Goal: Information Seeking & Learning: Learn about a topic

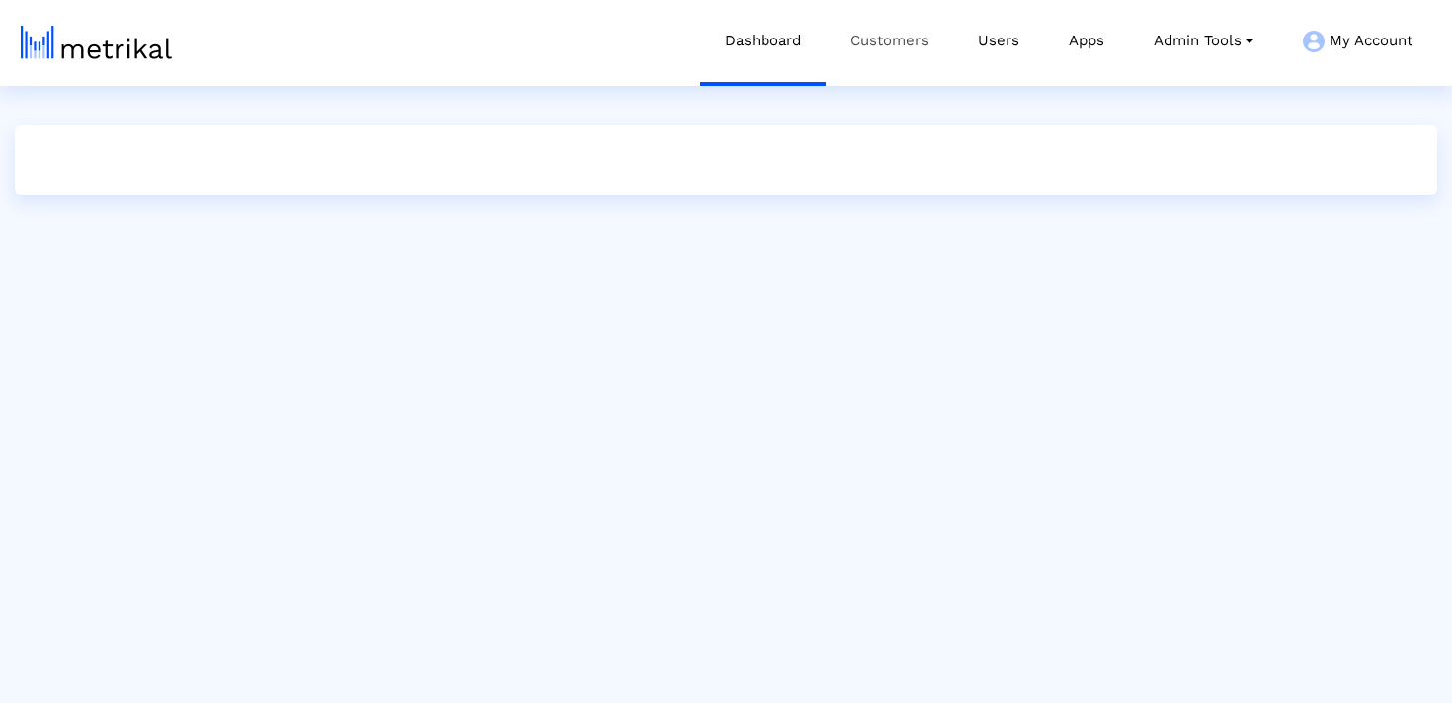
click at [912, 58] on link "Customers" at bounding box center [889, 41] width 127 height 82
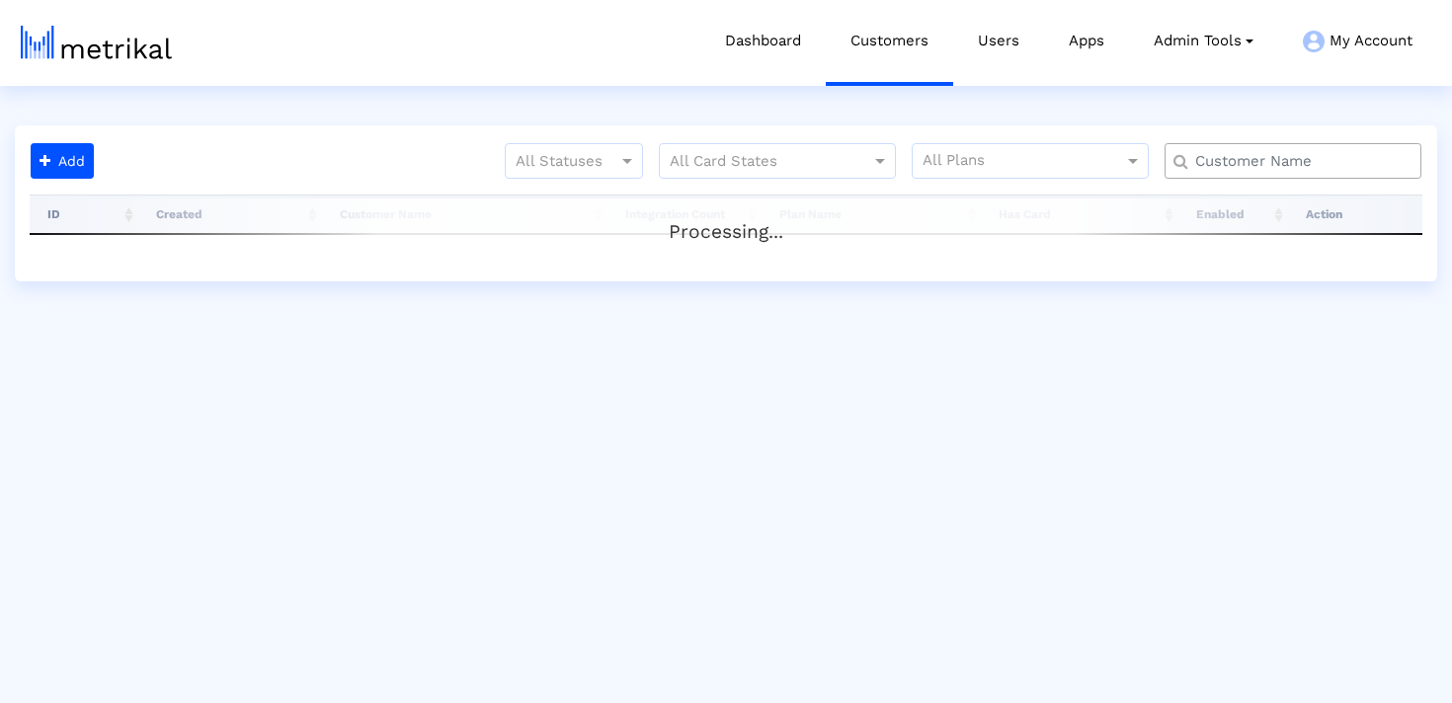
click at [1246, 162] on input "text" at bounding box center [1298, 161] width 232 height 21
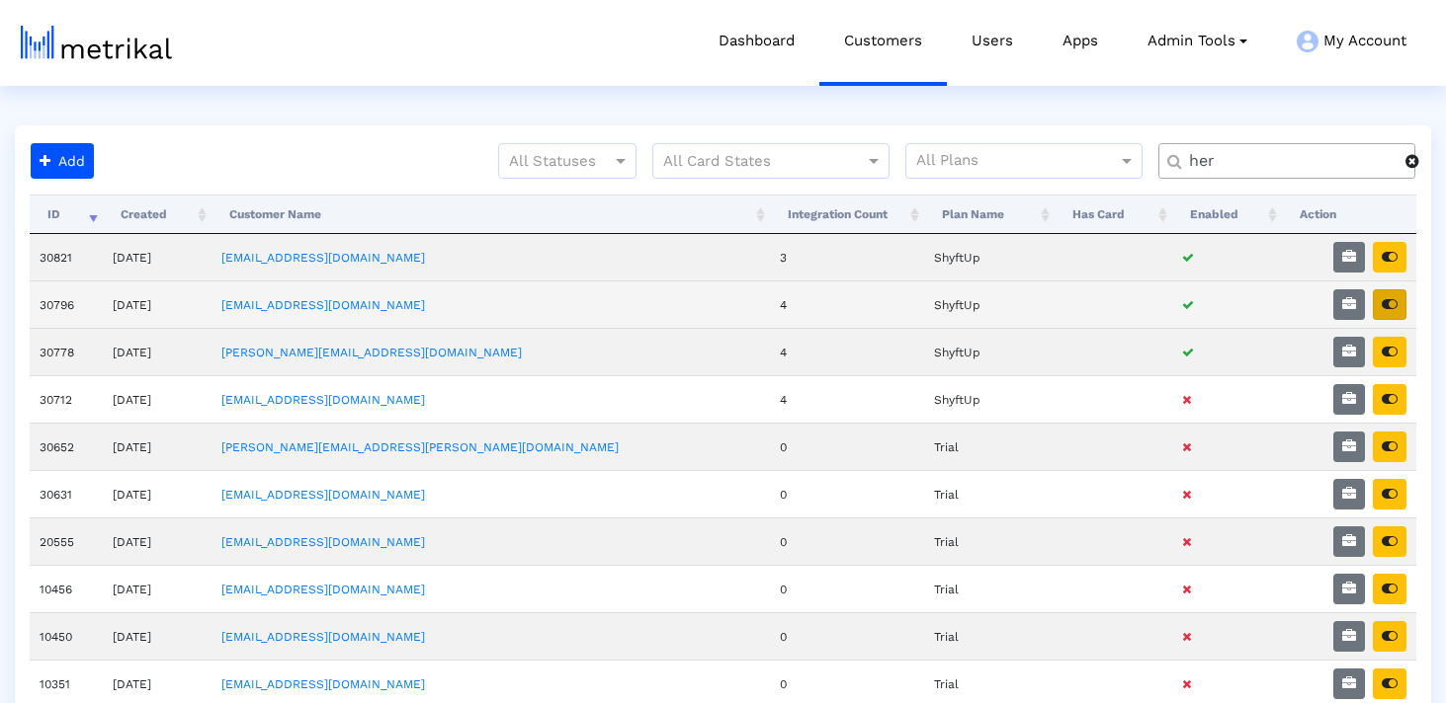
type input "her"
click at [1390, 309] on icon "button" at bounding box center [1389, 304] width 16 height 14
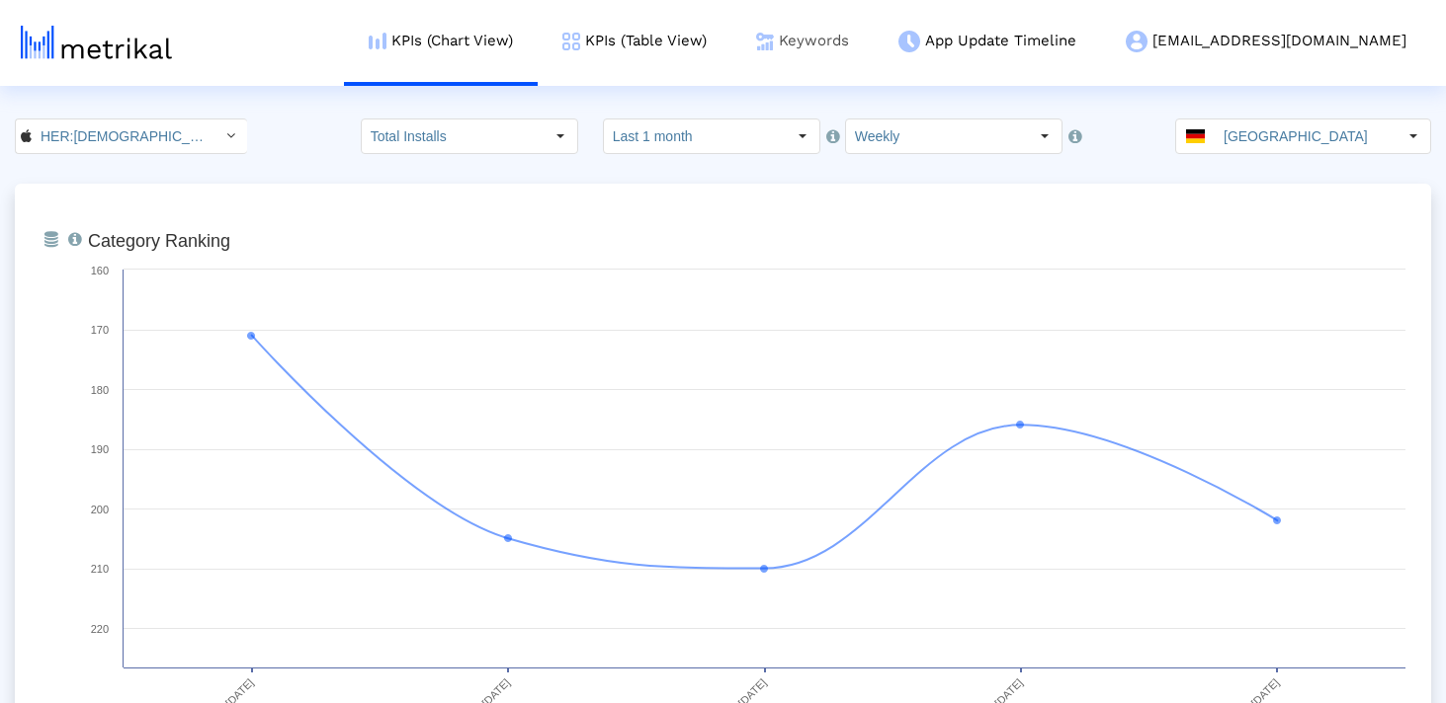
click at [774, 46] on img at bounding box center [765, 42] width 18 height 18
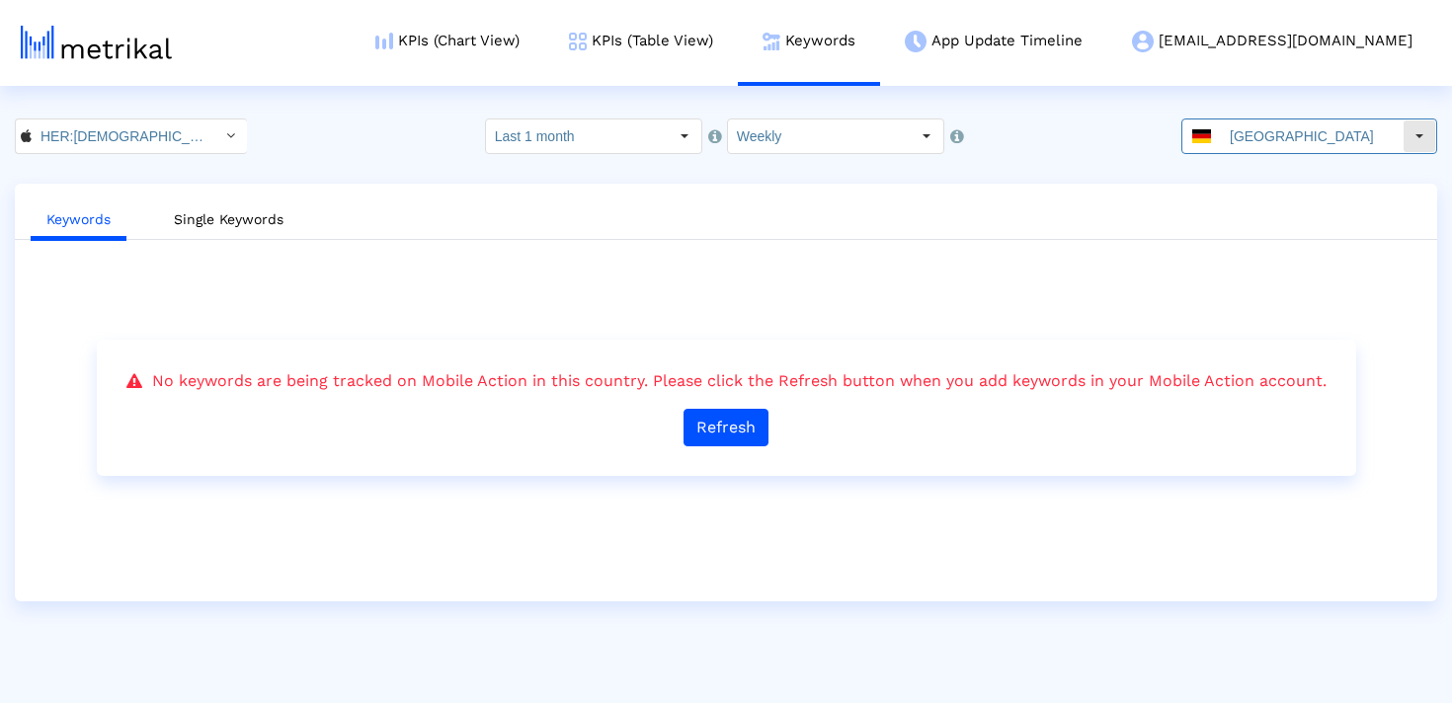
click at [1265, 120] on input "Germany" at bounding box center [1312, 137] width 182 height 34
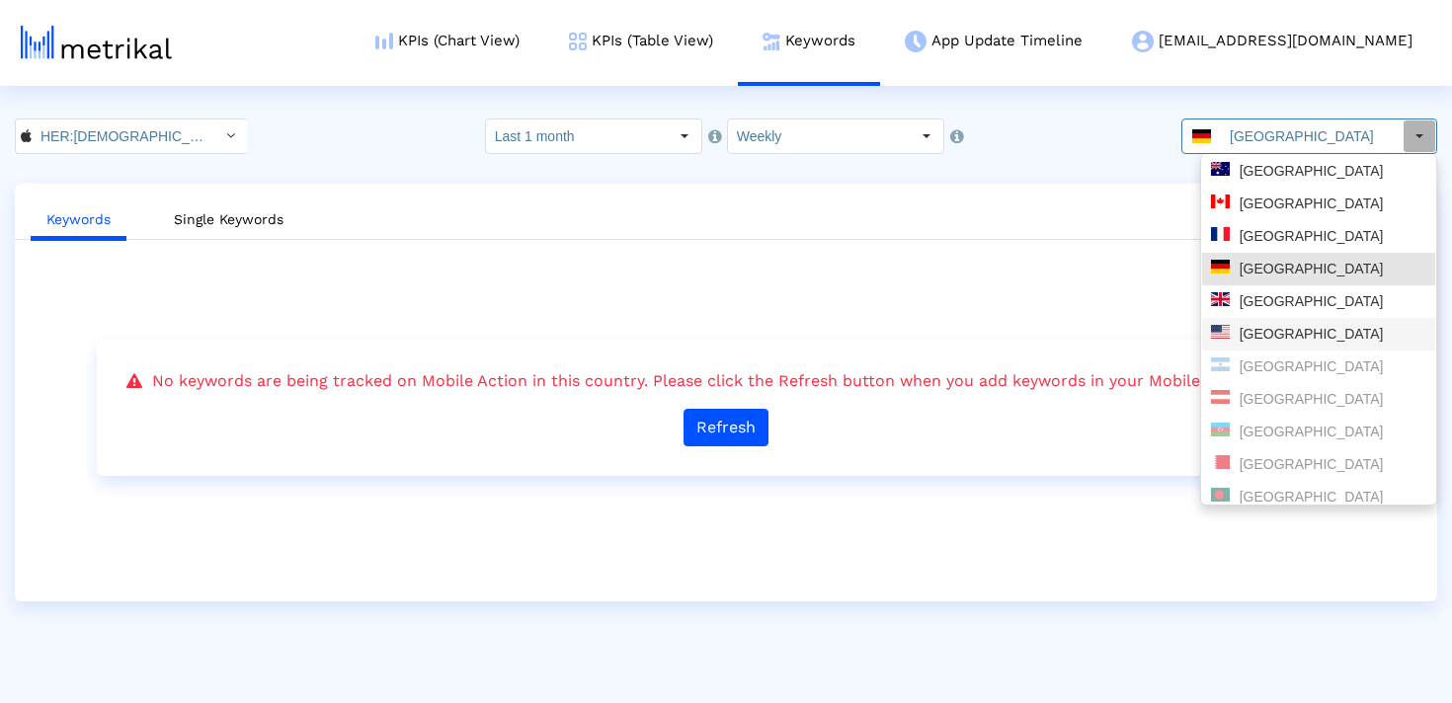
click at [1286, 341] on div "United States" at bounding box center [1318, 334] width 215 height 19
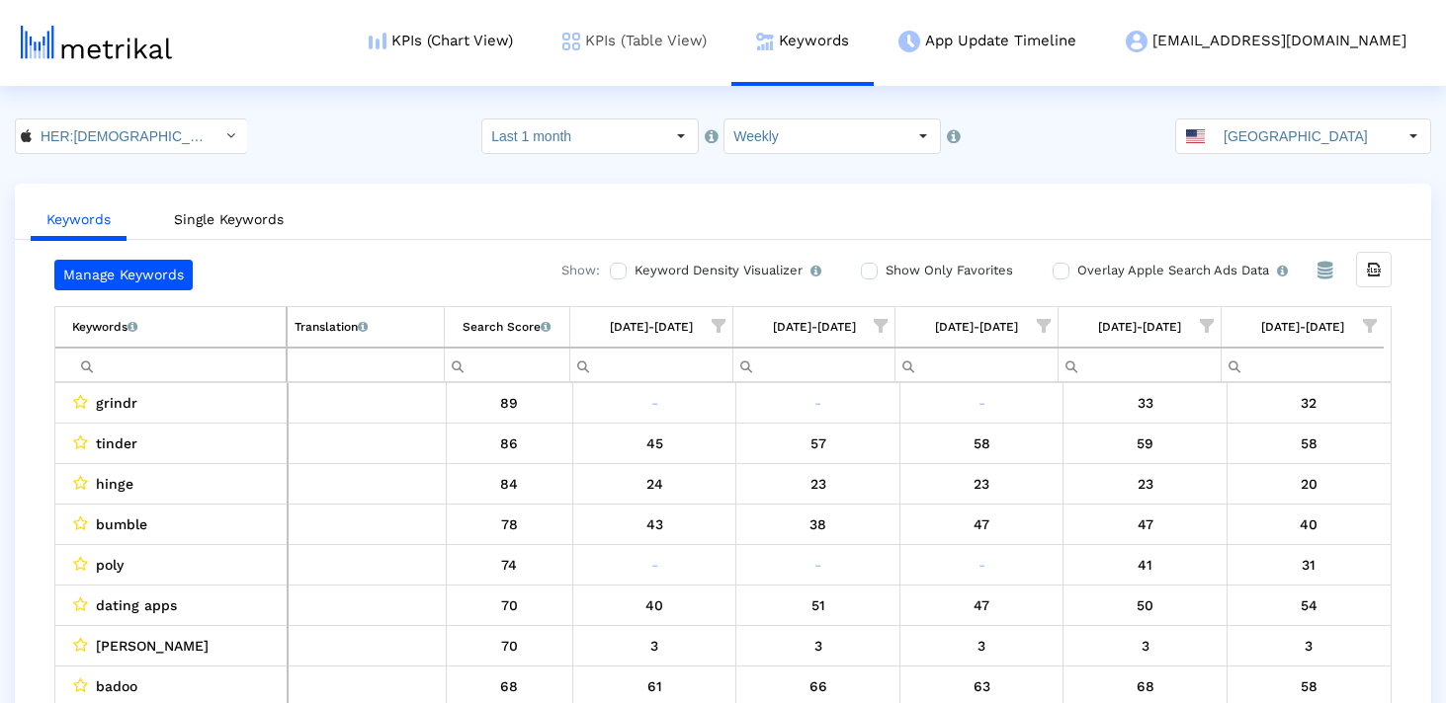
click at [731, 59] on link "KPIs (Table View)" at bounding box center [635, 41] width 194 height 82
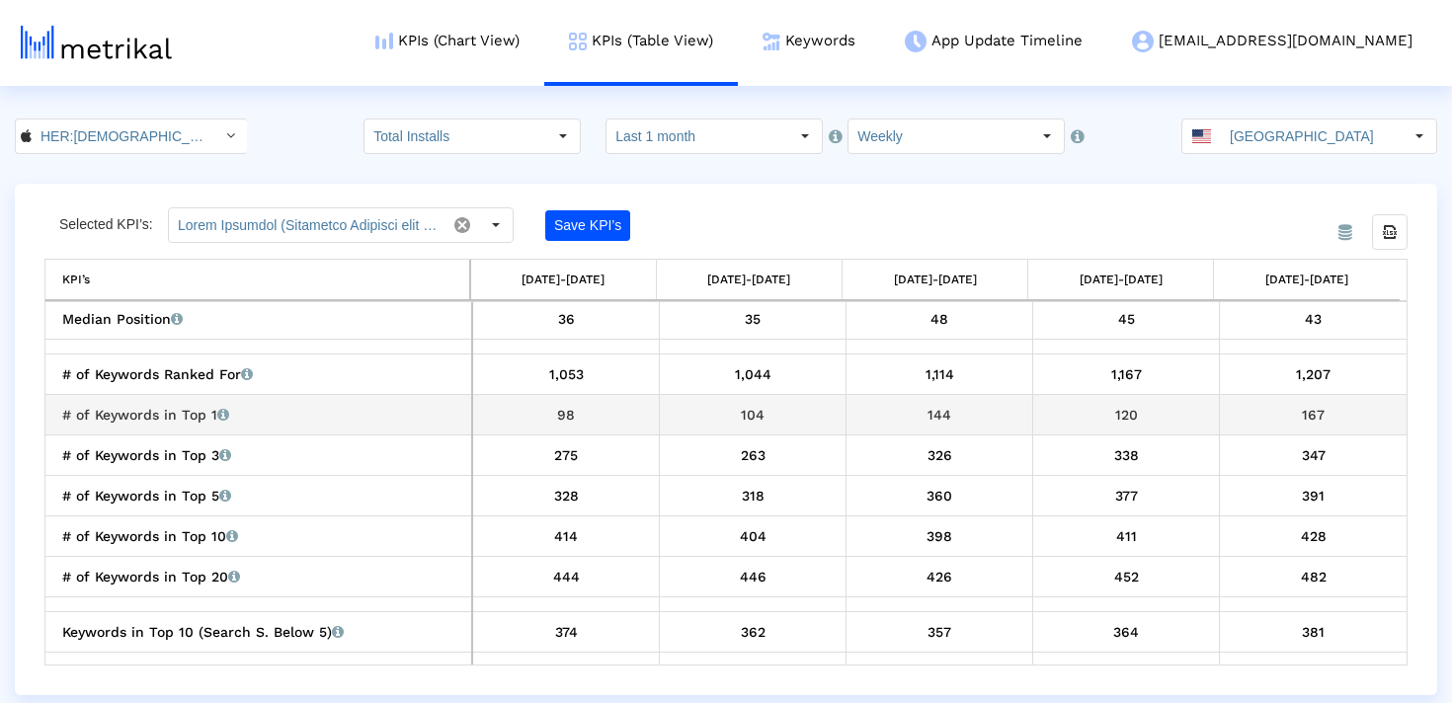
scroll to position [2443, 0]
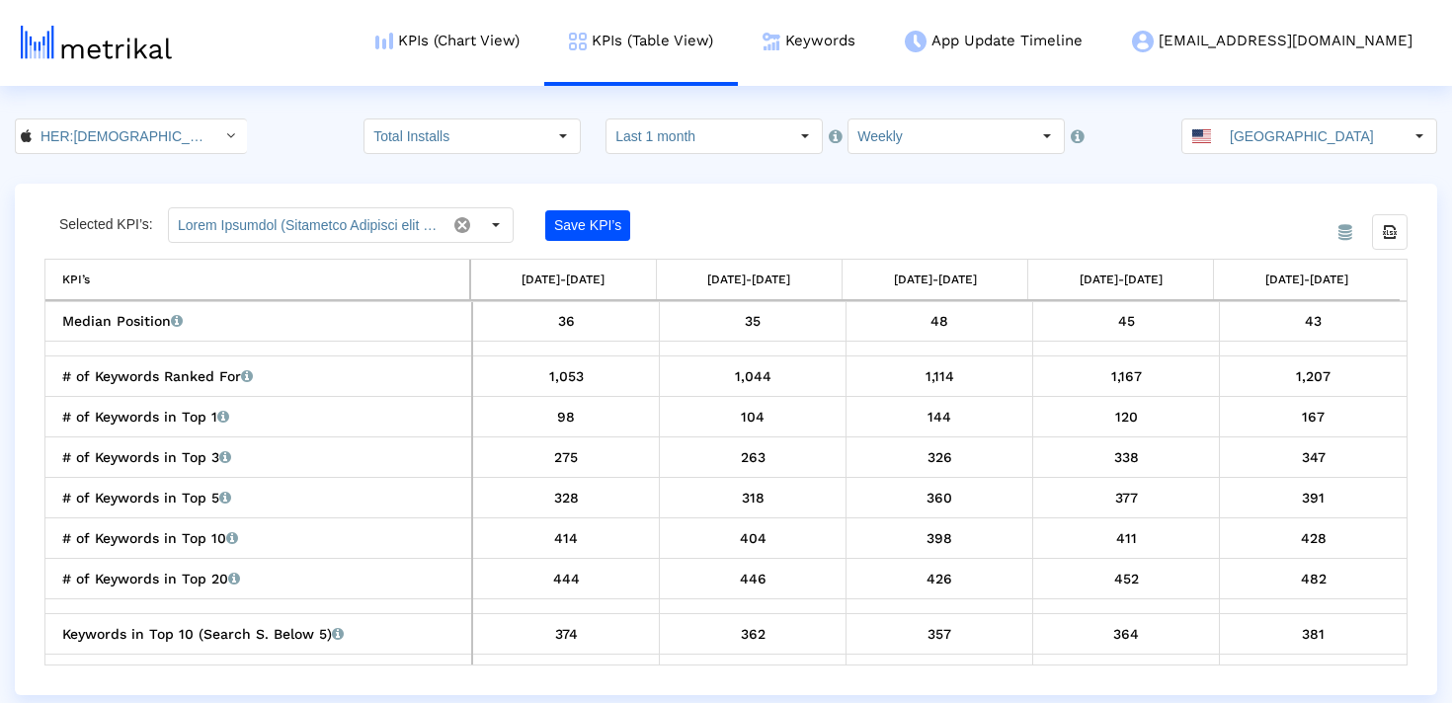
click at [136, 46] on img at bounding box center [96, 43] width 151 height 34
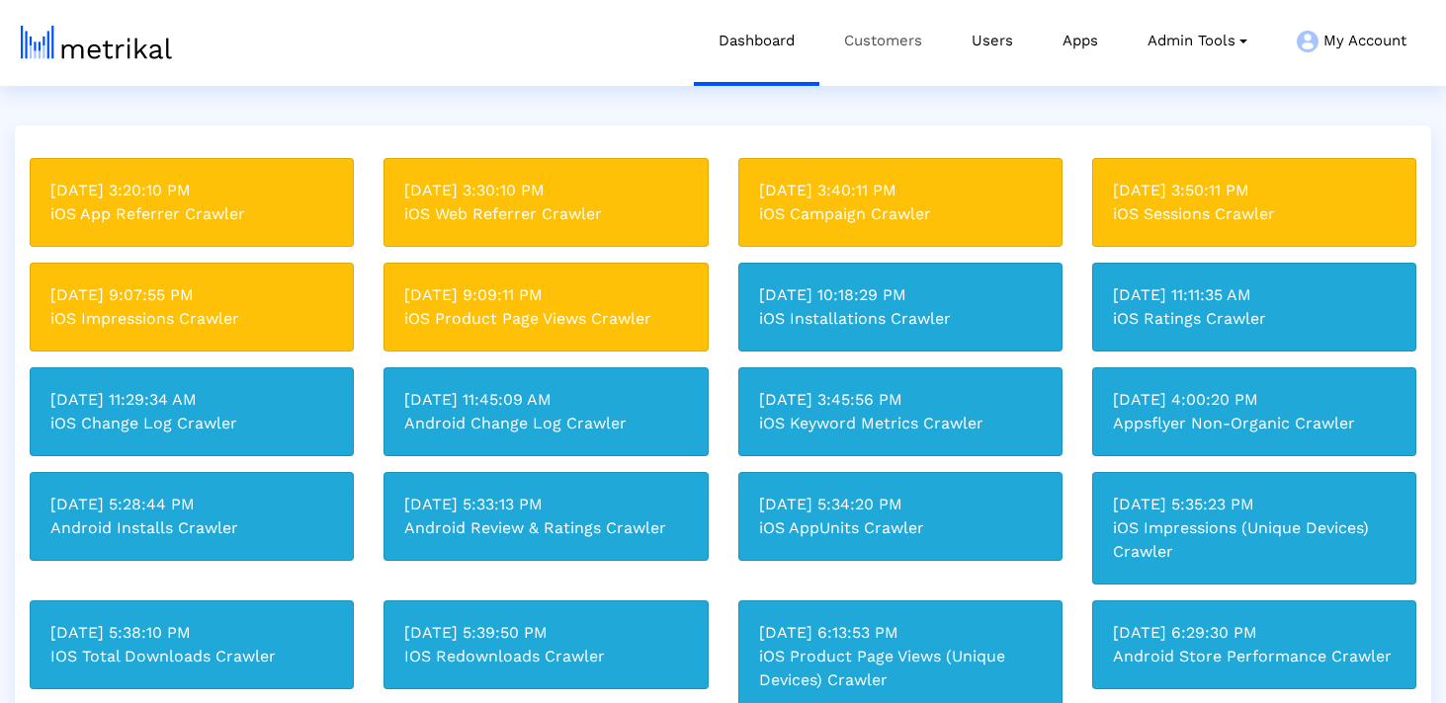
click at [925, 39] on link "Customers" at bounding box center [882, 41] width 127 height 82
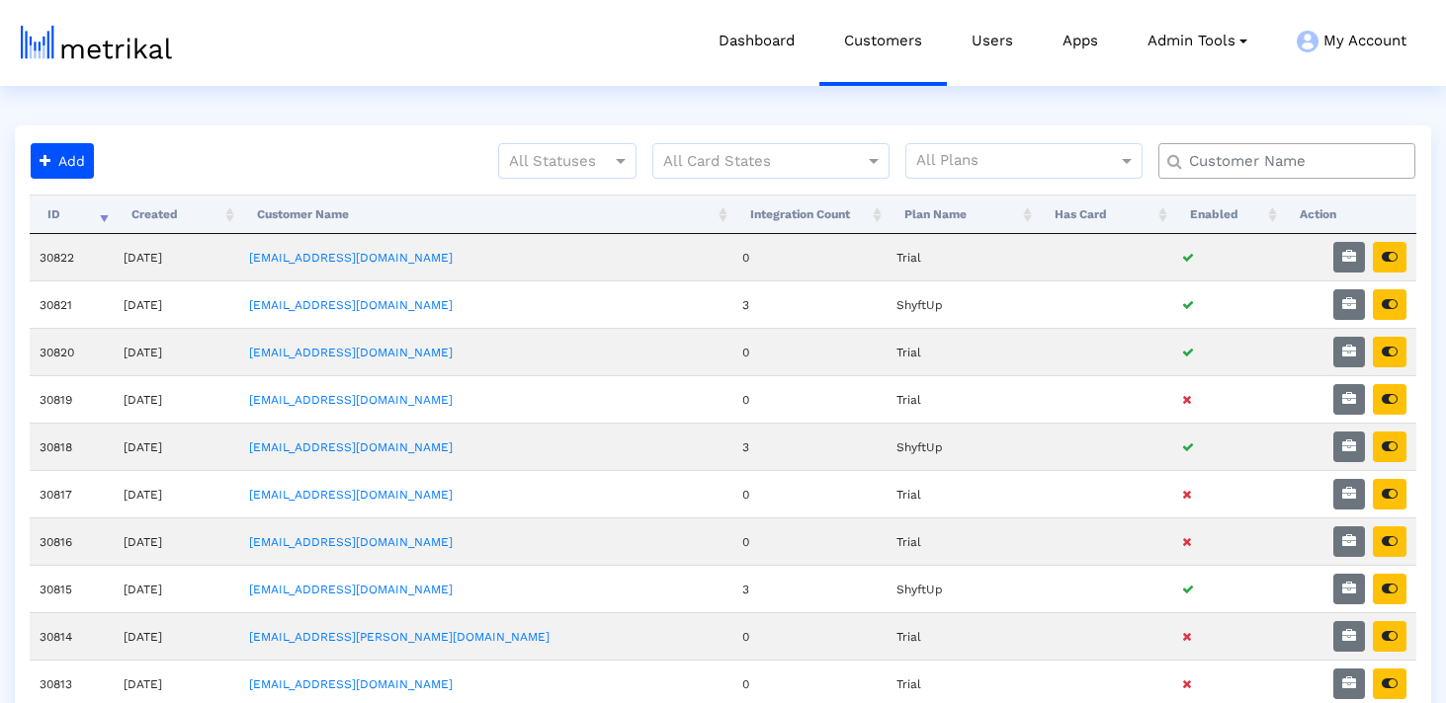
click at [1275, 163] on input "text" at bounding box center [1291, 161] width 232 height 21
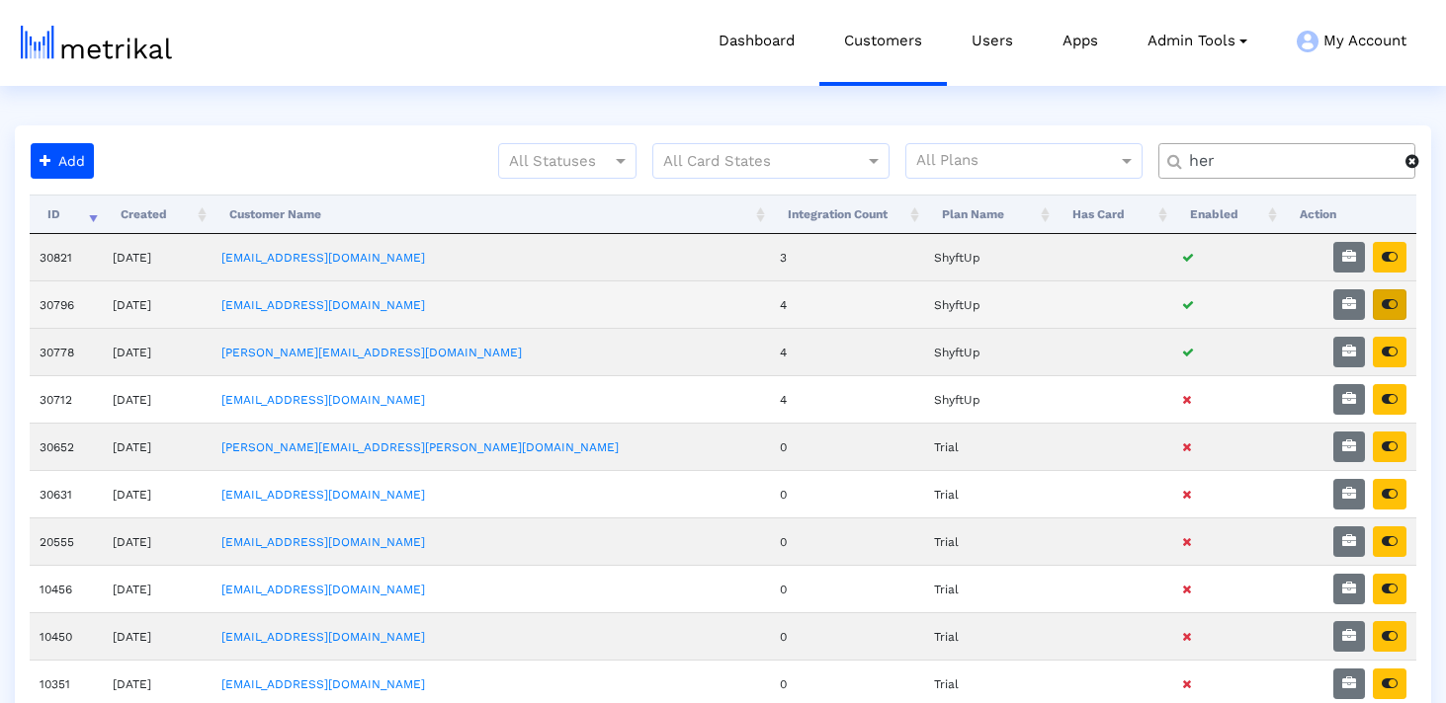
type input "her"
click at [1391, 306] on icon "button" at bounding box center [1389, 304] width 16 height 14
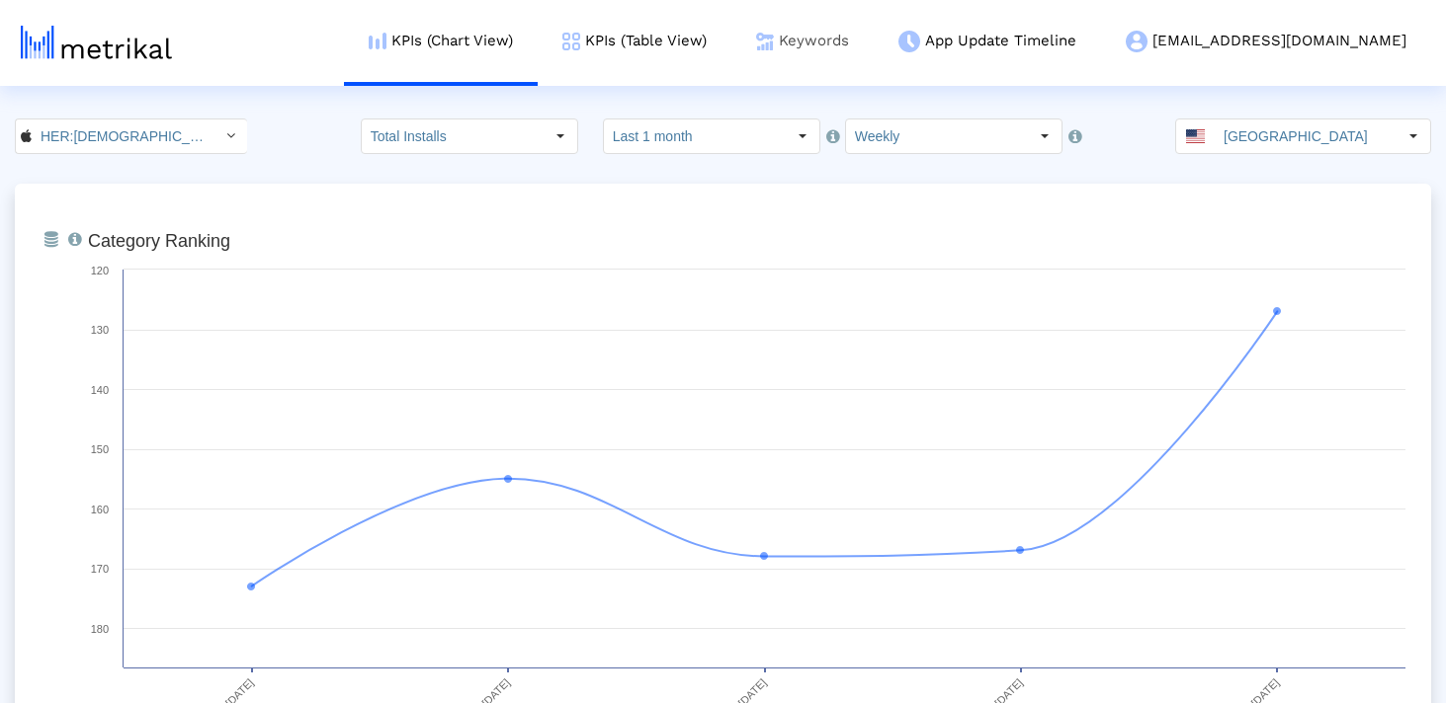
click at [873, 35] on link "Keywords" at bounding box center [802, 41] width 142 height 82
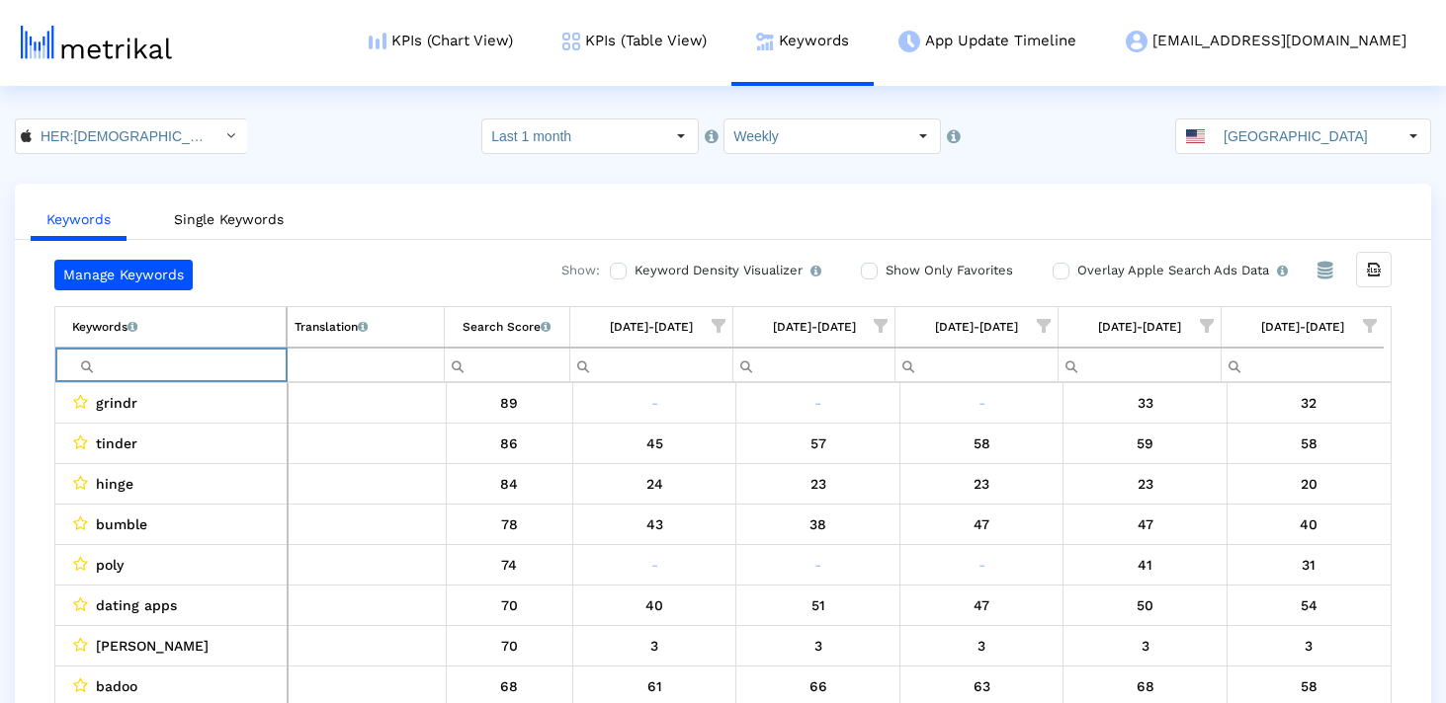
click at [187, 356] on input "Filter cell" at bounding box center [178, 365] width 213 height 33
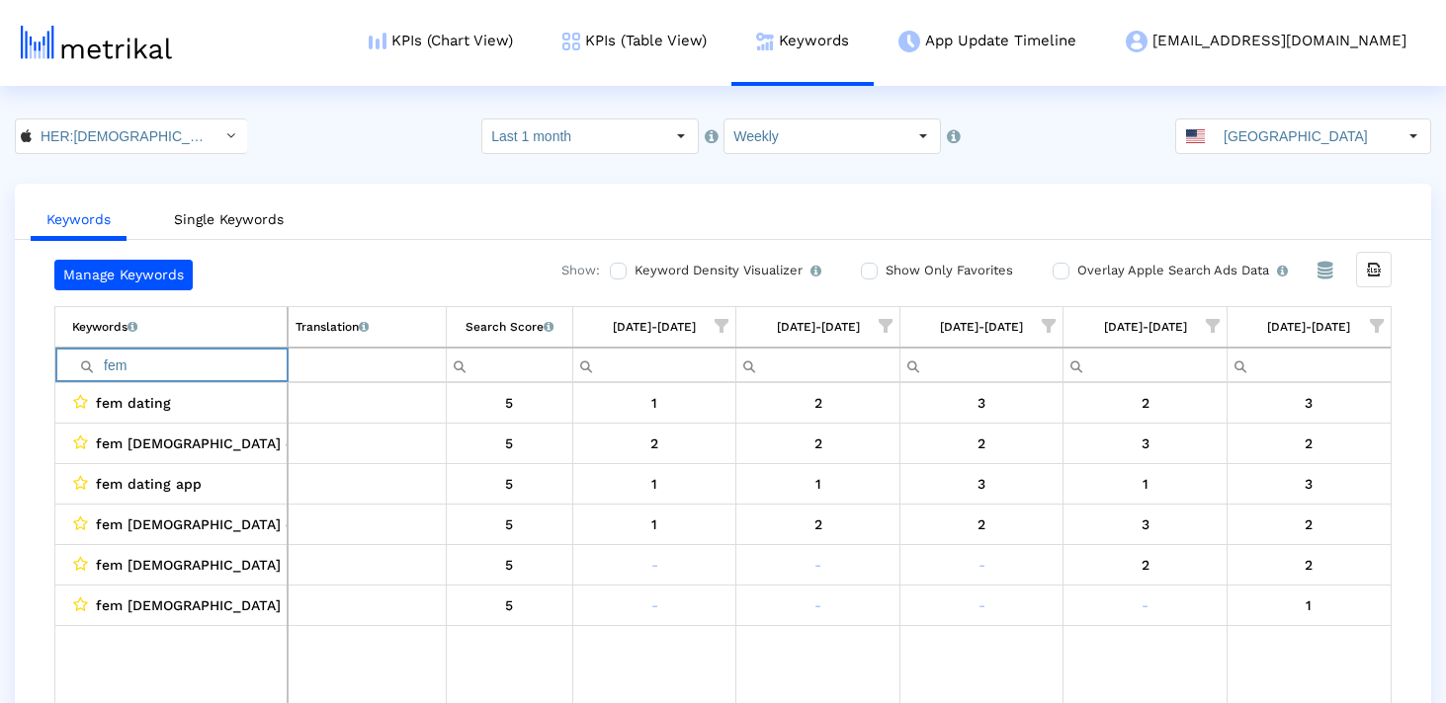
click at [223, 359] on input "fem" at bounding box center [179, 365] width 214 height 33
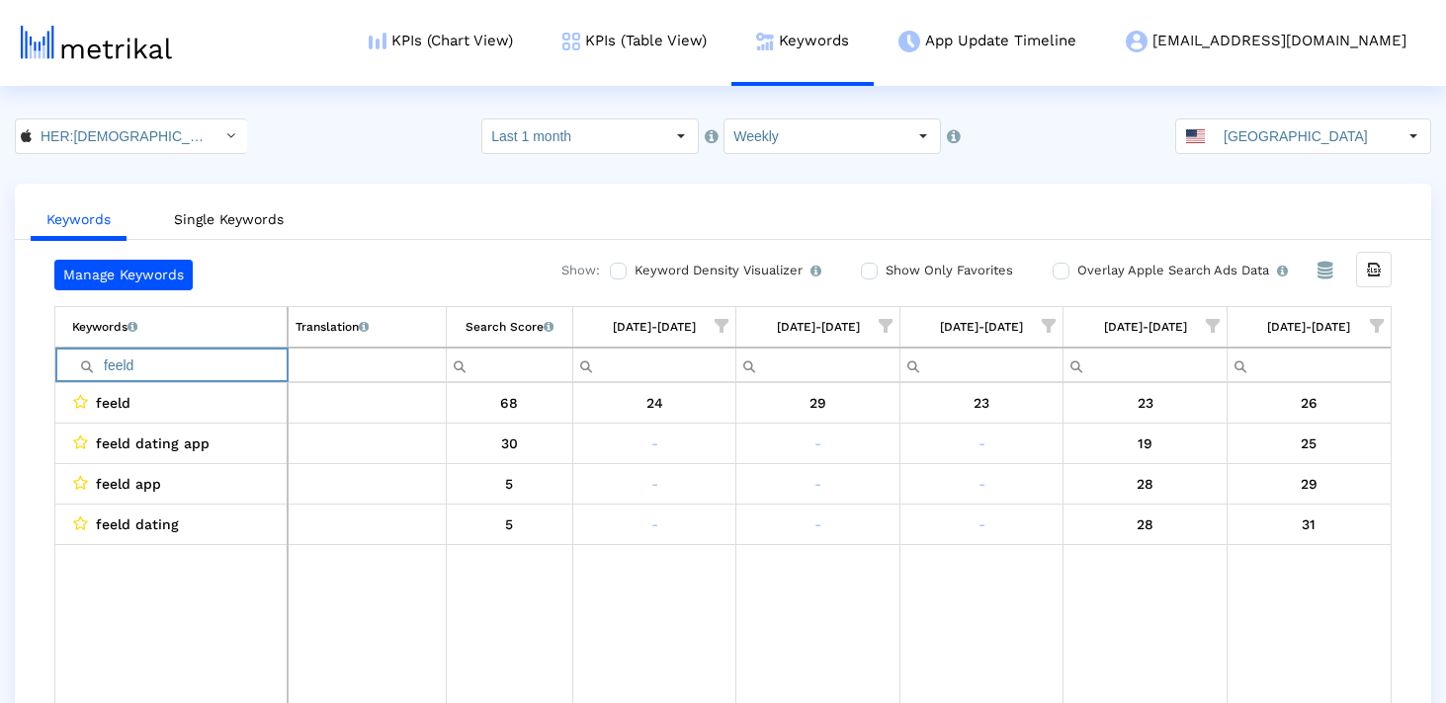
click at [179, 359] on input "feeld" at bounding box center [179, 365] width 214 height 33
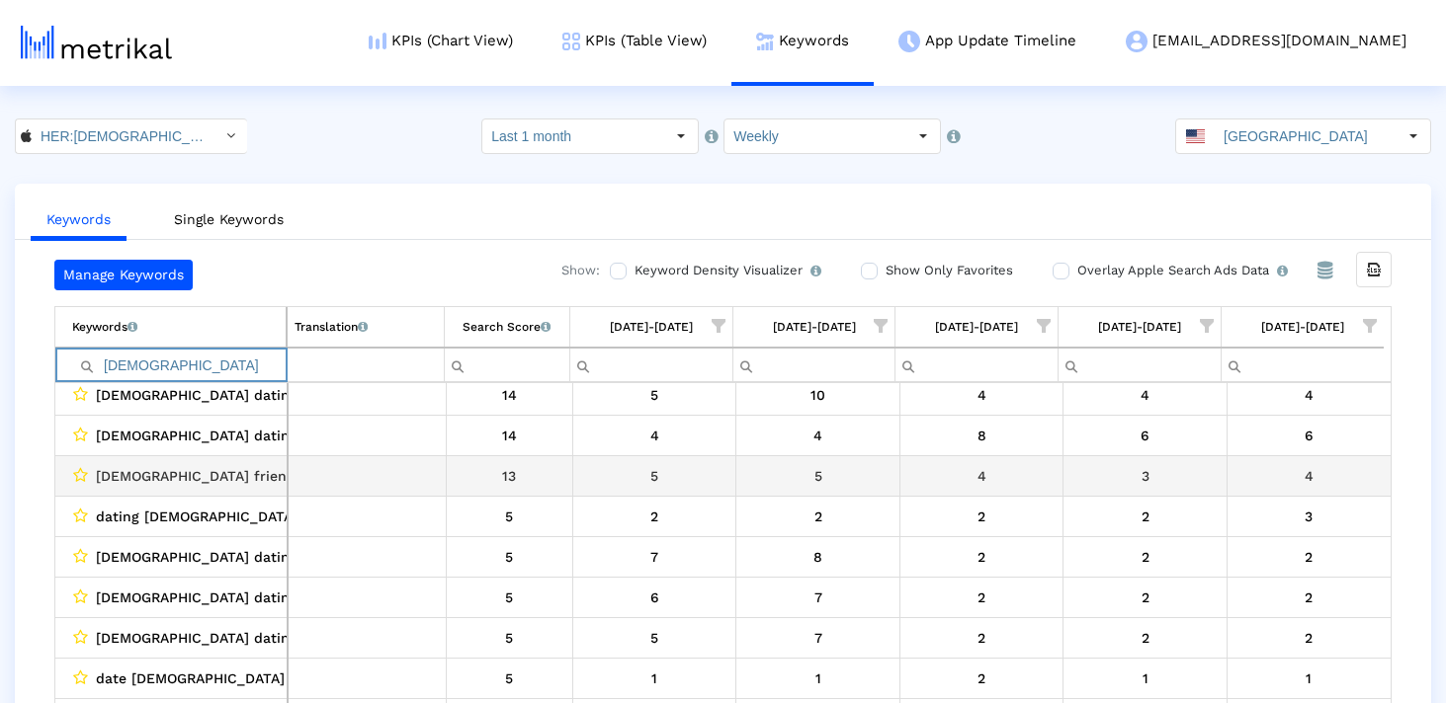
scroll to position [298, 0]
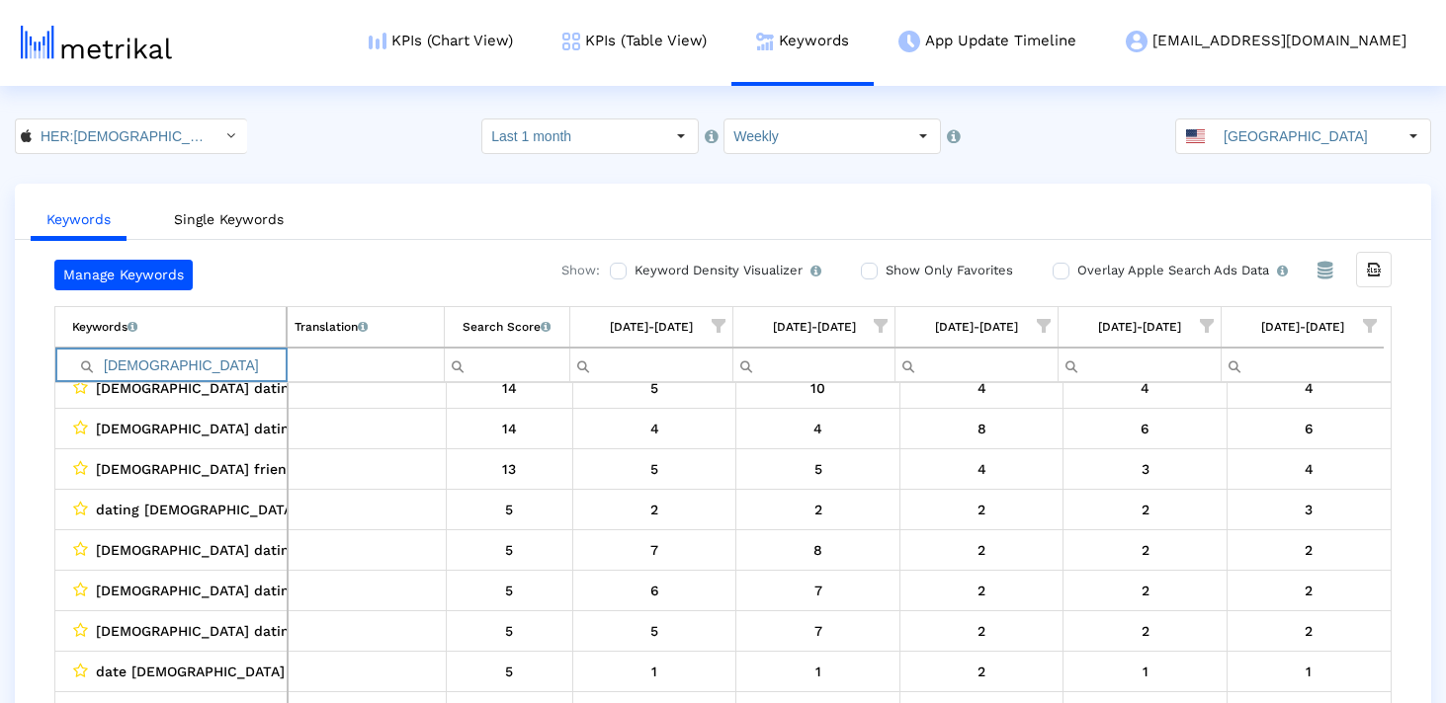
click at [238, 346] on td "Keywords List of keywords that are currently being tracked in Mobile Action." at bounding box center [170, 327] width 231 height 41
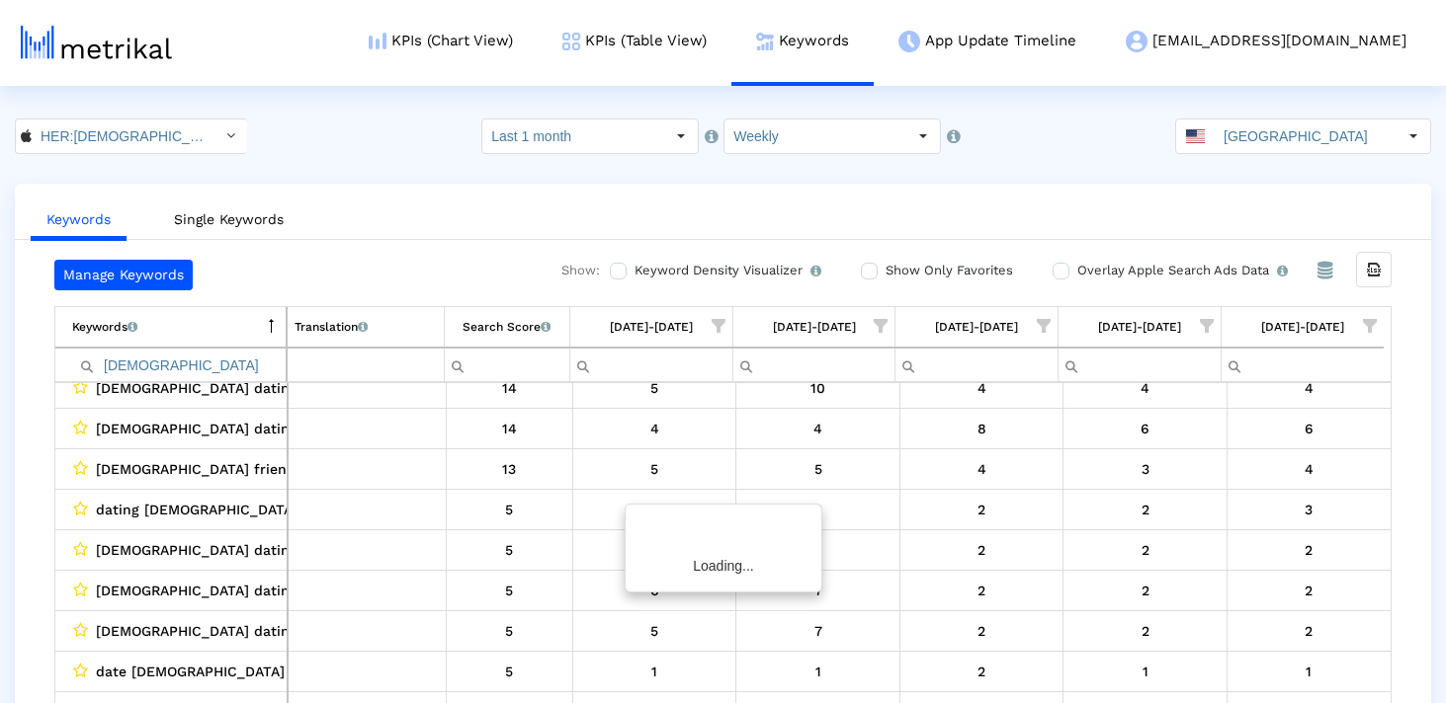
click at [238, 346] on td "Keywords List of keywords that are currently being tracked in Mobile Action." at bounding box center [170, 327] width 231 height 41
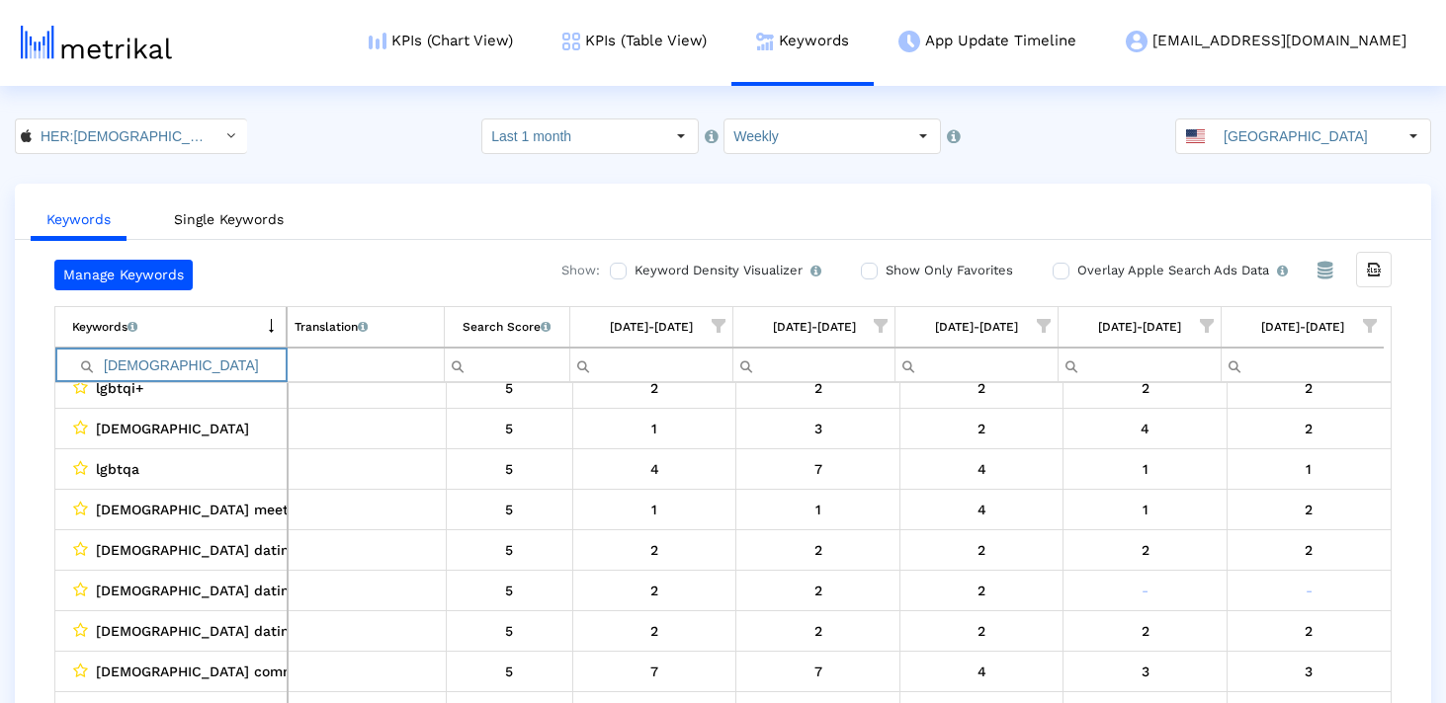
click at [222, 363] on input "lgbt" at bounding box center [178, 365] width 213 height 33
click at [511, 319] on div "Search Score An estimate of relative search volume of each keyword. It is on a …" at bounding box center [506, 327] width 88 height 26
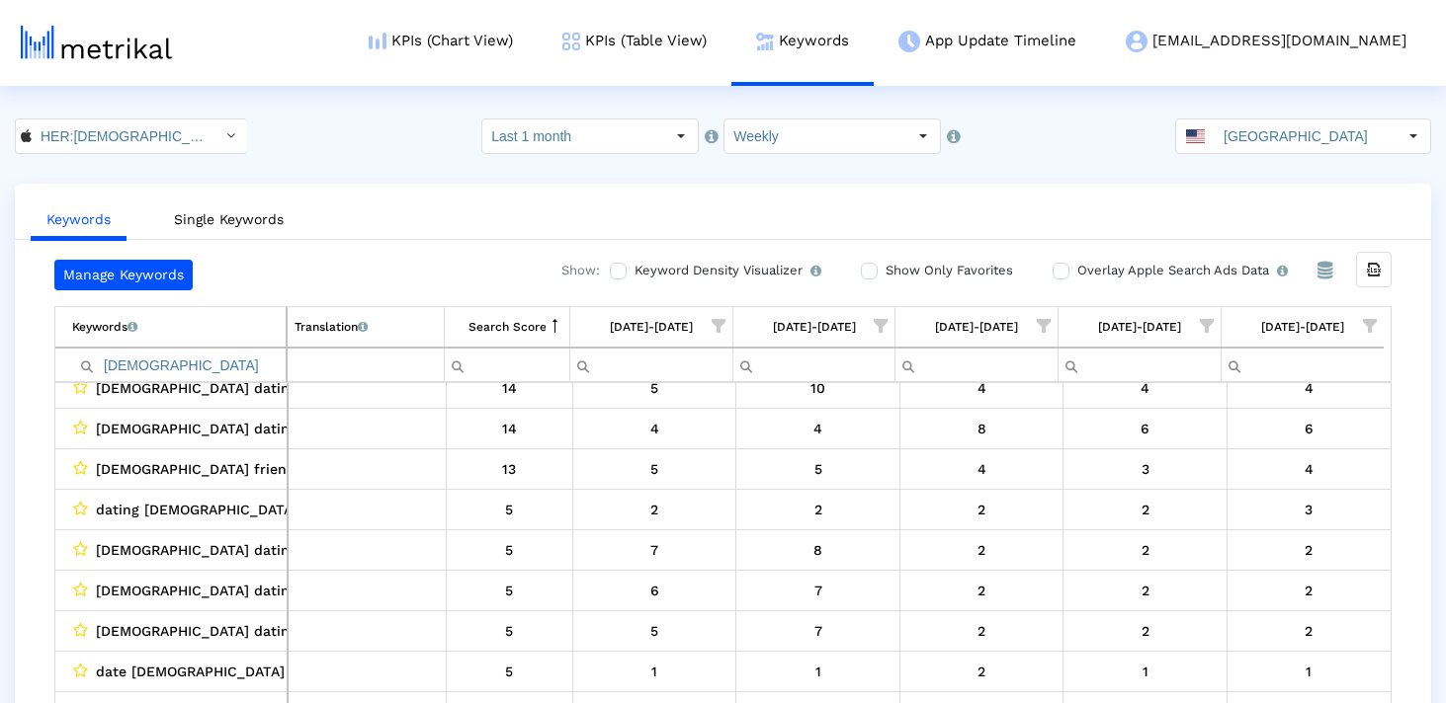
click at [230, 369] on input "lgbt" at bounding box center [178, 365] width 213 height 33
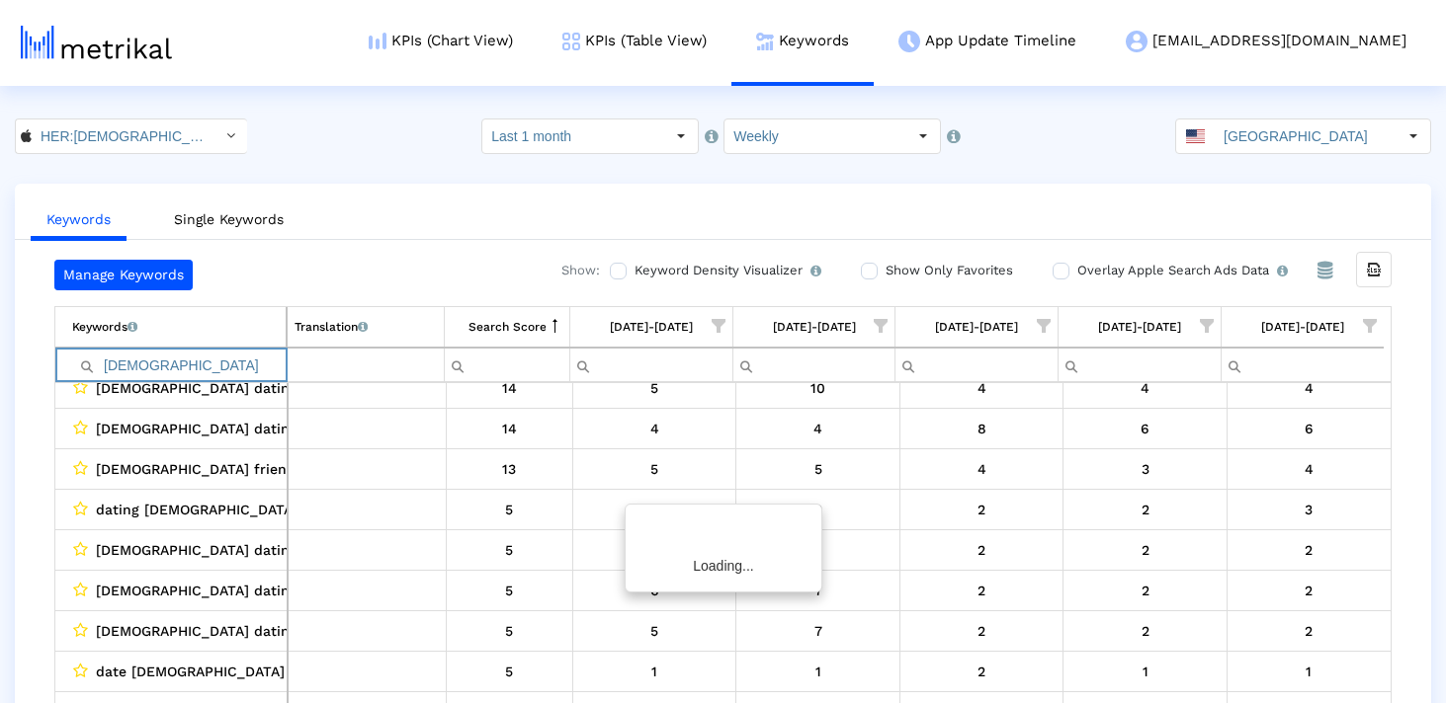
scroll to position [0, 0]
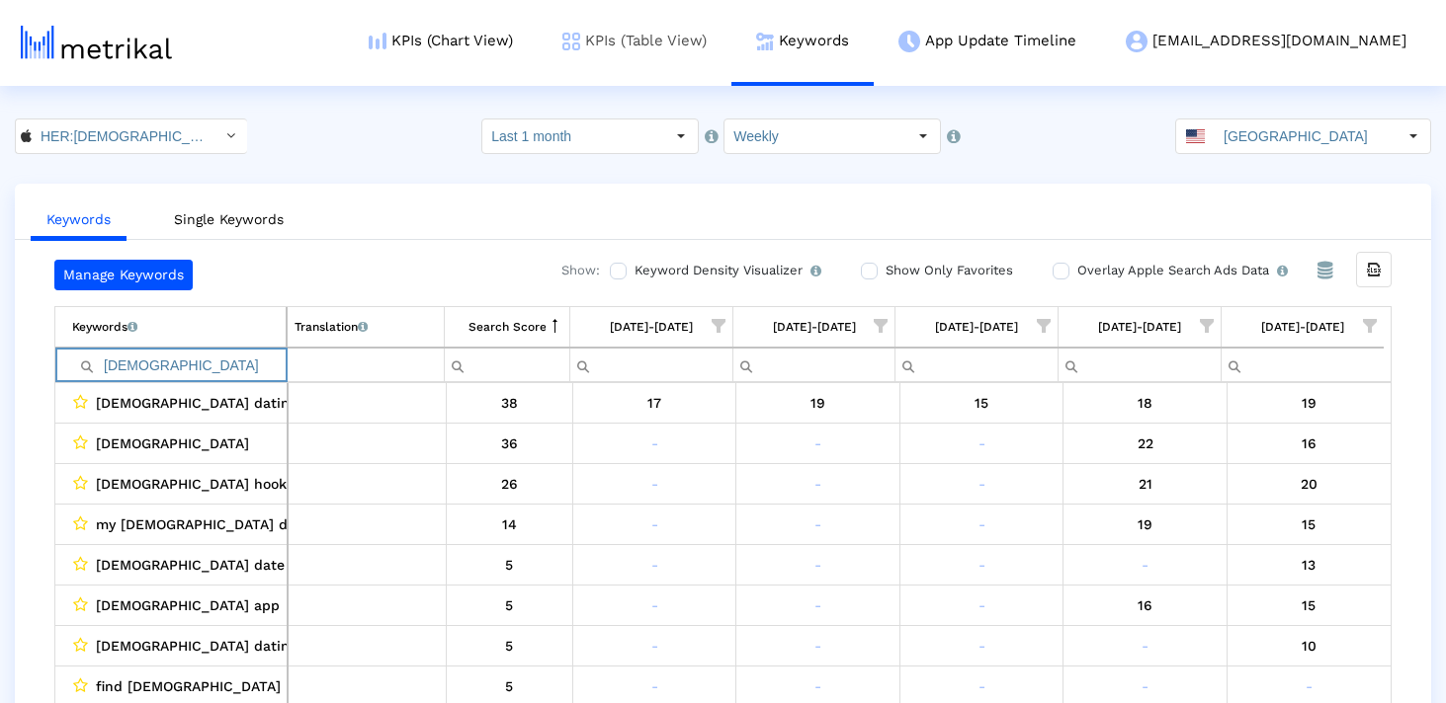
type input "transgender"
click at [538, 32] on link "KPIs (Chart View)" at bounding box center [441, 41] width 194 height 82
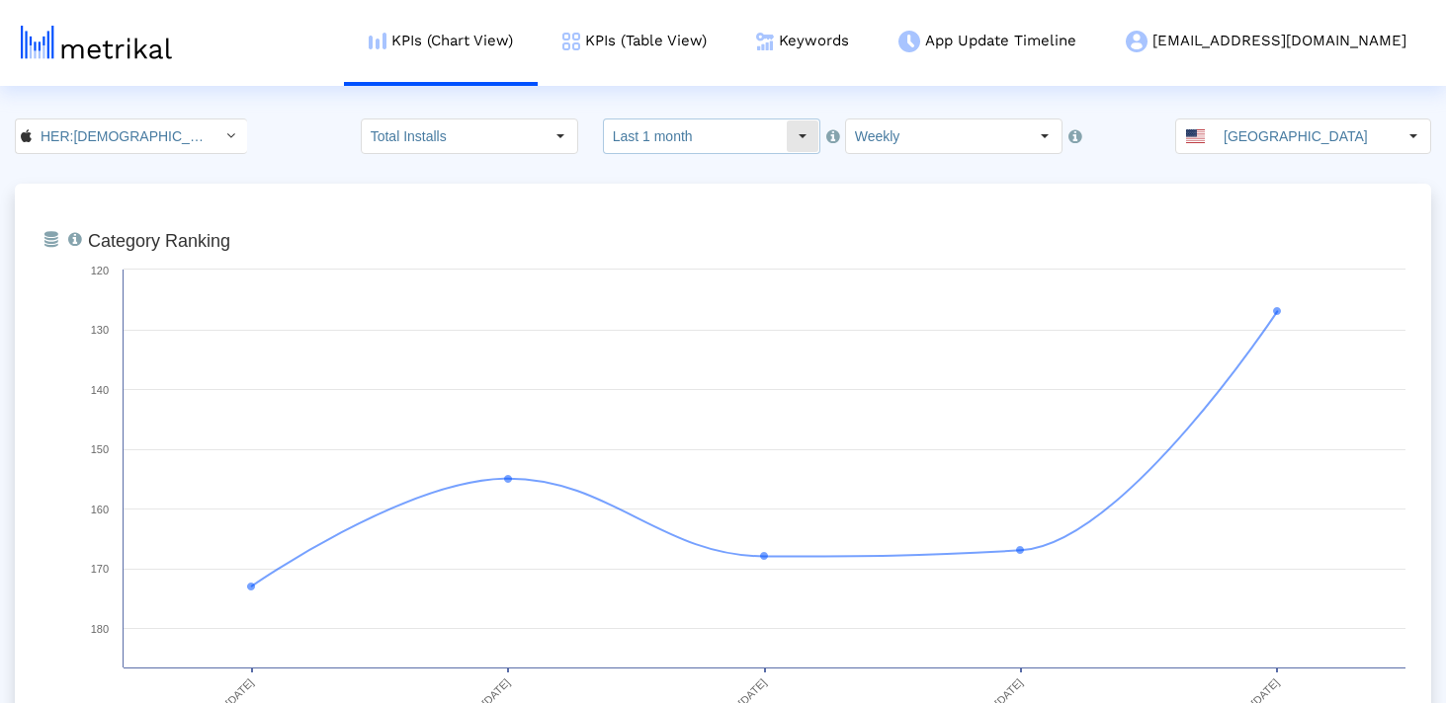
click at [679, 124] on input "Last 1 month" at bounding box center [695, 137] width 182 height 34
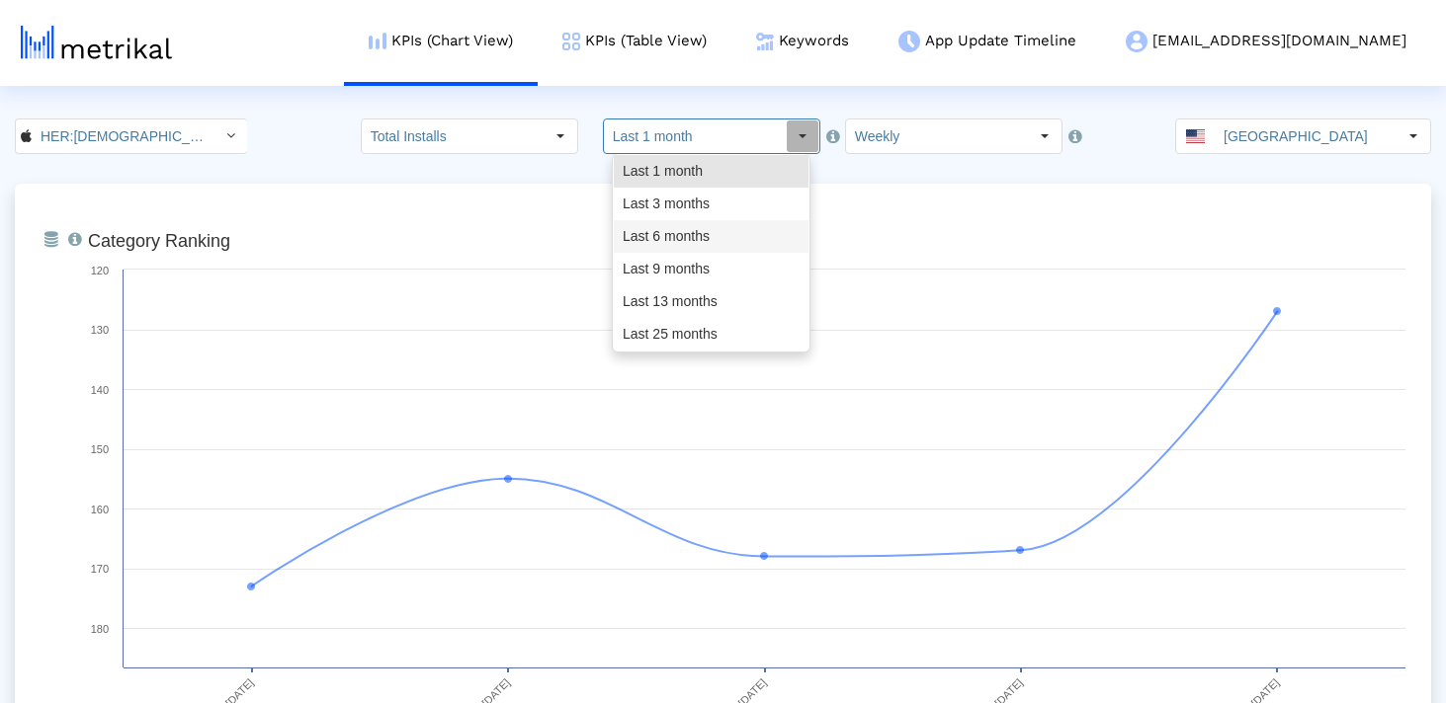
click at [665, 233] on div "Last 6 months" at bounding box center [711, 236] width 195 height 33
type input "Last 6 months"
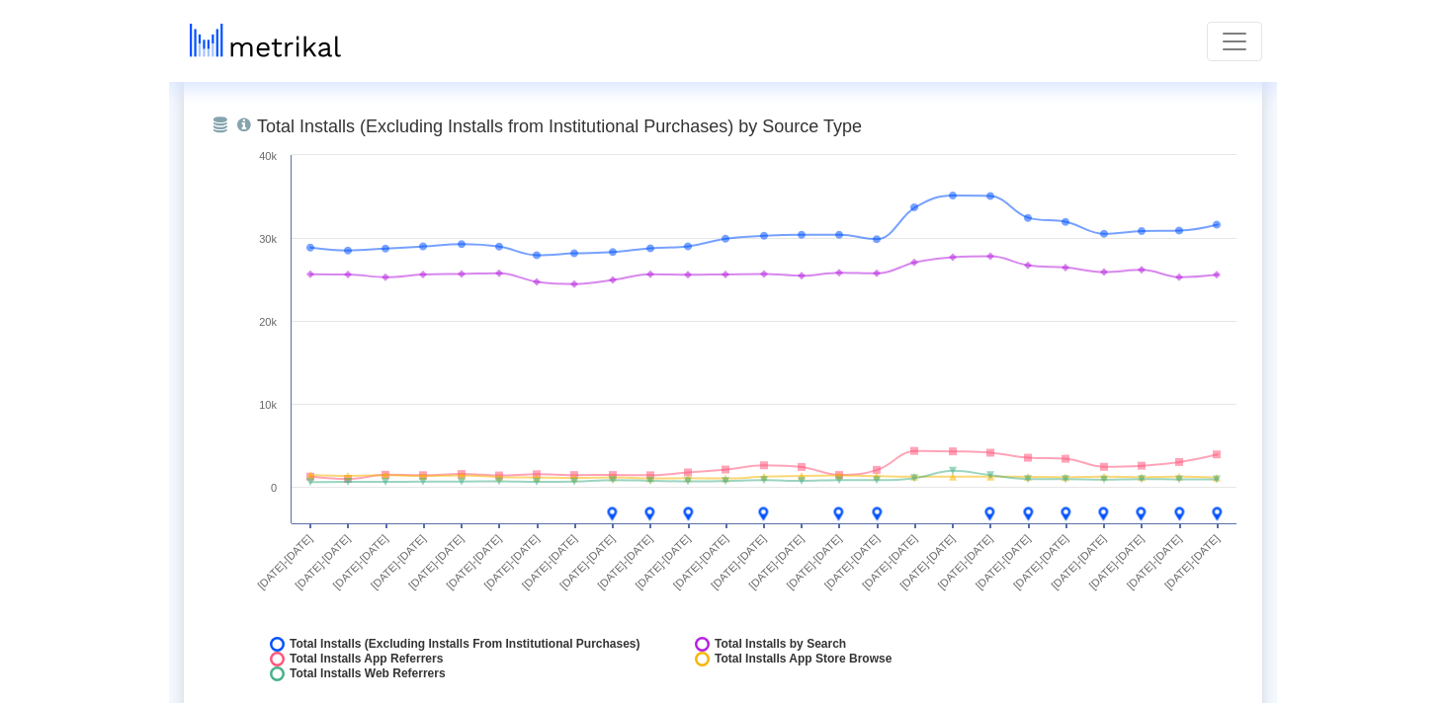
scroll to position [2273, 0]
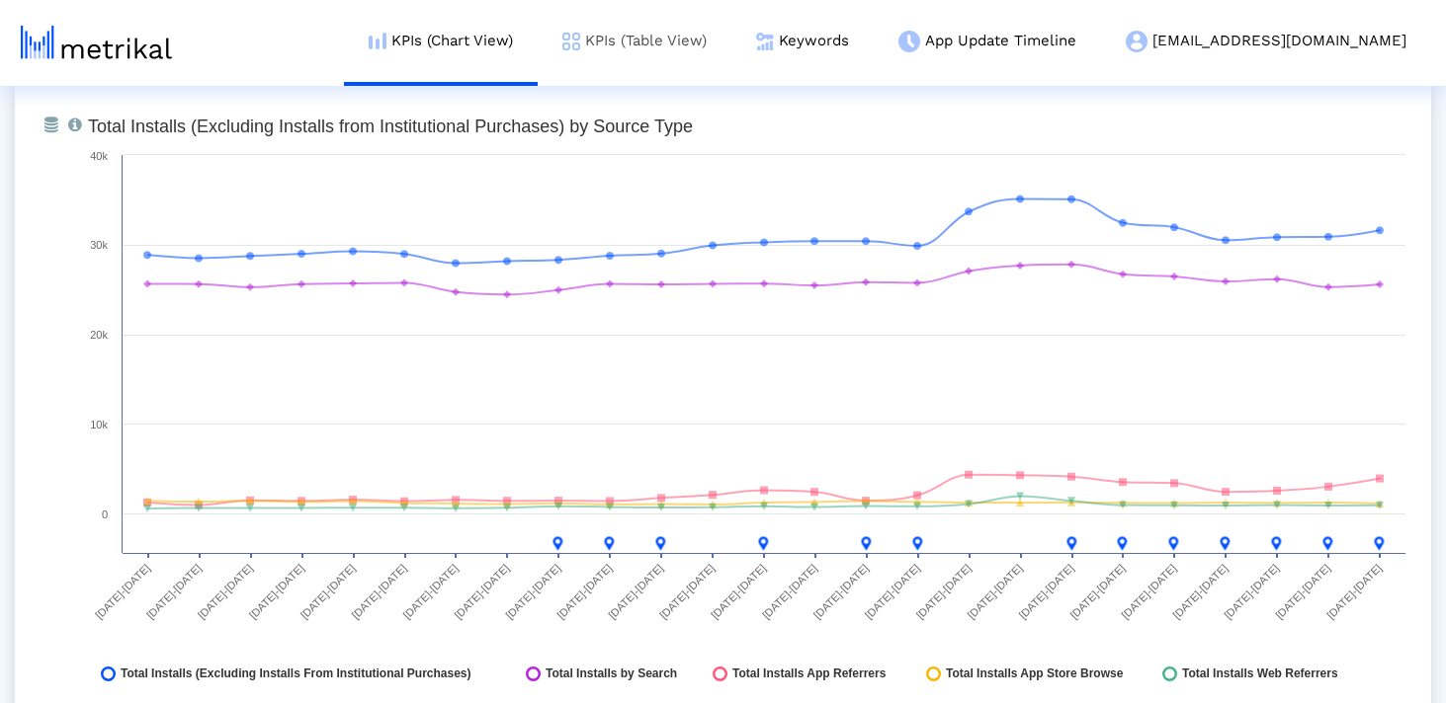
click at [731, 31] on link "KPIs (Table View)" at bounding box center [635, 41] width 194 height 82
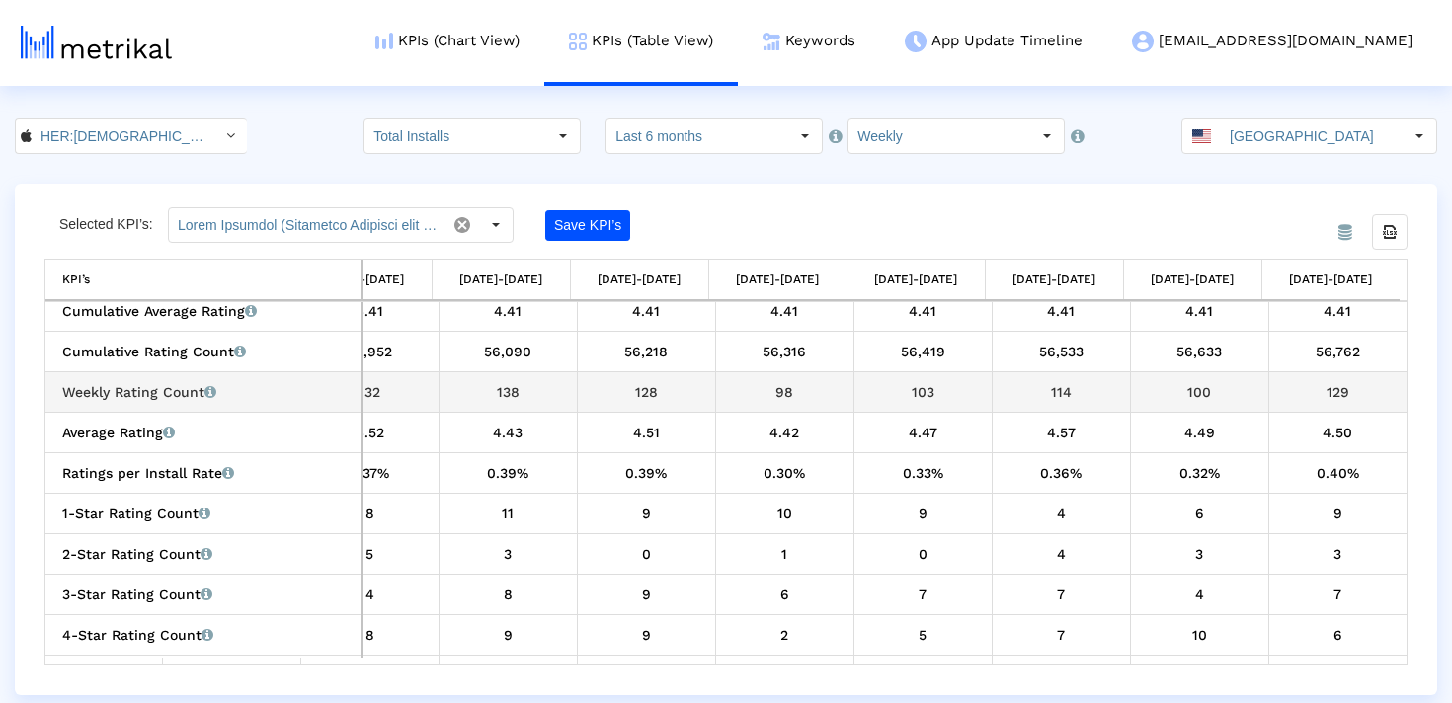
click at [1327, 396] on div "129" at bounding box center [1339, 392] width 124 height 26
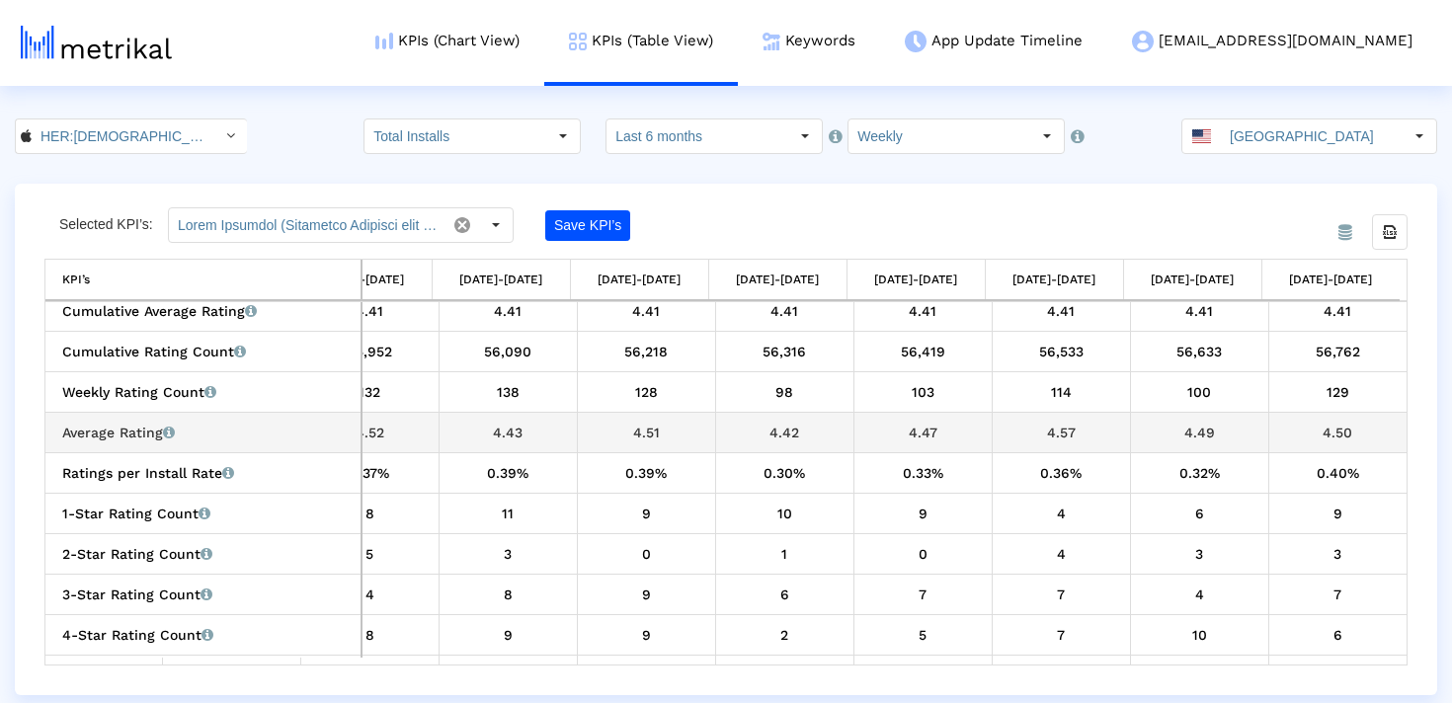
drag, startPoint x: 1353, startPoint y: 431, endPoint x: 1304, endPoint y: 431, distance: 48.4
click at [1304, 431] on div "4.50" at bounding box center [1339, 433] width 124 height 26
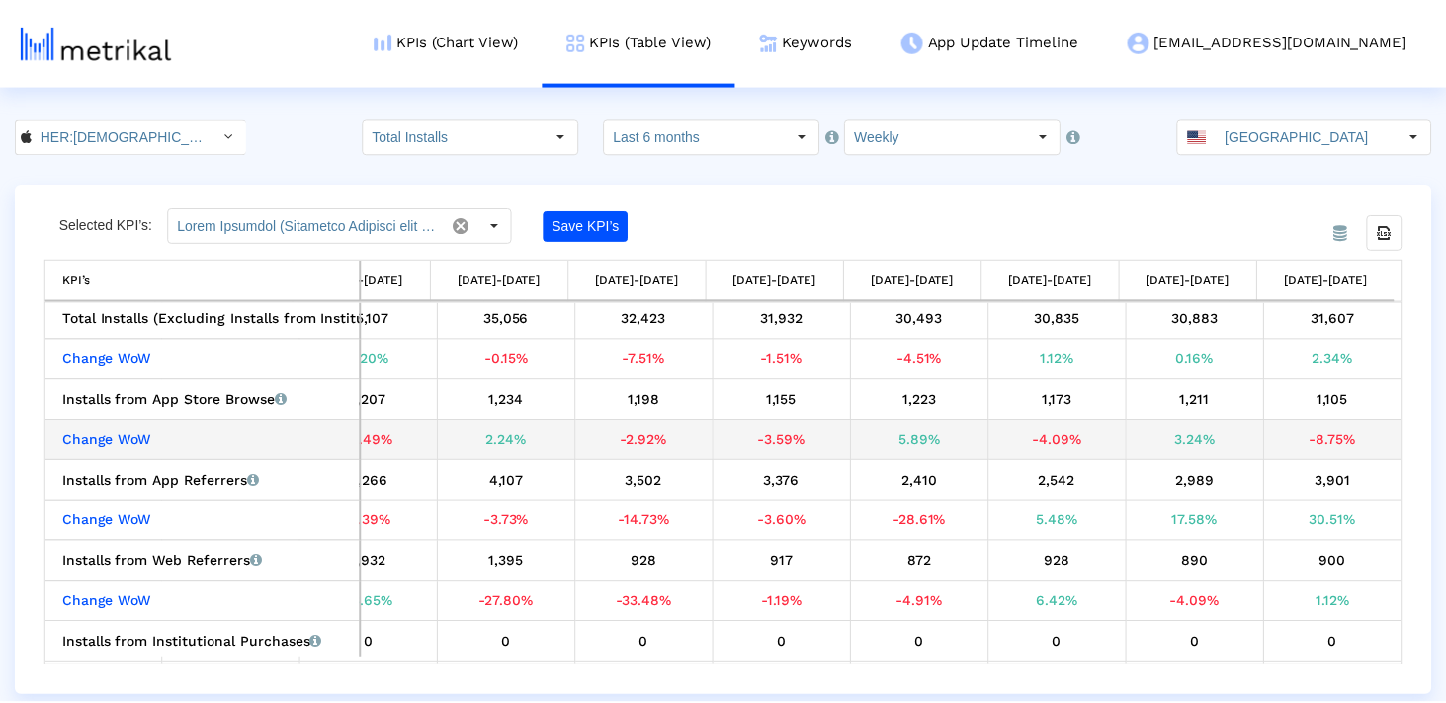
scroll to position [2, 0]
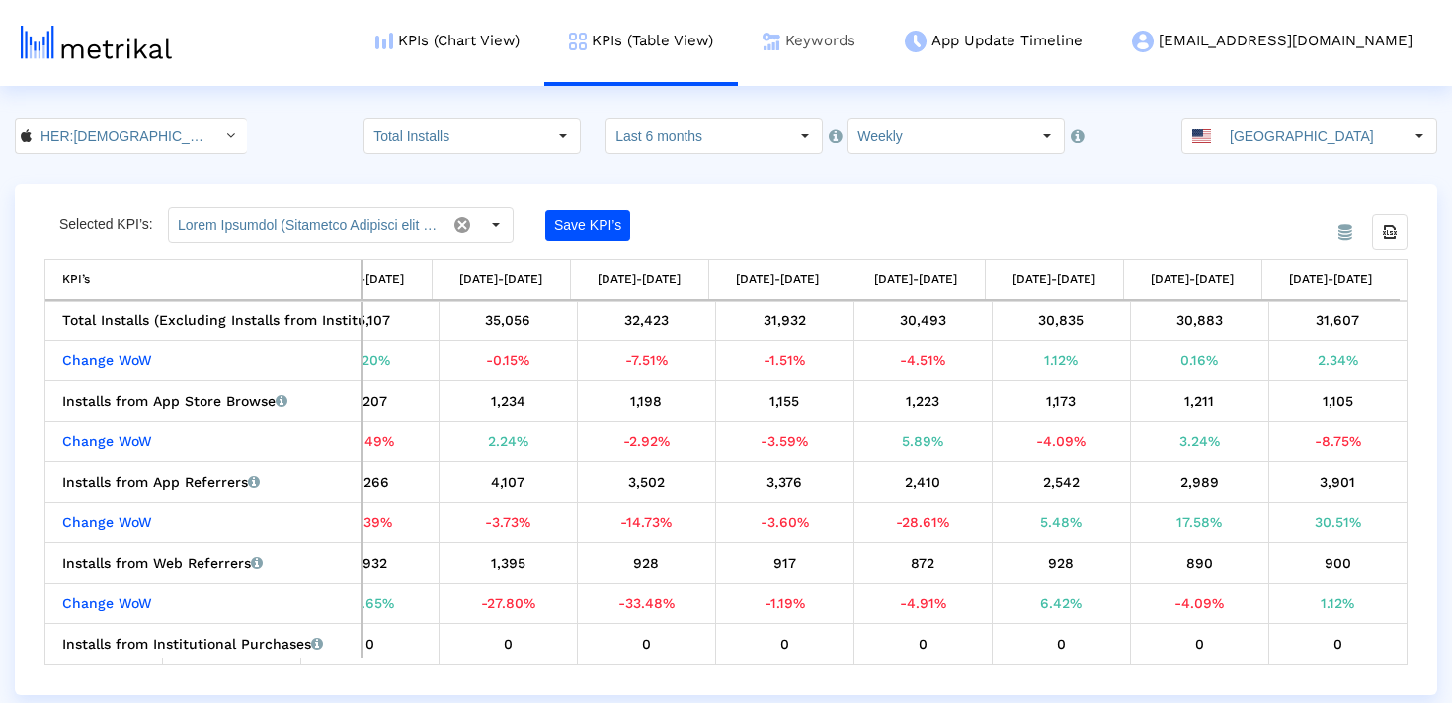
click at [880, 47] on link "Keywords" at bounding box center [809, 41] width 142 height 82
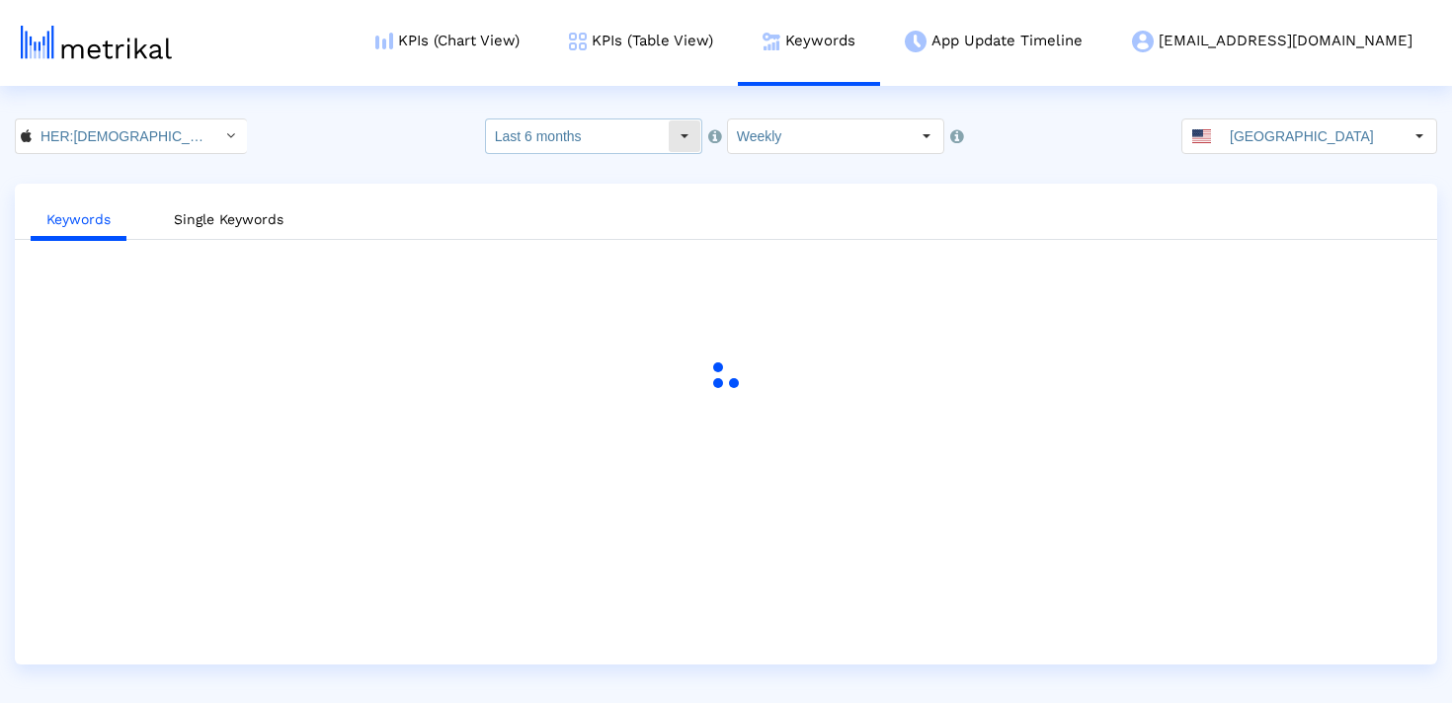
click at [645, 131] on input "Last 6 months" at bounding box center [577, 137] width 182 height 34
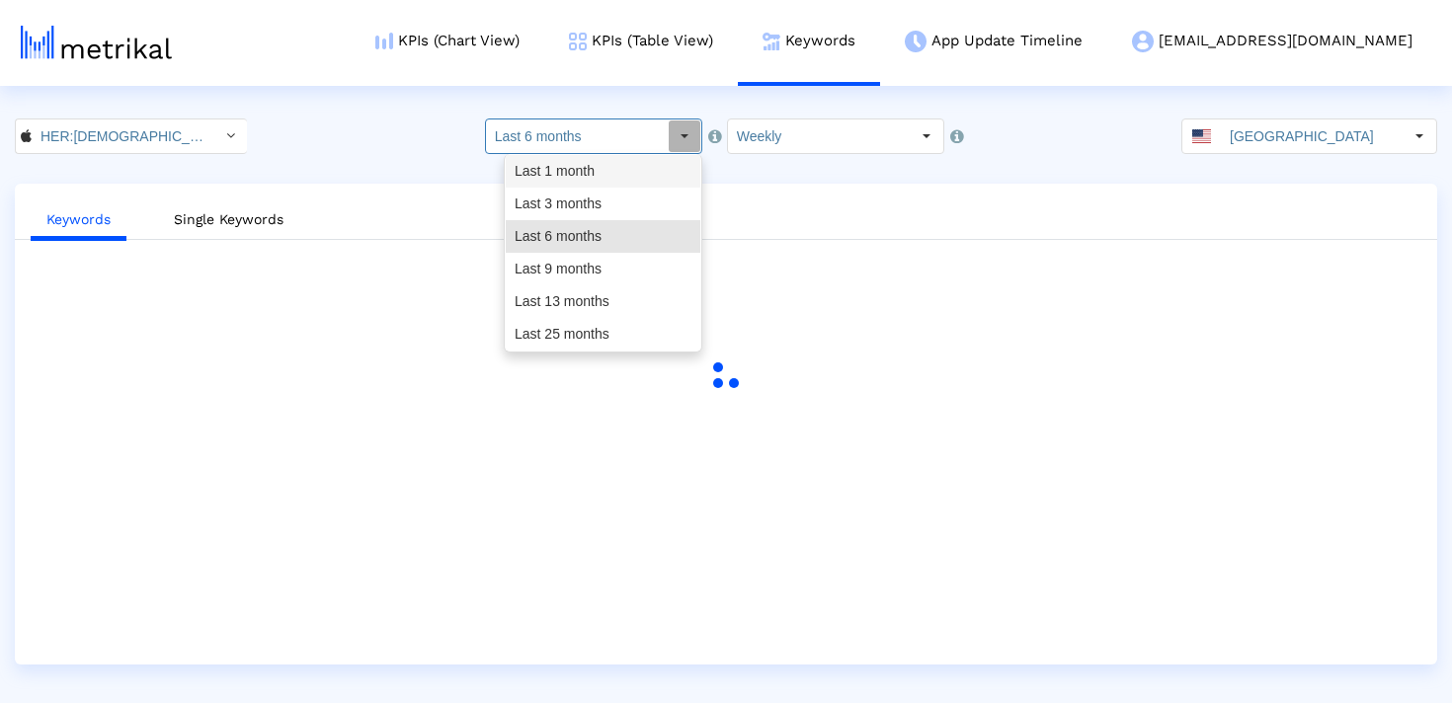
click at [626, 172] on div "Last 1 month" at bounding box center [603, 171] width 195 height 33
type input "Last 1 month"
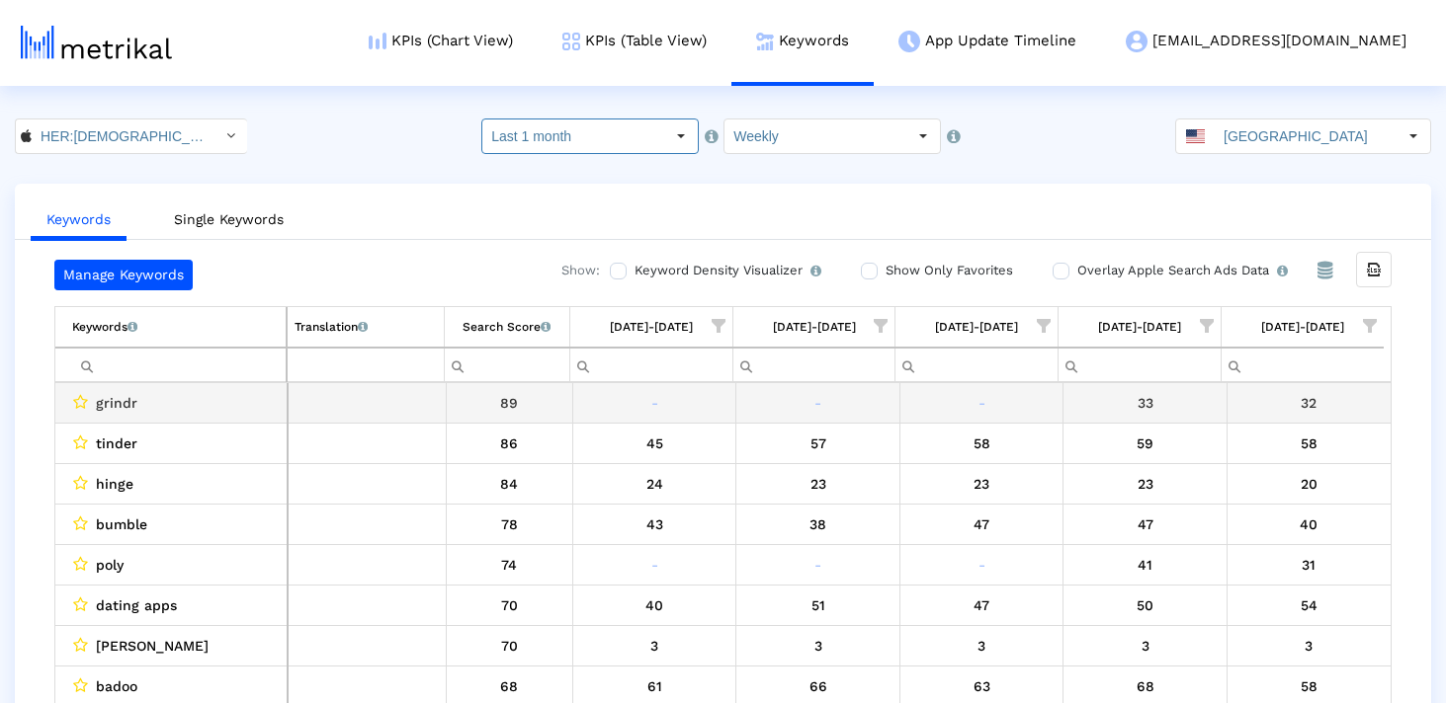
click at [191, 365] on input "Filter cell" at bounding box center [178, 365] width 213 height 33
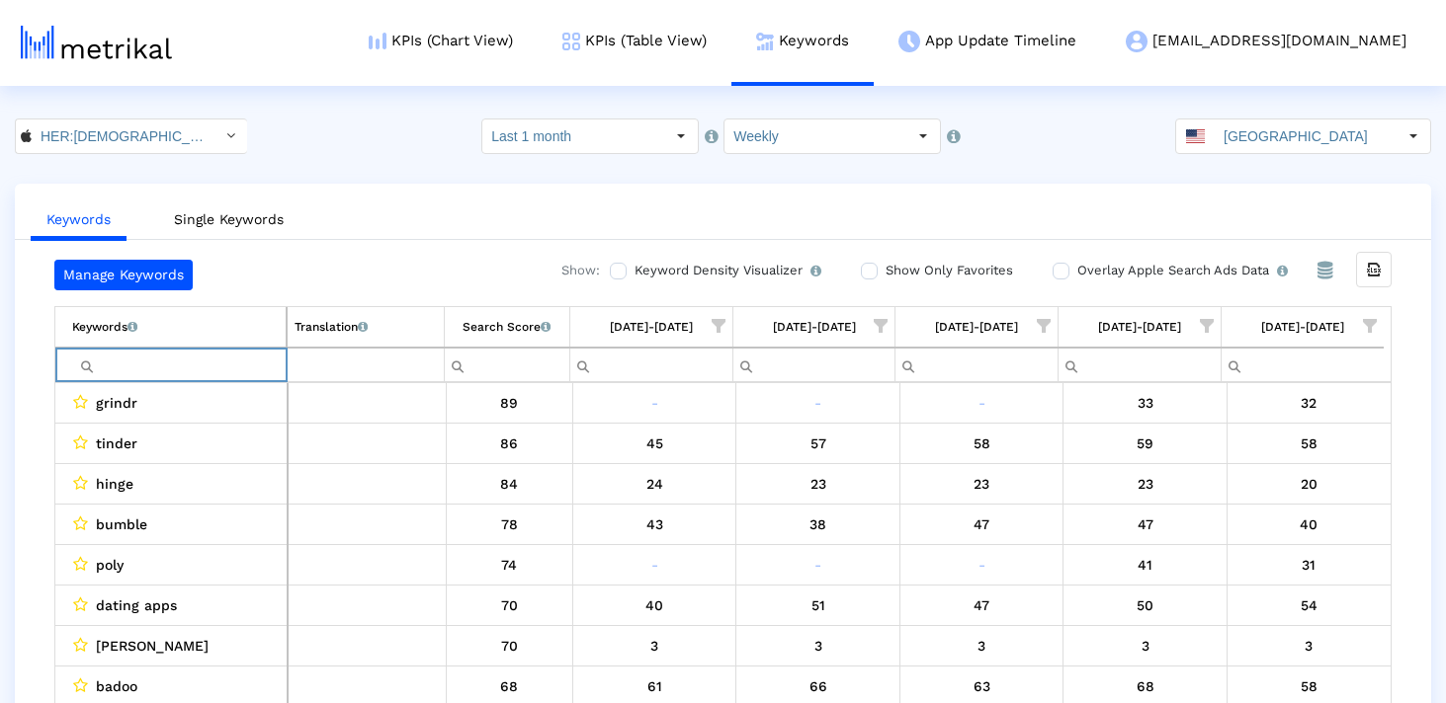
paste input "taimi: lgbtiq dating chat"
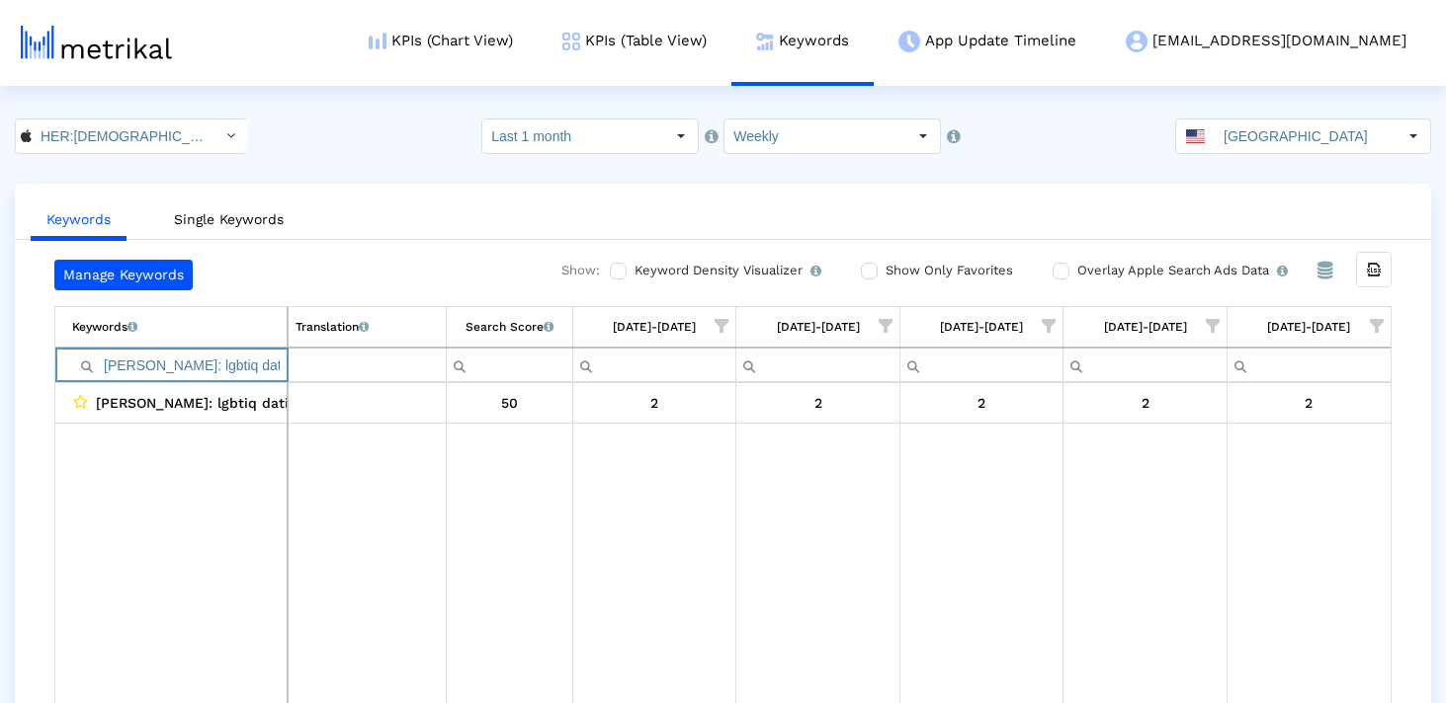
click at [237, 359] on input "taimi: lgbtiq dating chat" at bounding box center [179, 365] width 214 height 33
paste input "lesbians dating app free"
click at [177, 369] on input "lesbians dating app free" at bounding box center [179, 365] width 214 height 33
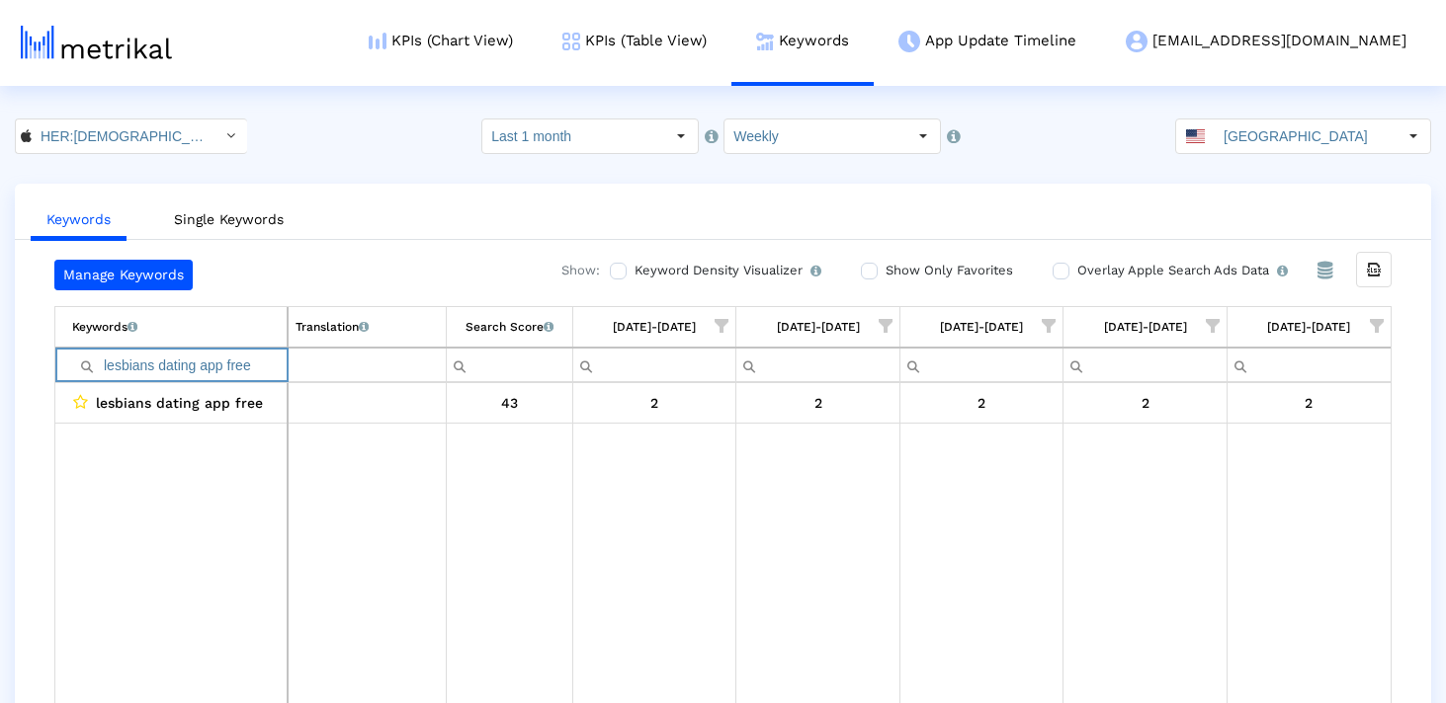
click at [177, 369] on input "lesbians dating app free" at bounding box center [179, 365] width 214 height 33
paste input "Filter cell"
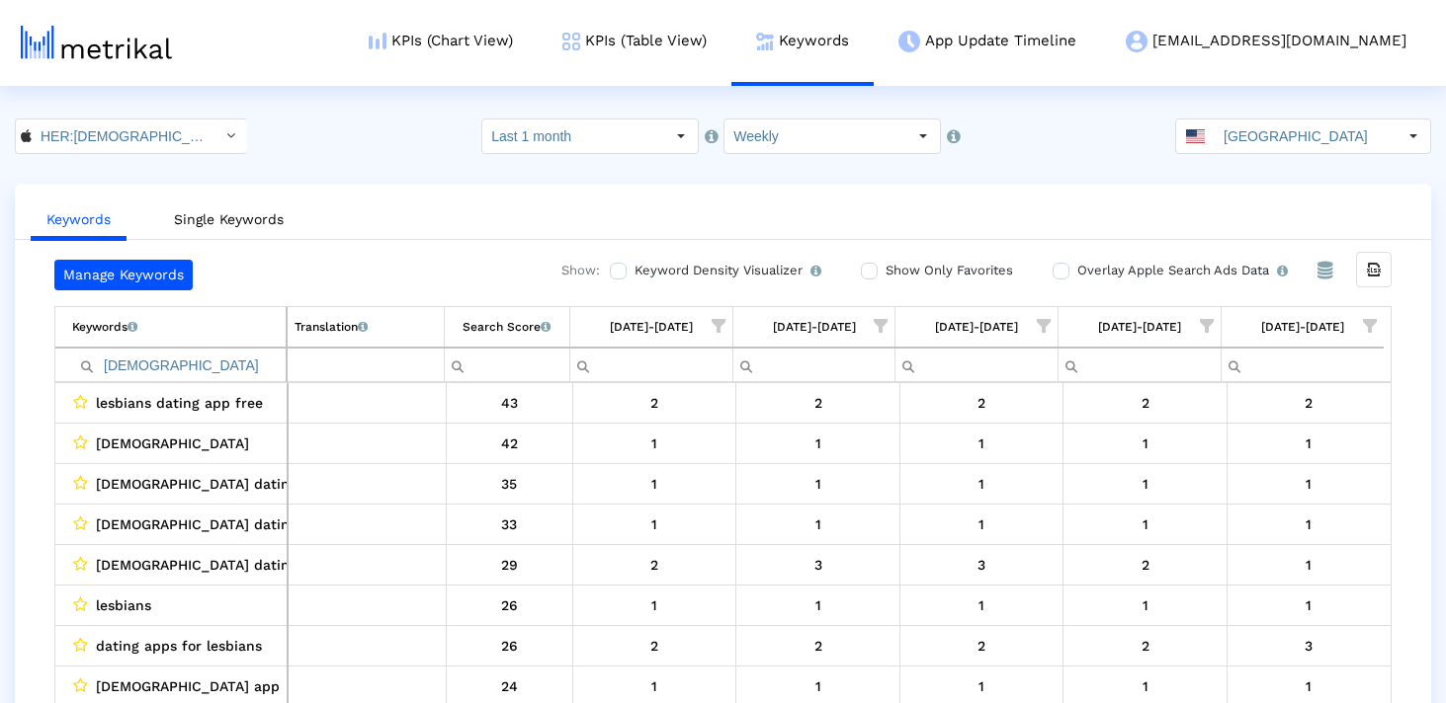
click at [270, 346] on td "Keywords List of keywords that are currently being tracked in Mobile Action." at bounding box center [170, 327] width 231 height 41
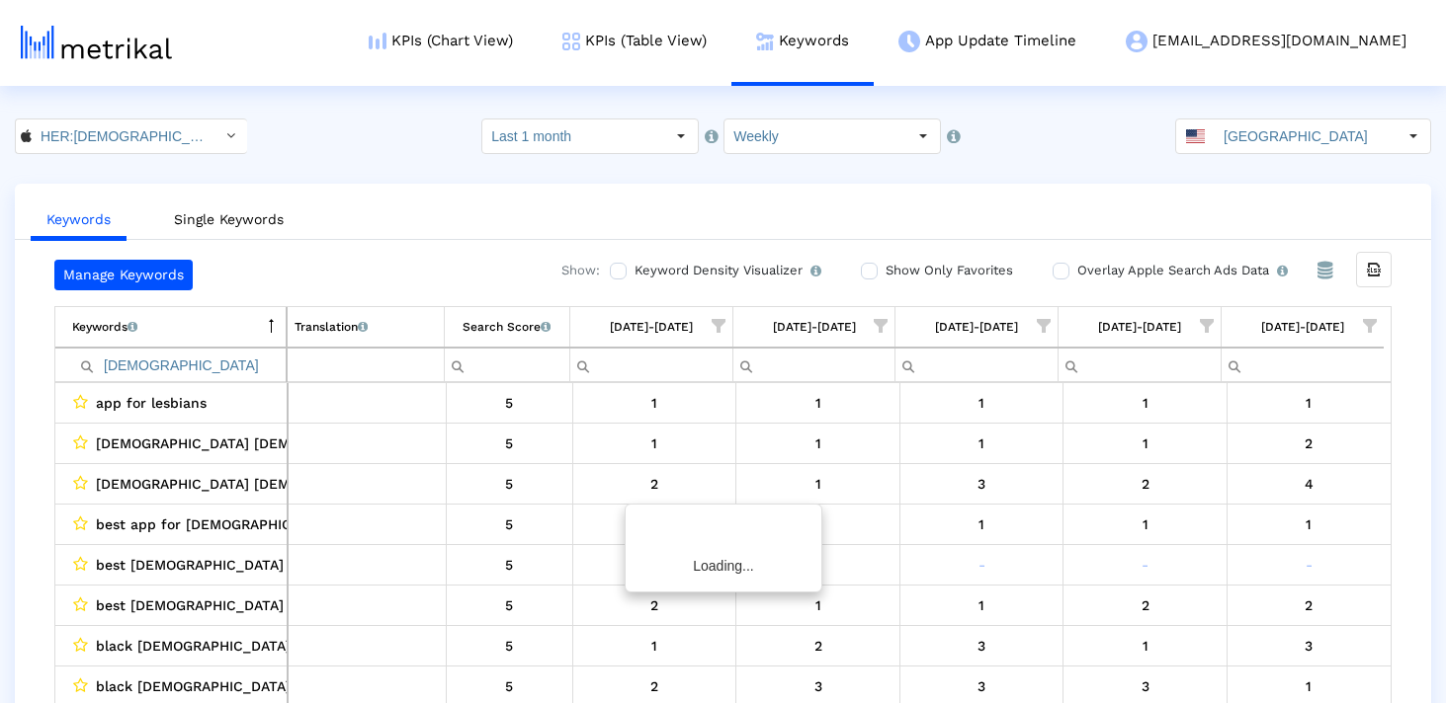
click at [253, 362] on input "lesbian" at bounding box center [178, 365] width 213 height 33
click at [262, 327] on td "Keywords List of keywords that are currently being tracked in Mobile Action." at bounding box center [170, 327] width 231 height 41
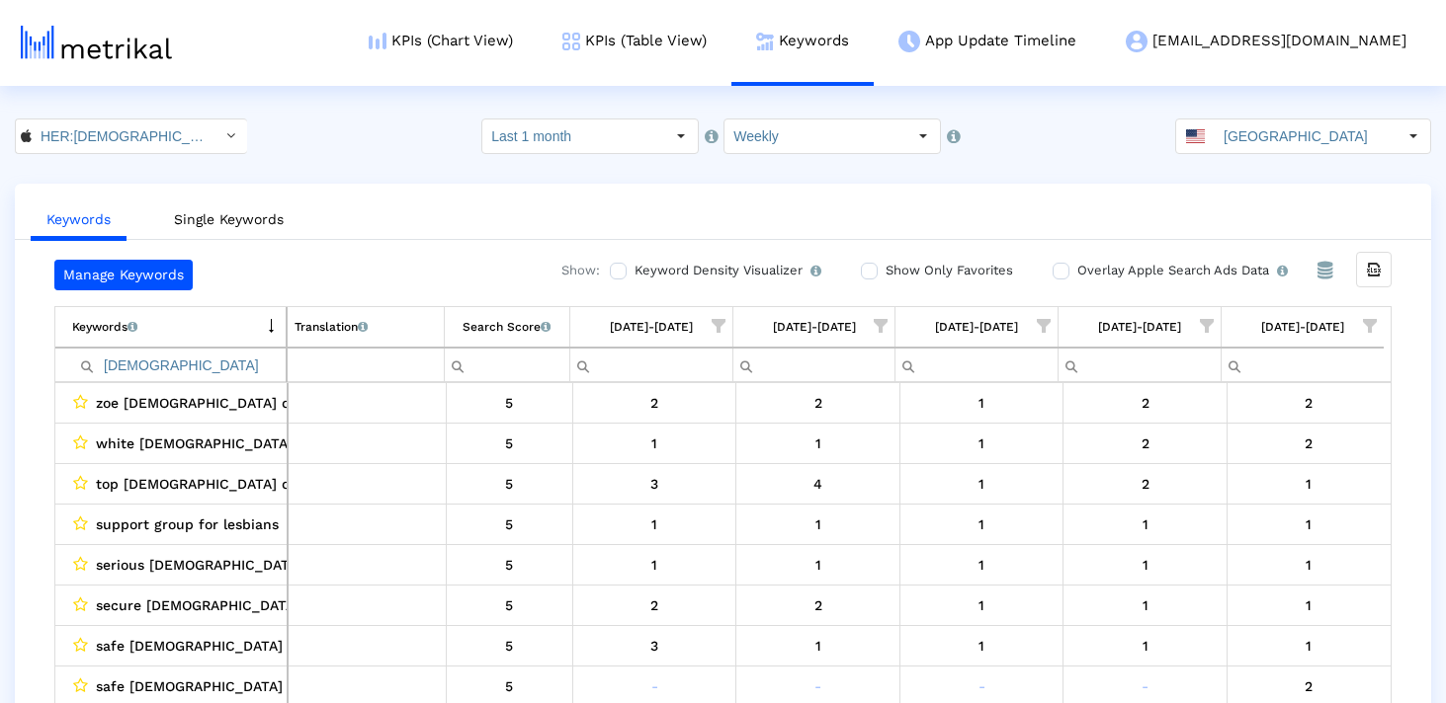
click at [472, 323] on div "Search Score An estimate of relative search volume of each keyword. It is on a …" at bounding box center [506, 327] width 88 height 26
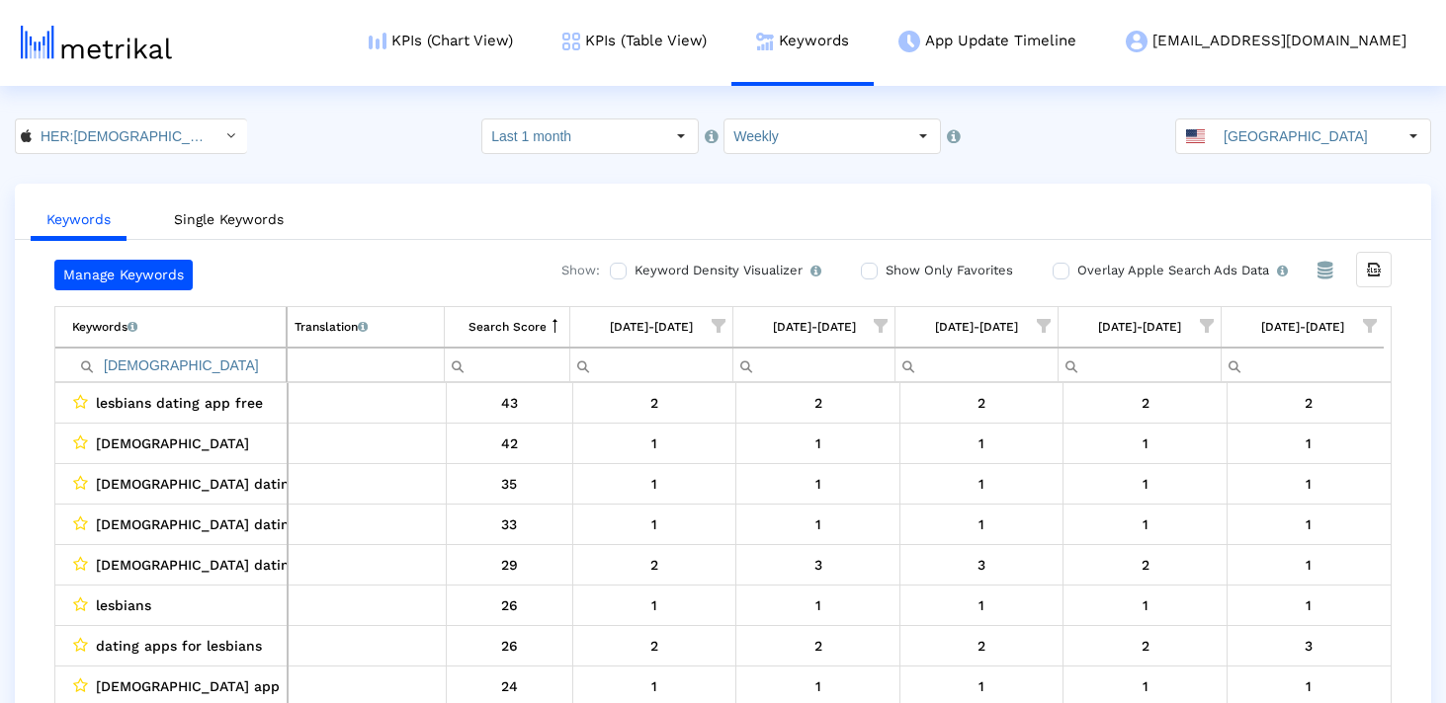
click at [212, 369] on input "lesbian" at bounding box center [178, 365] width 213 height 33
paste input "dating apps for lesbians"
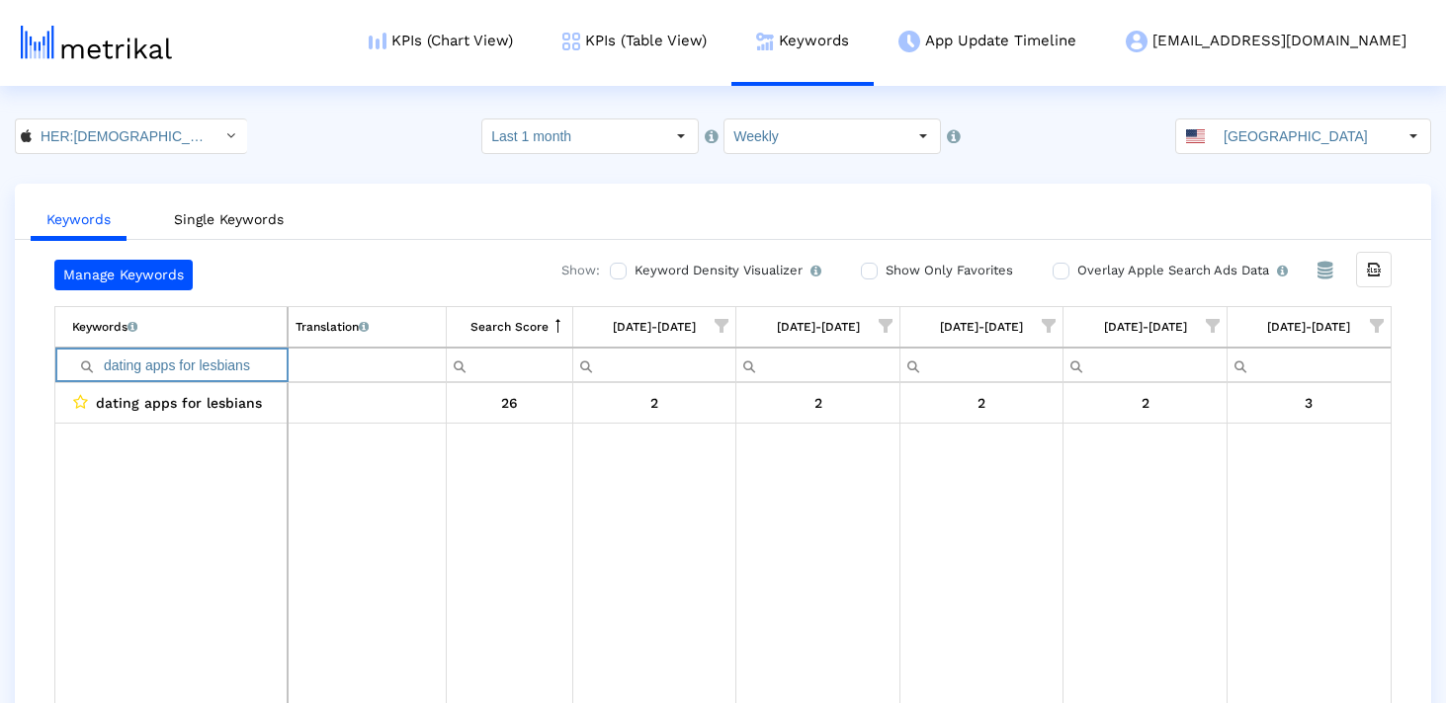
click at [198, 356] on input "dating apps for lesbians" at bounding box center [179, 365] width 214 height 33
paste input "lgbtq"
click at [198, 356] on input "lgbtq apps for lesbians" at bounding box center [179, 365] width 214 height 33
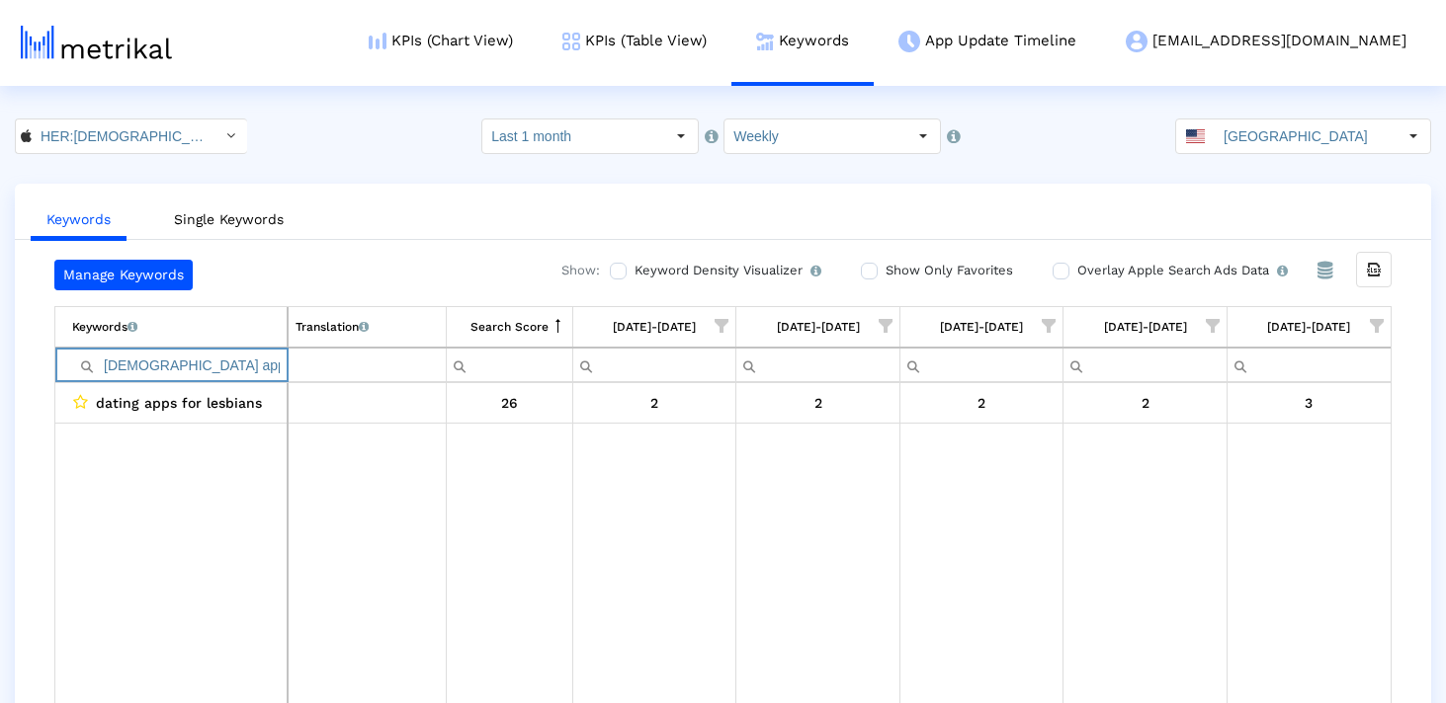
paste input "Filter cell"
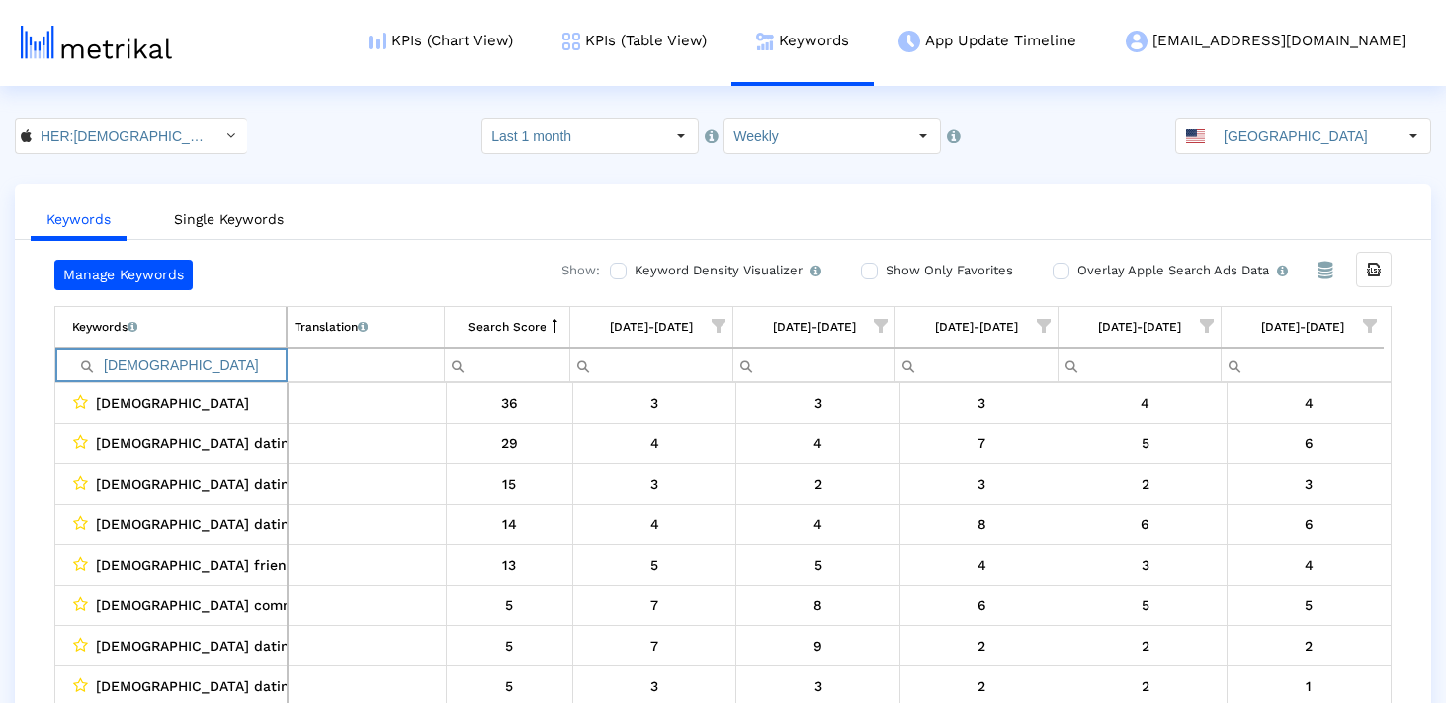
click at [245, 356] on input "lgbtq" at bounding box center [178, 365] width 213 height 33
click at [233, 358] on input "lgbtq" at bounding box center [178, 365] width 213 height 33
click at [205, 371] on input "lgbtq dati" at bounding box center [178, 365] width 213 height 33
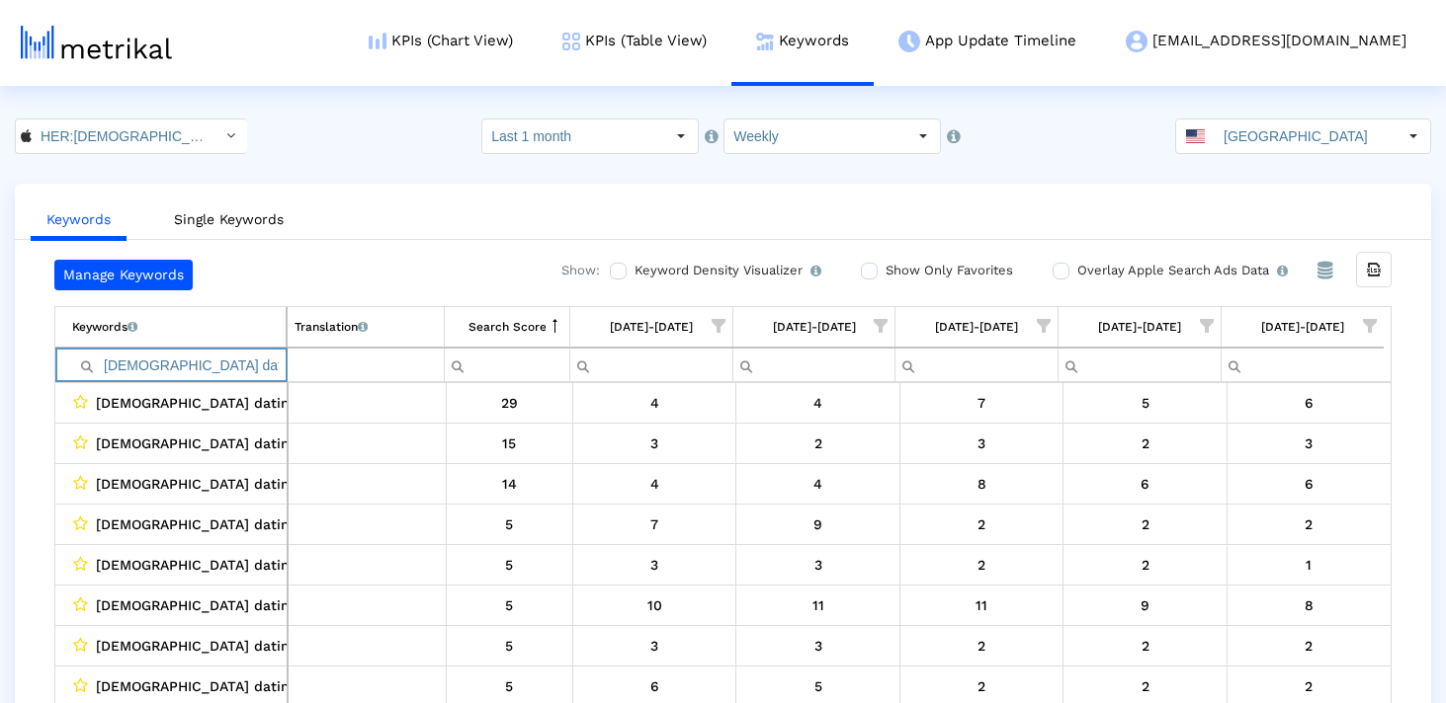
paste input "dating app for lesbians"
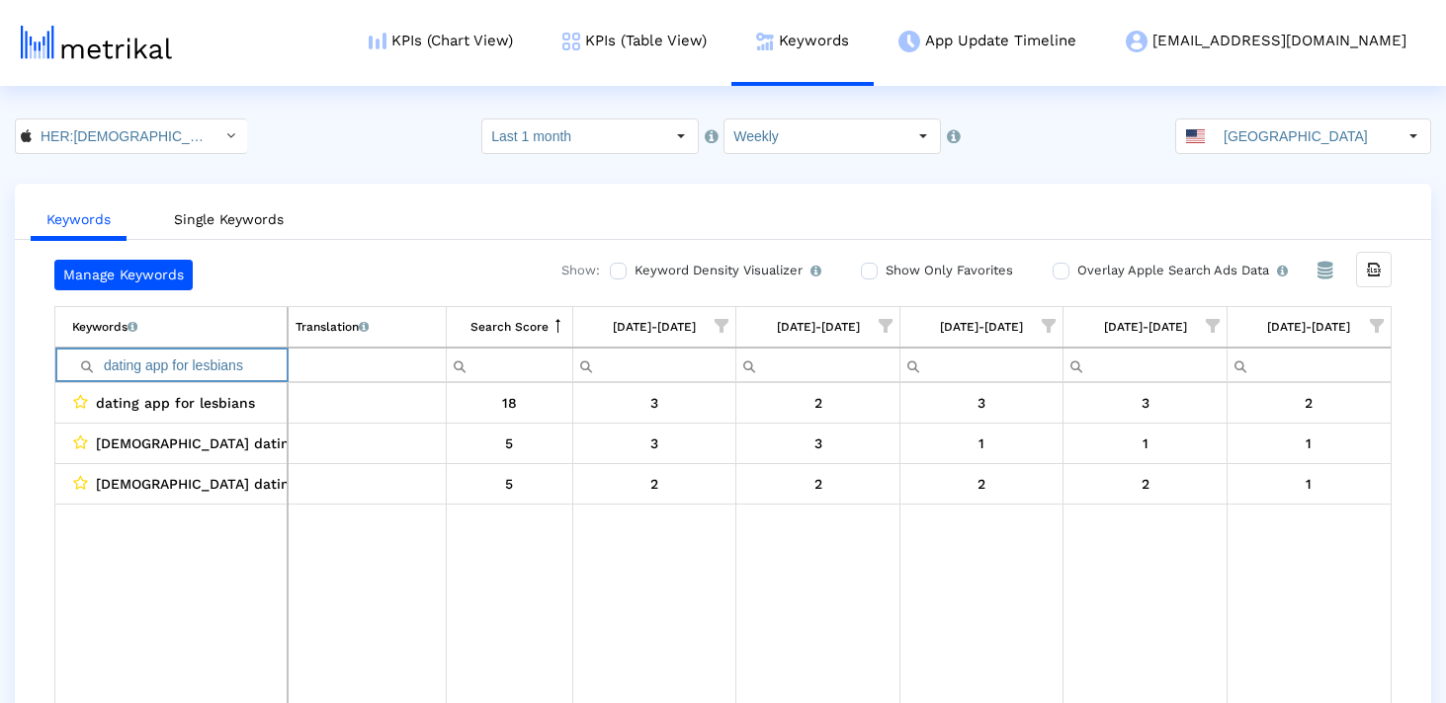
click at [221, 352] on input "dating app for lesbians" at bounding box center [179, 365] width 214 height 33
paste input "lesbian chat"
type input "lesbian chat"
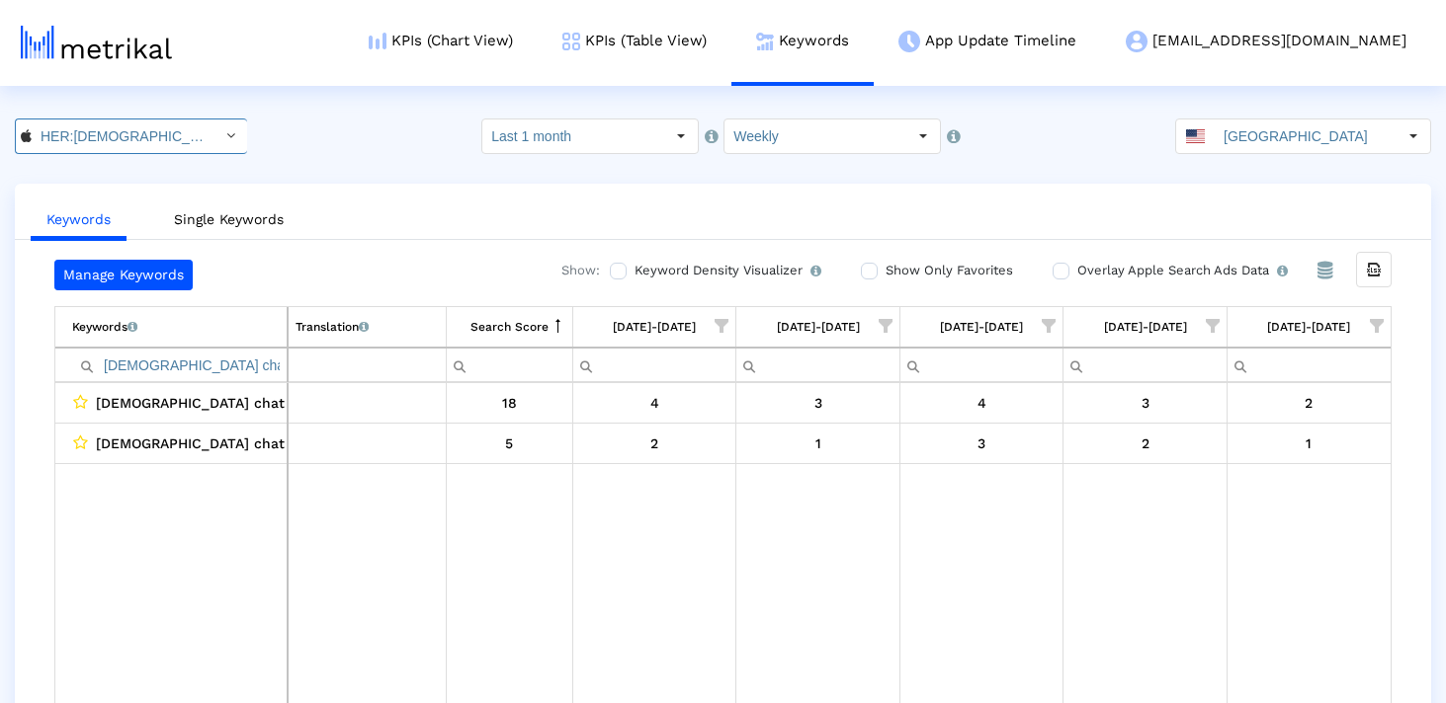
click at [135, 143] on input "HER:[DEMOGRAPHIC_DATA]&[DEMOGRAPHIC_DATA] [DEMOGRAPHIC_DATA] Dating < 573328837…" at bounding box center [121, 137] width 178 height 34
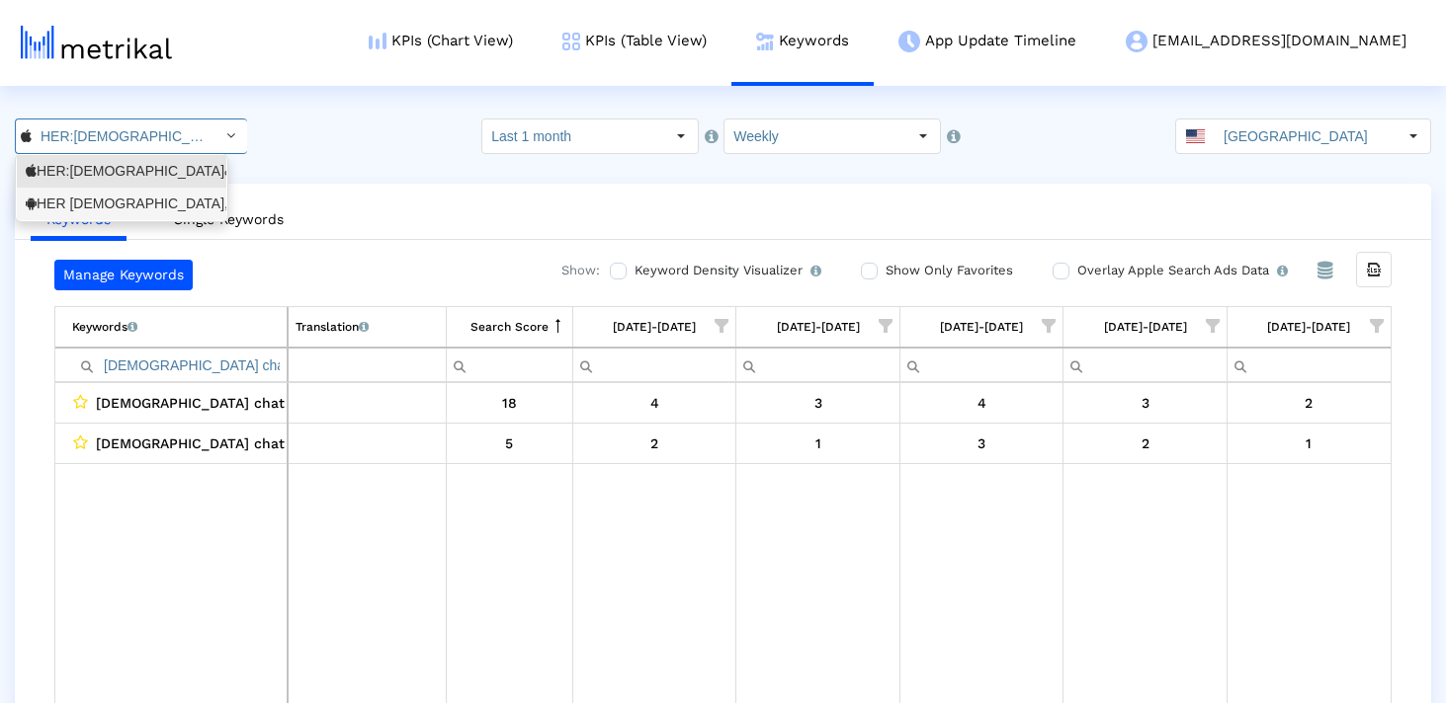
click at [131, 207] on div "HER Lesbian, bi & queer dating <com.weareher.her>" at bounding box center [122, 204] width 192 height 19
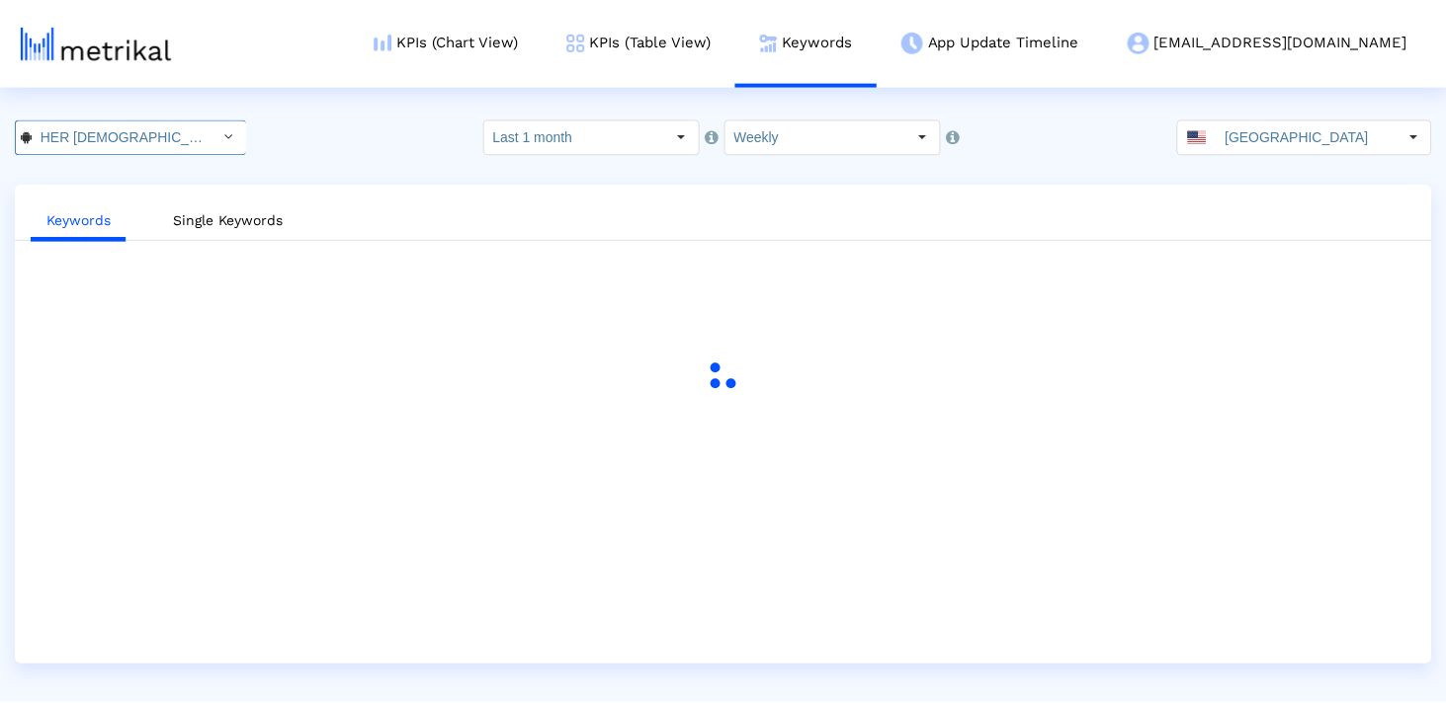
scroll to position [0, 183]
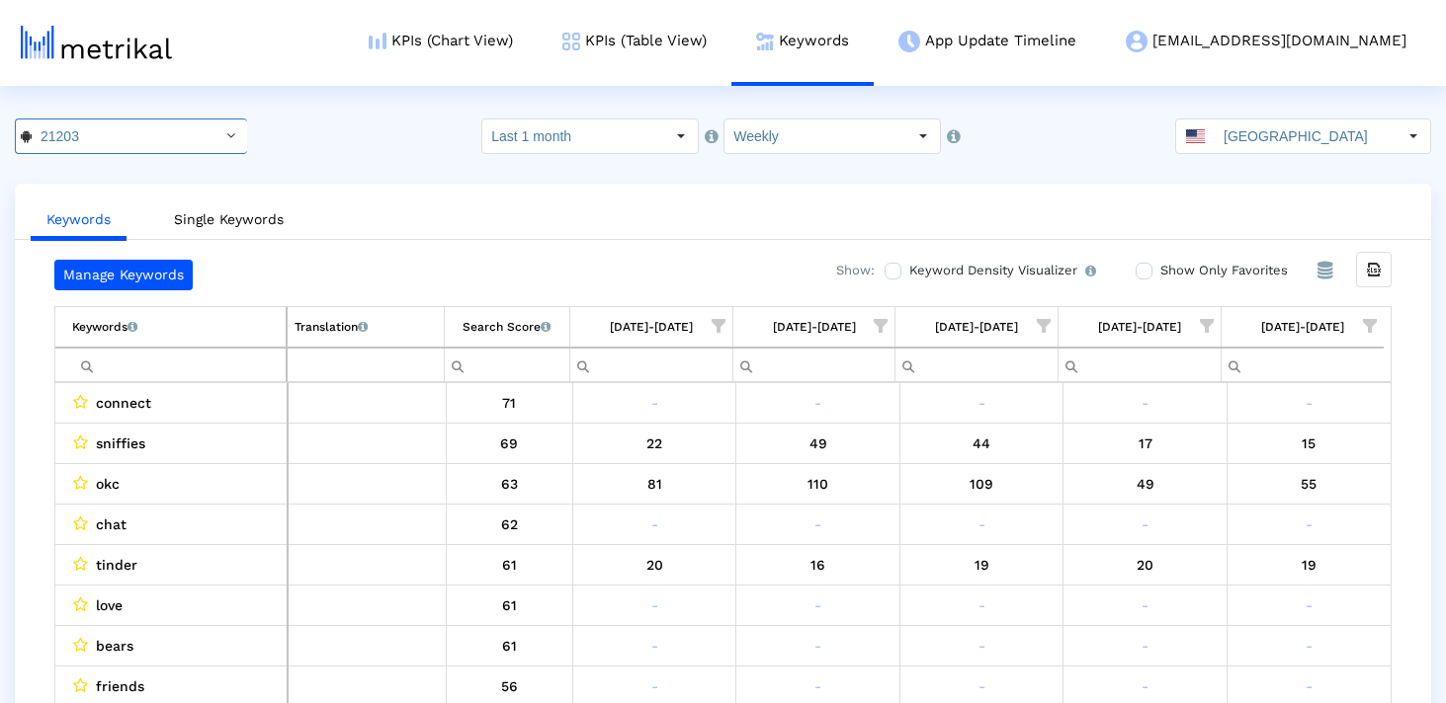
click at [192, 355] on input "Filter cell" at bounding box center [178, 365] width 213 height 33
paste input "lesbian dating"
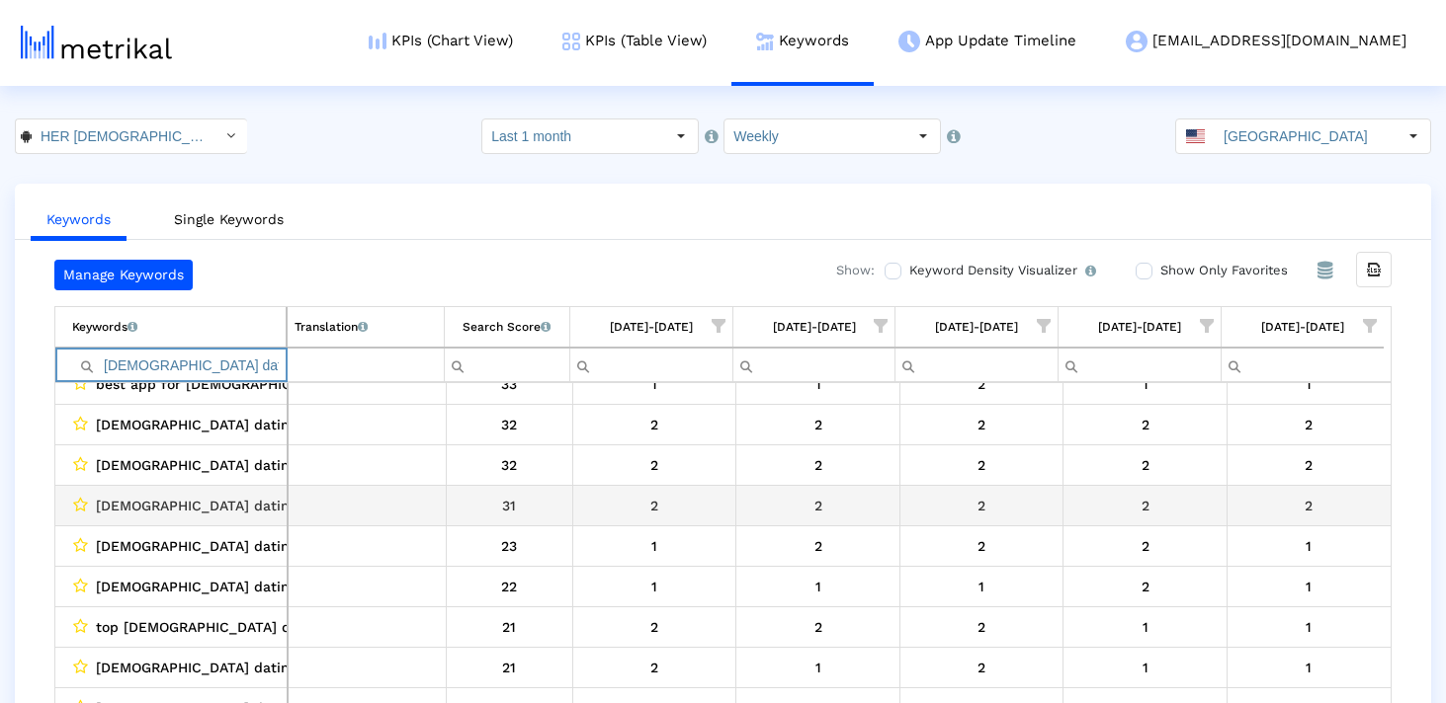
scroll to position [237, 0]
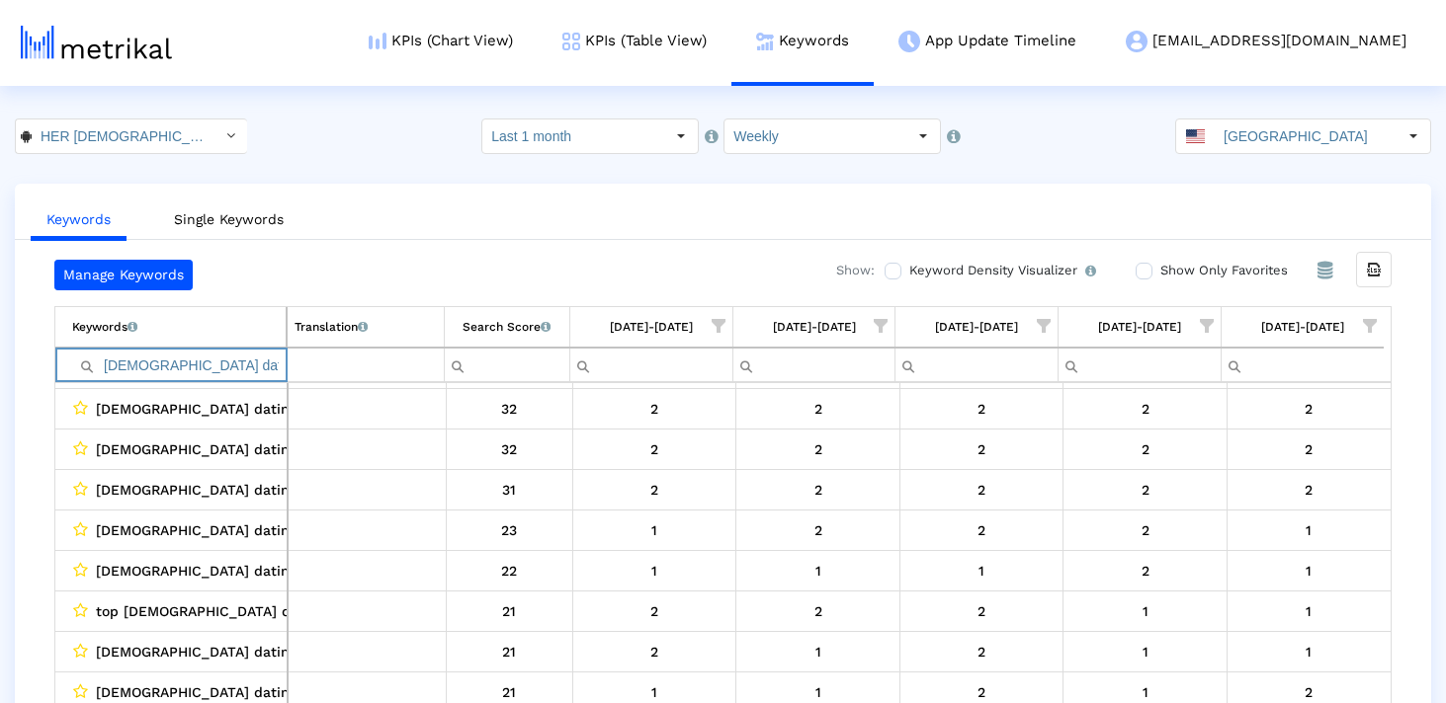
click at [222, 355] on input "lesbian dating" at bounding box center [178, 365] width 213 height 33
paste input "dating app for lesbians"
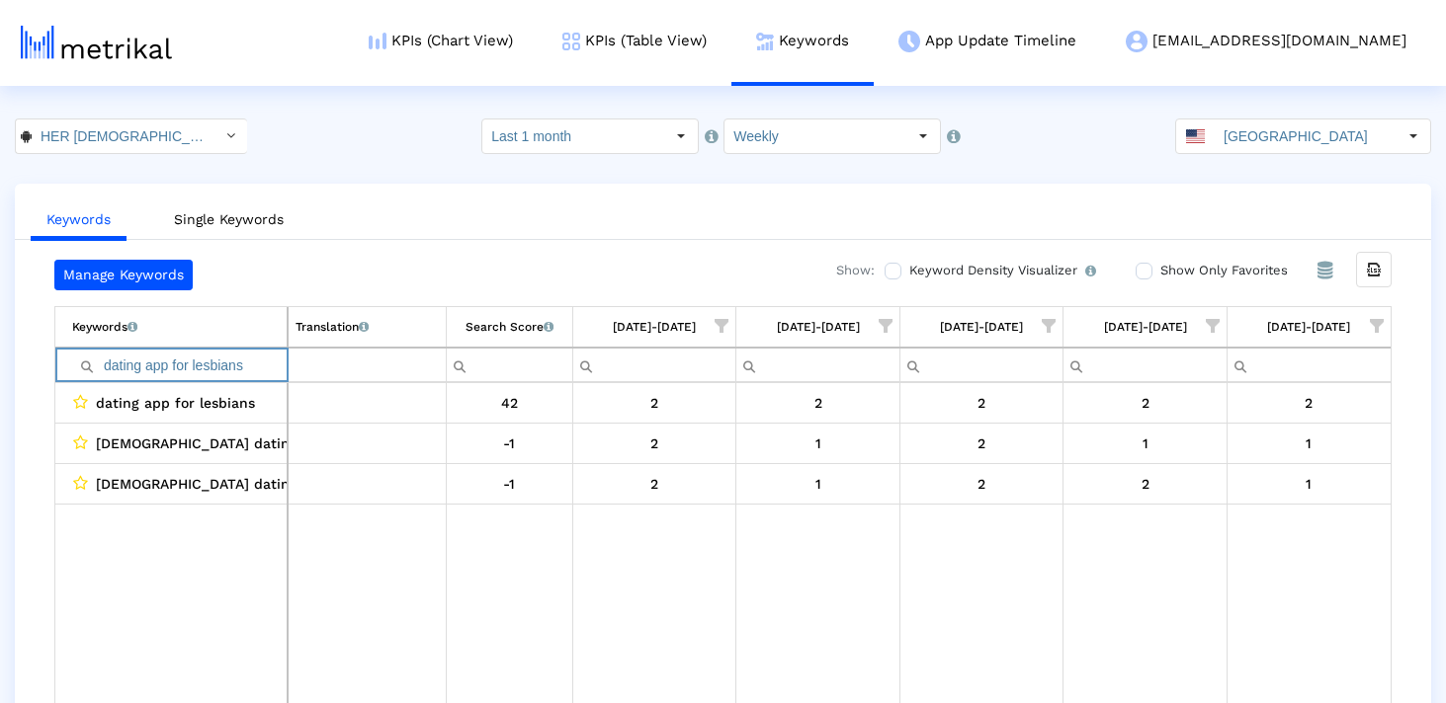
click at [246, 361] on input "dating app for lesbians" at bounding box center [179, 365] width 214 height 33
paste input "lesbian chat"
click at [224, 356] on input "lesbian cha" at bounding box center [179, 365] width 214 height 33
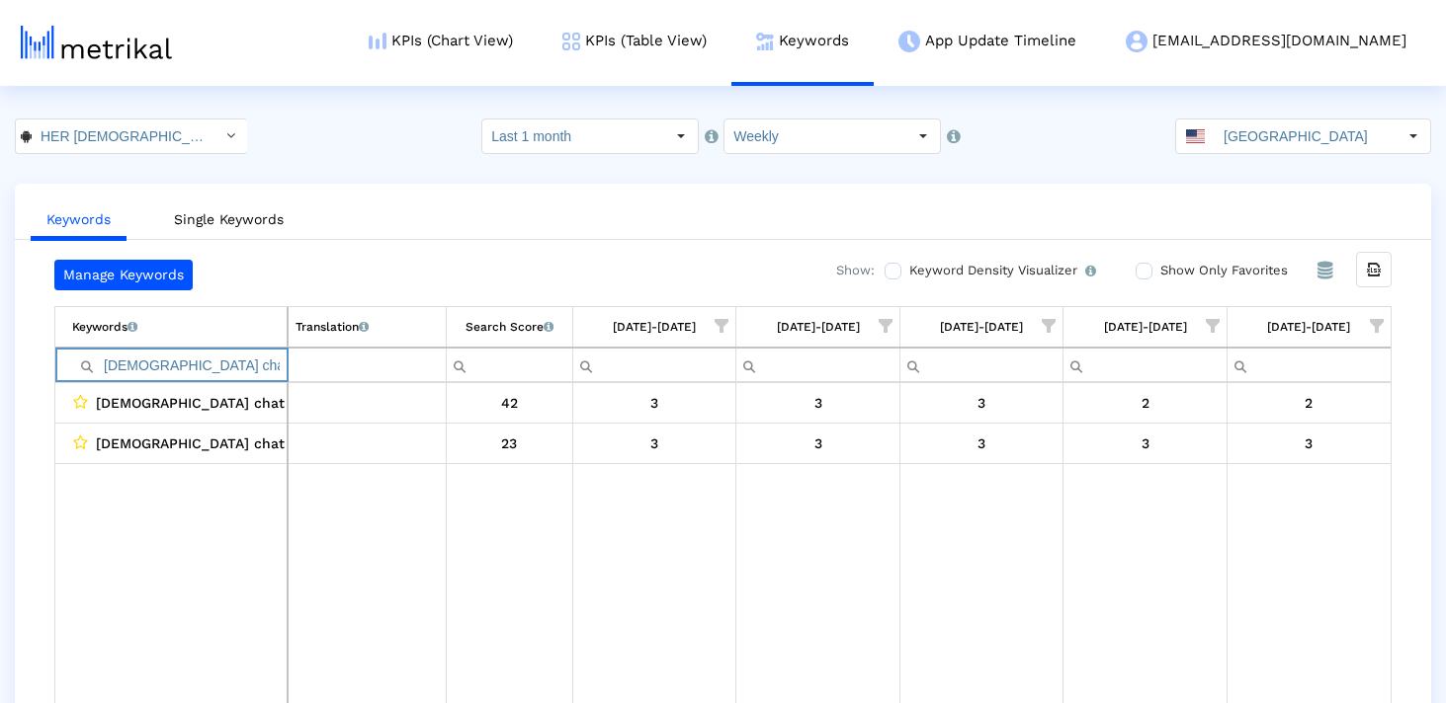
click at [224, 356] on input "lesbian cha" at bounding box center [179, 365] width 214 height 33
paste input "dating apps for lesbians"
click at [213, 369] on input "dating apps for lesbians" at bounding box center [179, 365] width 214 height 33
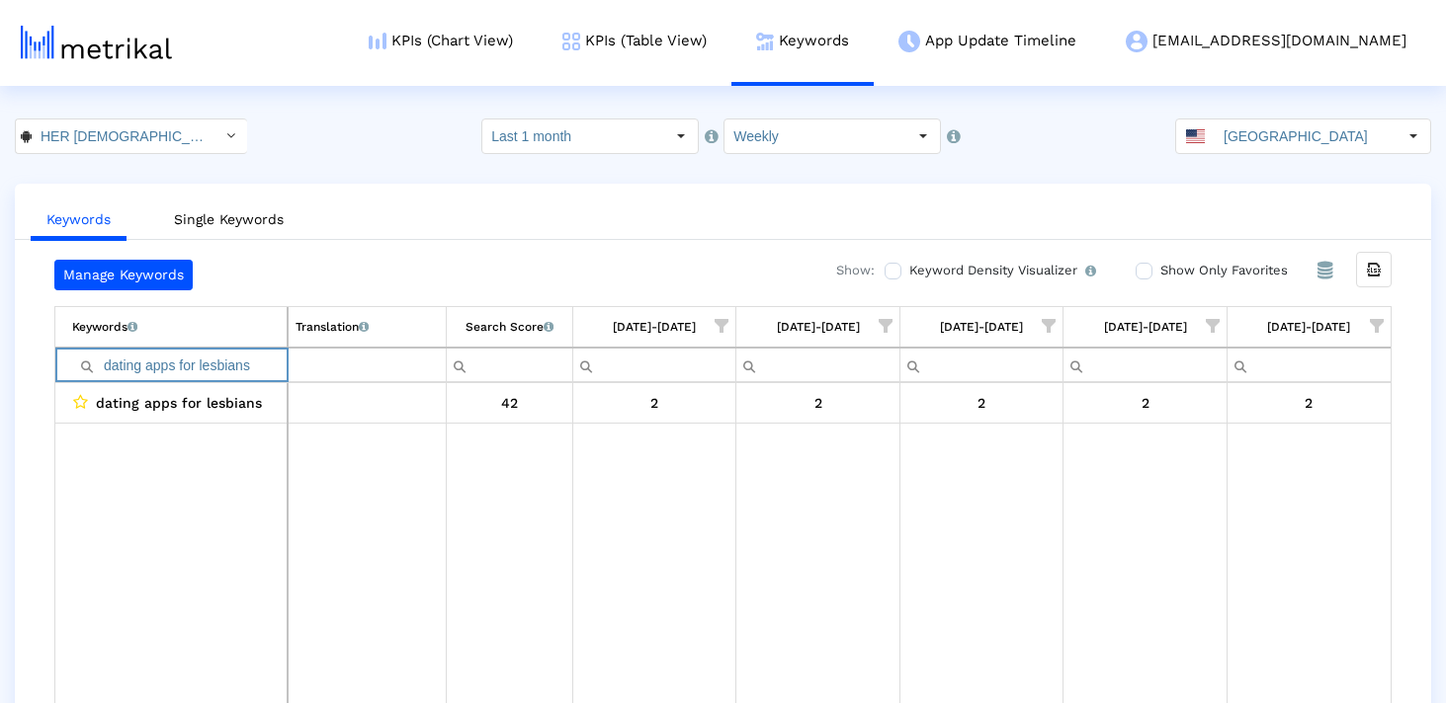
click at [213, 369] on input "dating apps for lesbians" at bounding box center [179, 365] width 214 height 33
paste input "lesbians dating app"
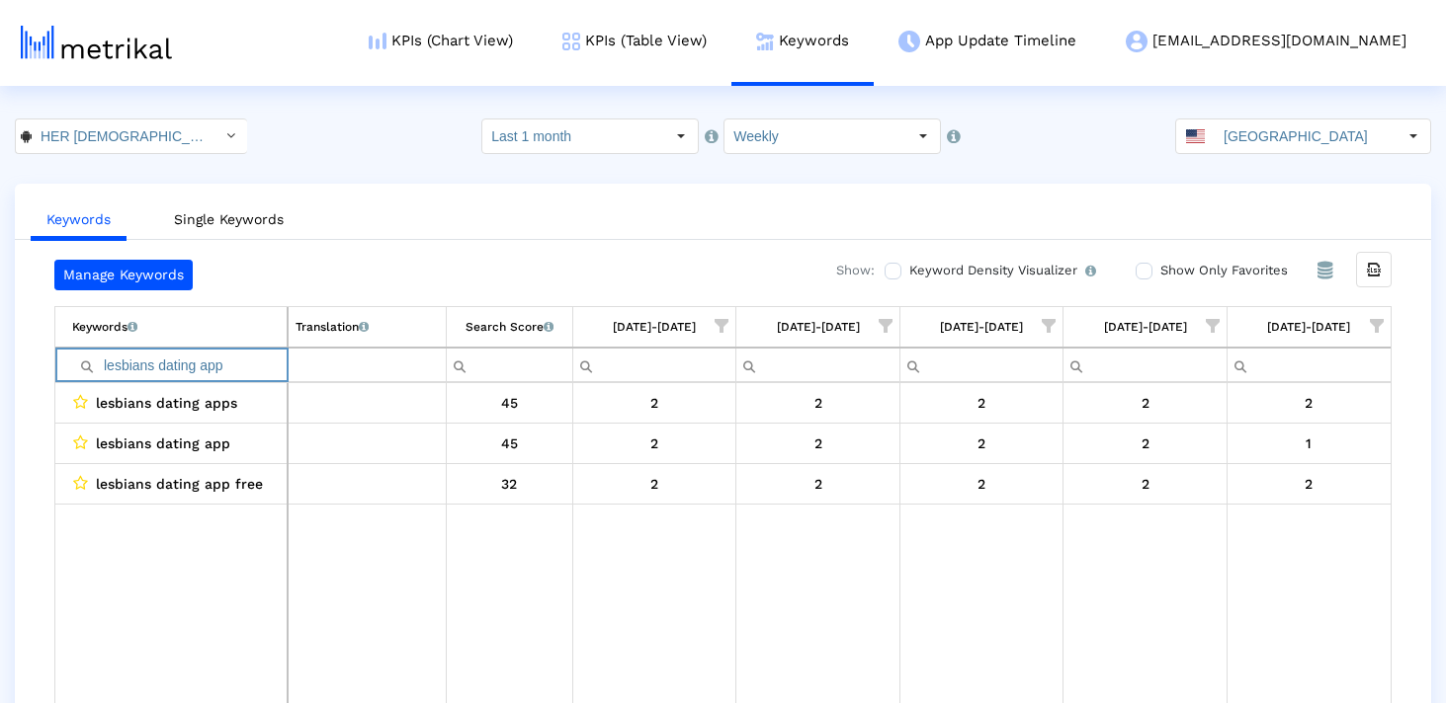
click at [248, 364] on input "lesbians dating app" at bounding box center [179, 365] width 214 height 33
paste input "gbt dating apps"
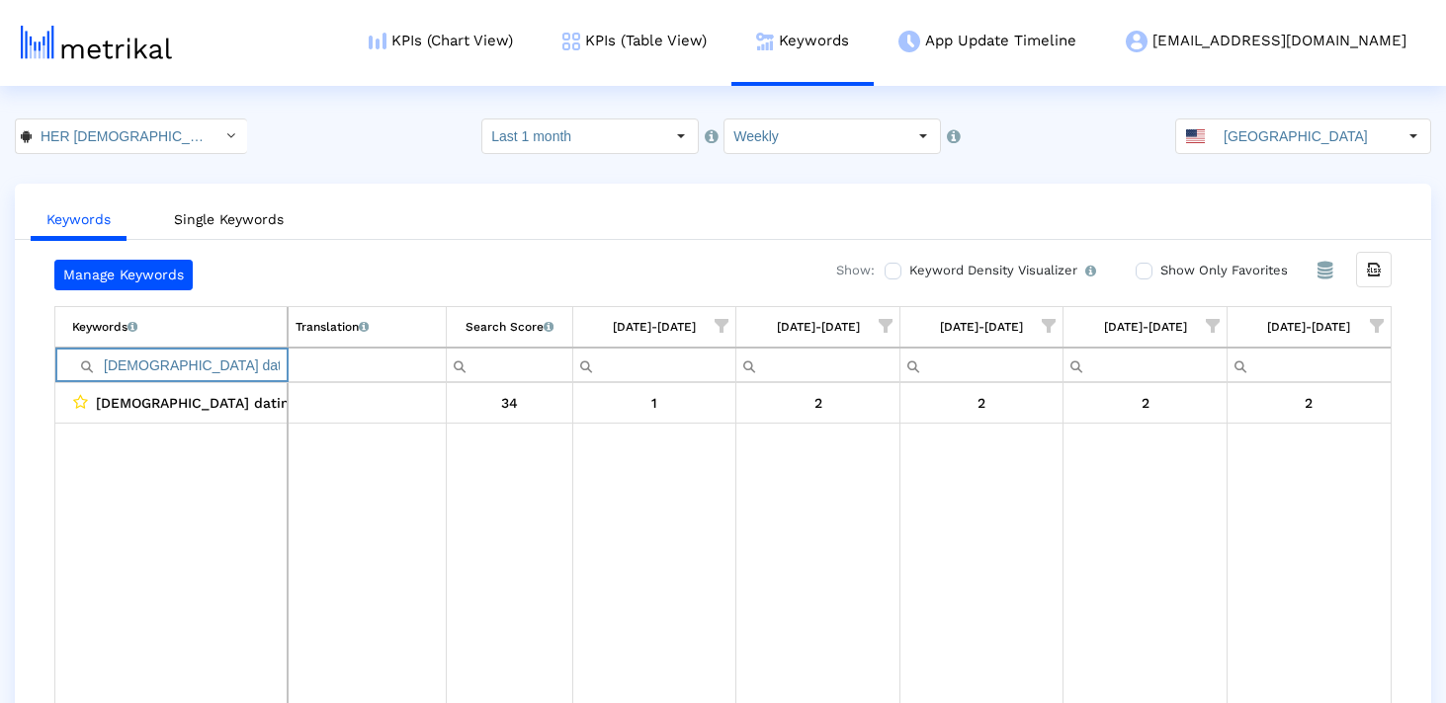
click at [240, 370] on input "lgbt dating apps" at bounding box center [179, 365] width 214 height 33
paste input "queer dating"
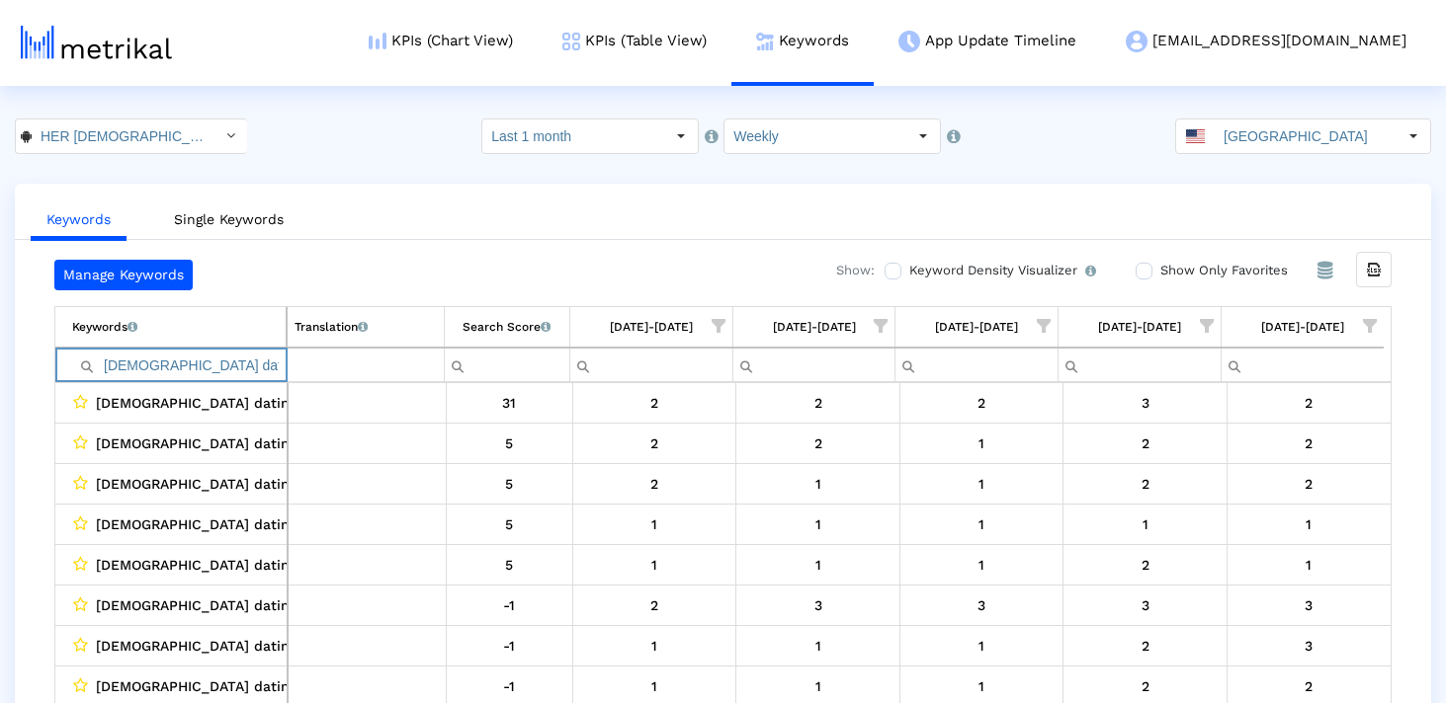
click at [253, 363] on input "queer dating" at bounding box center [178, 365] width 213 height 33
paste input "best lesbian dating app"
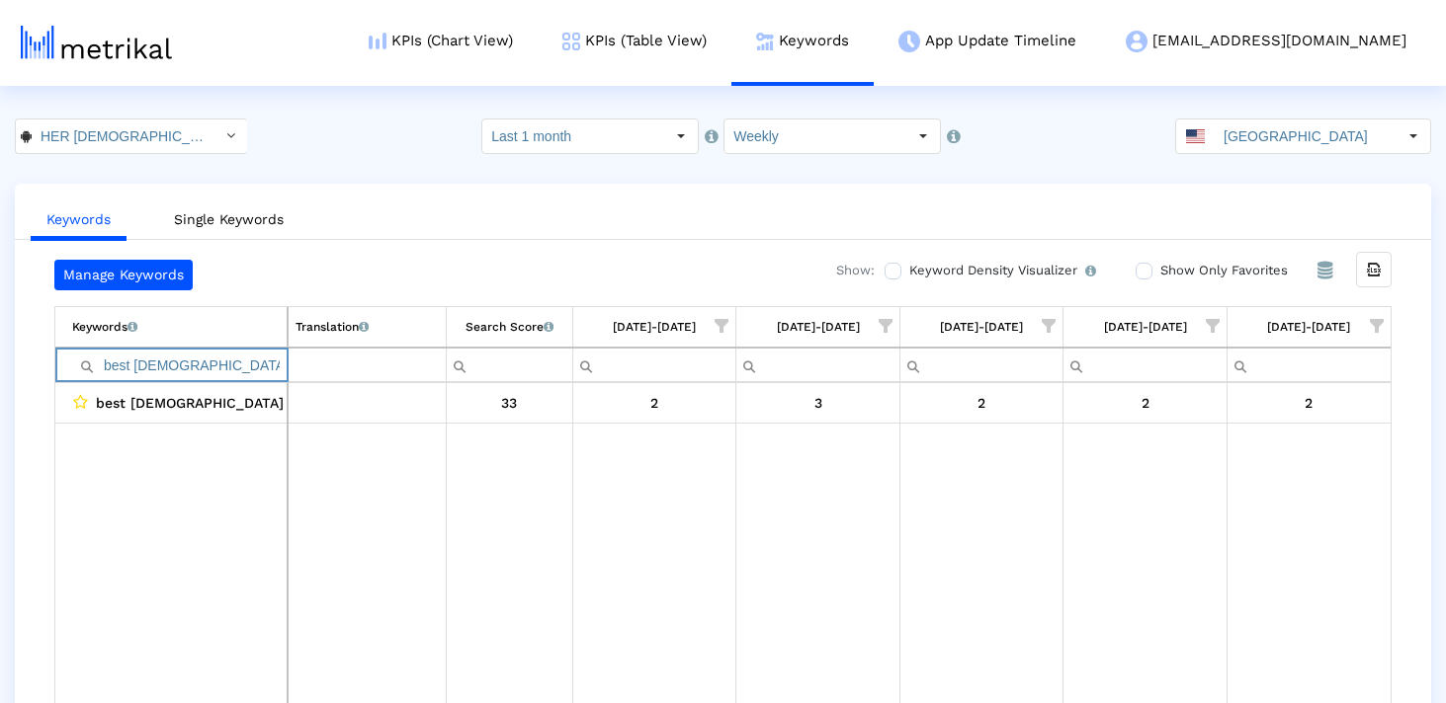
click at [244, 359] on input "best lesbian dating app" at bounding box center [179, 365] width 214 height 33
paste input "lesbian dating apps"
click at [194, 357] on input "lesbian dating apps" at bounding box center [179, 365] width 214 height 33
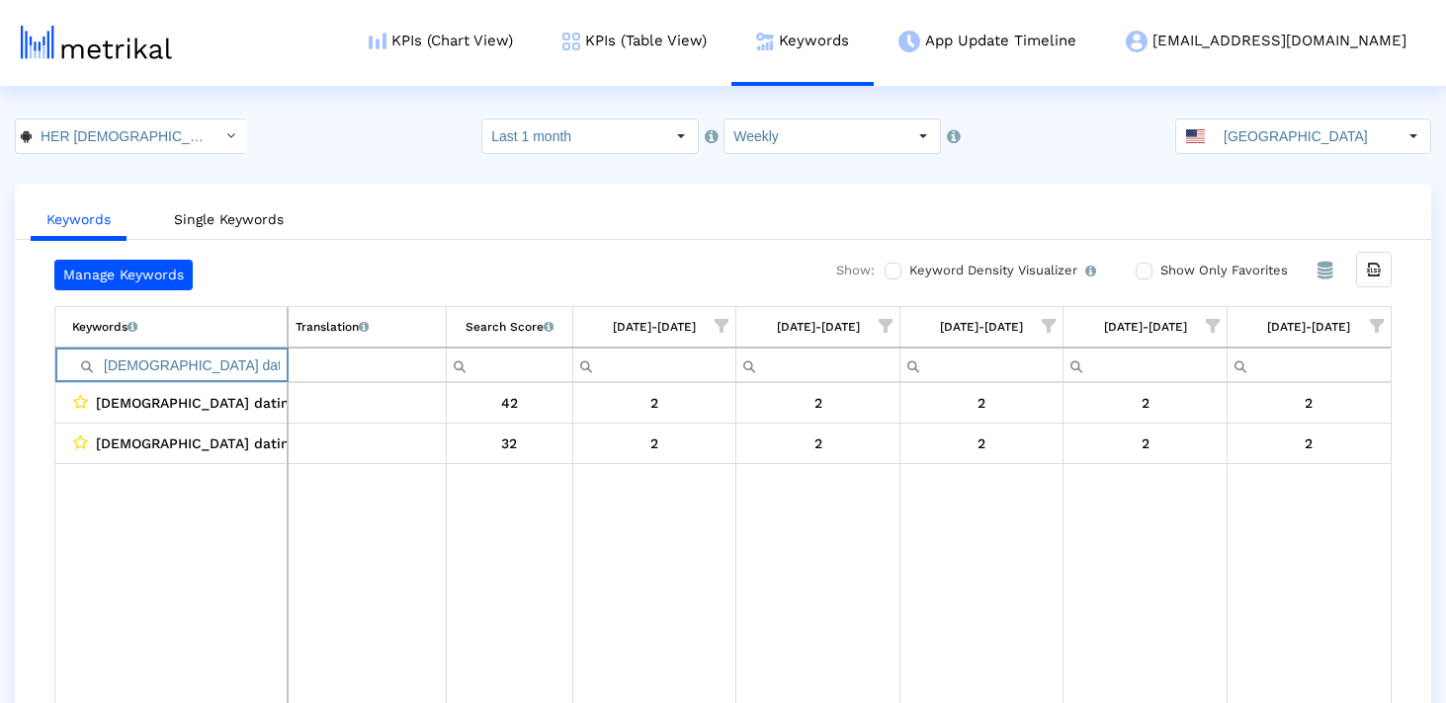
click at [194, 357] on input "lesbian dating apps" at bounding box center [179, 365] width 214 height 33
type input "transgender"
click at [214, 143] on div "Select" at bounding box center [230, 137] width 32 height 32
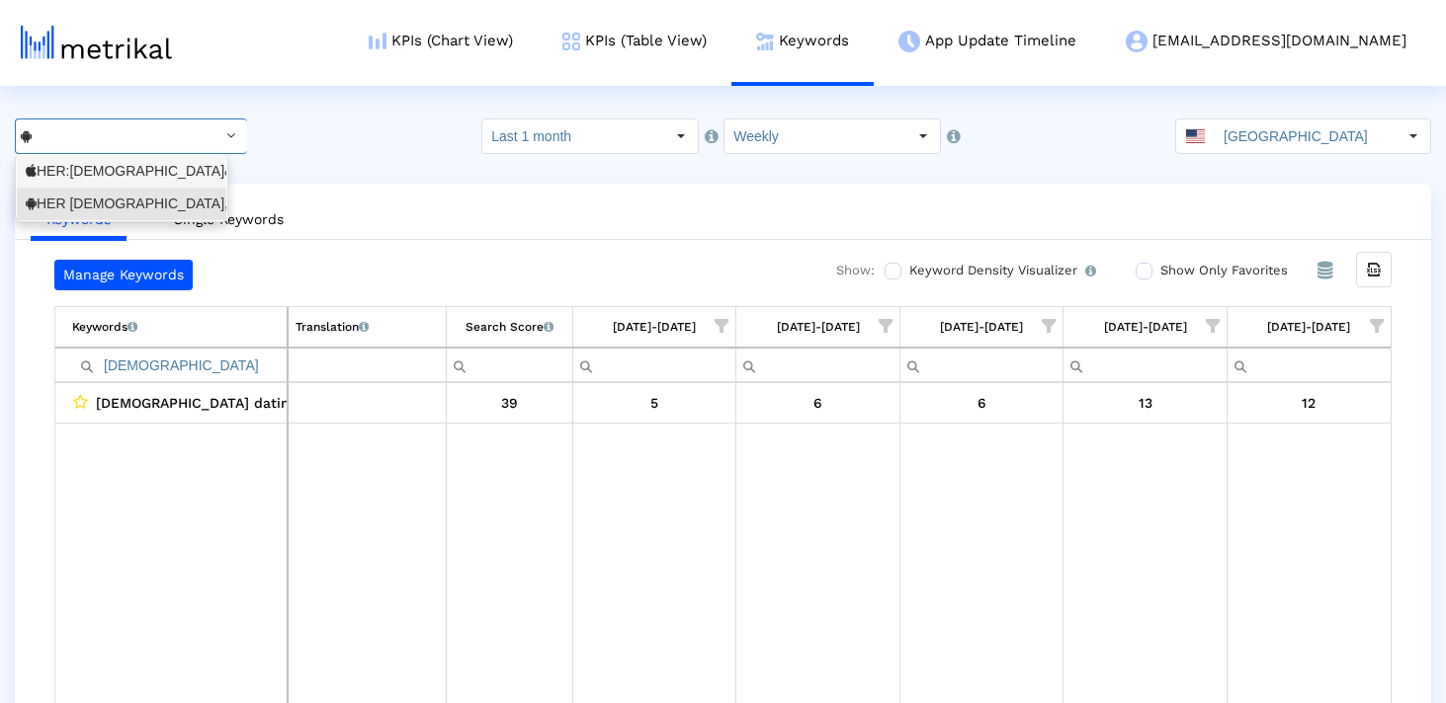
click at [155, 180] on div "HER:Lesbian&Queer LGBTQ Dating <573328837>" at bounding box center [122, 171] width 192 height 19
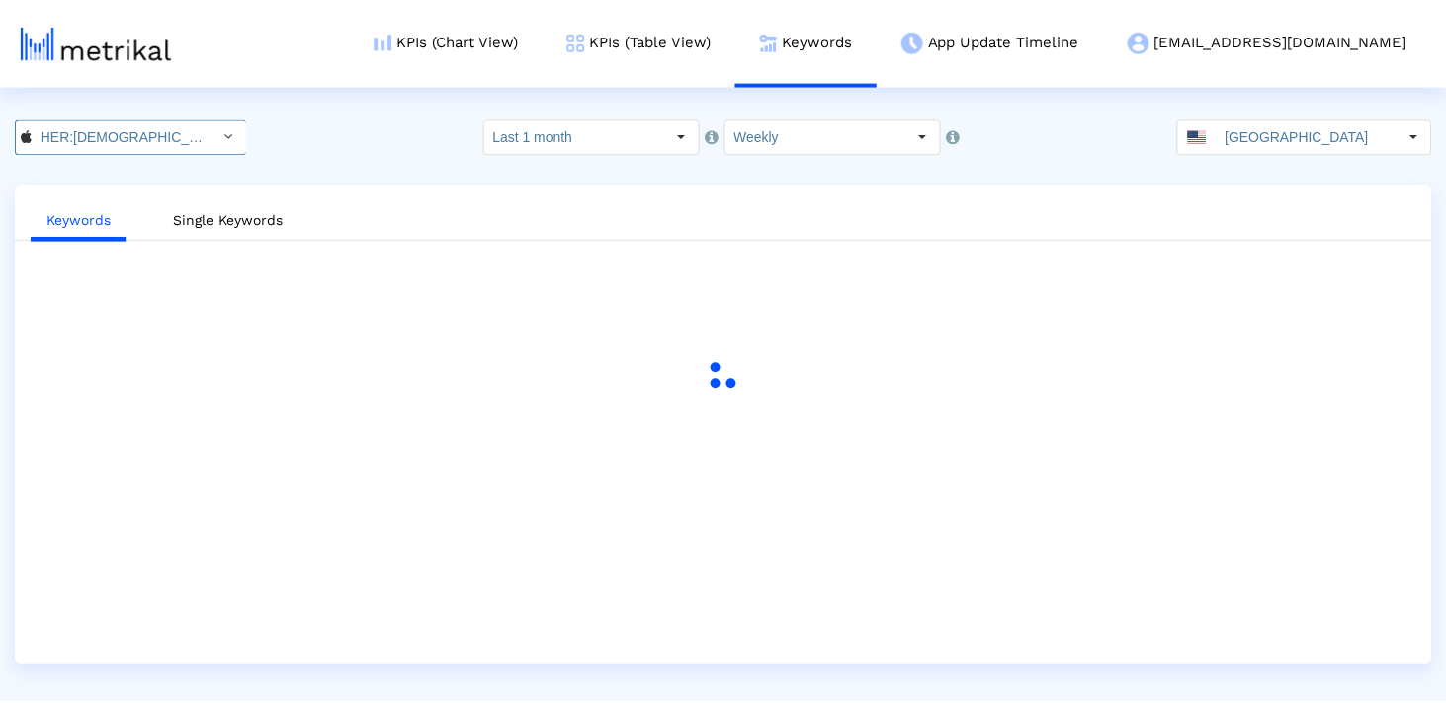
scroll to position [0, 169]
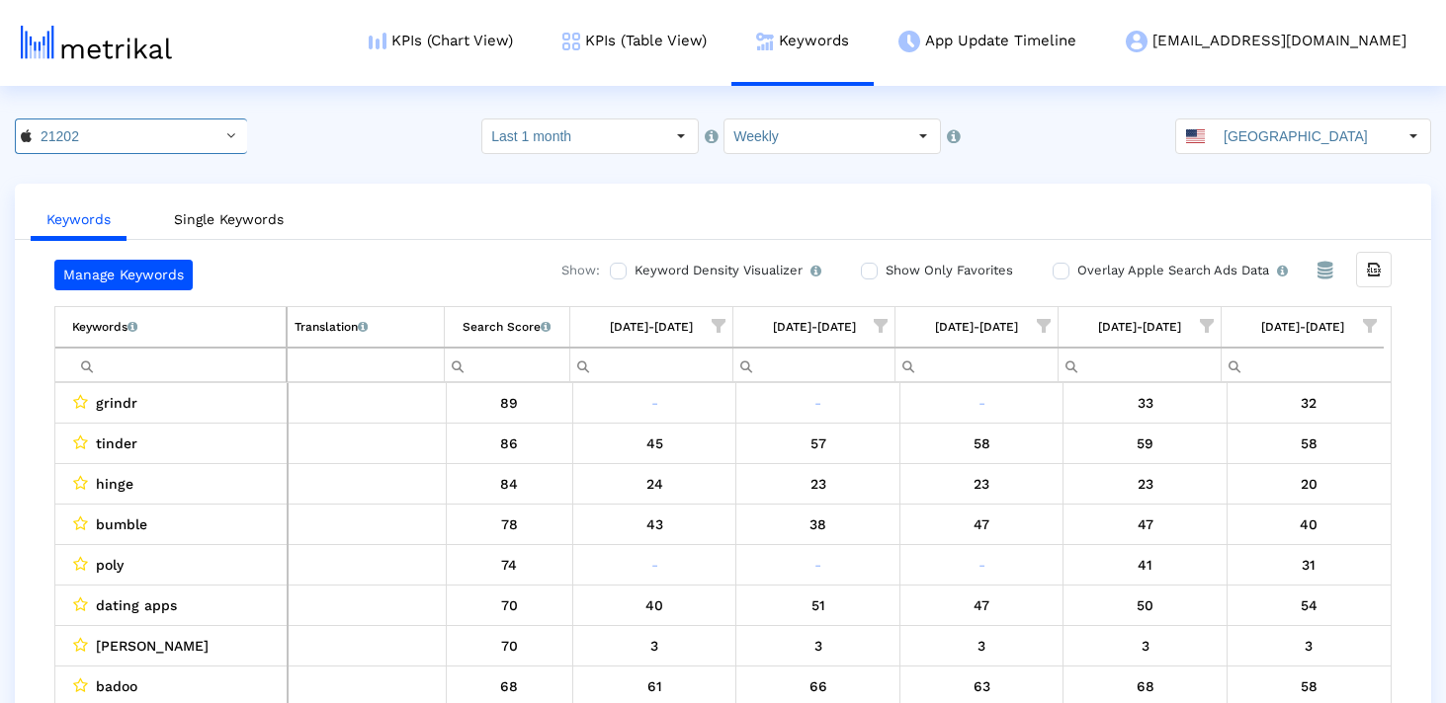
click at [184, 371] on input "Filter cell" at bounding box center [178, 365] width 213 height 33
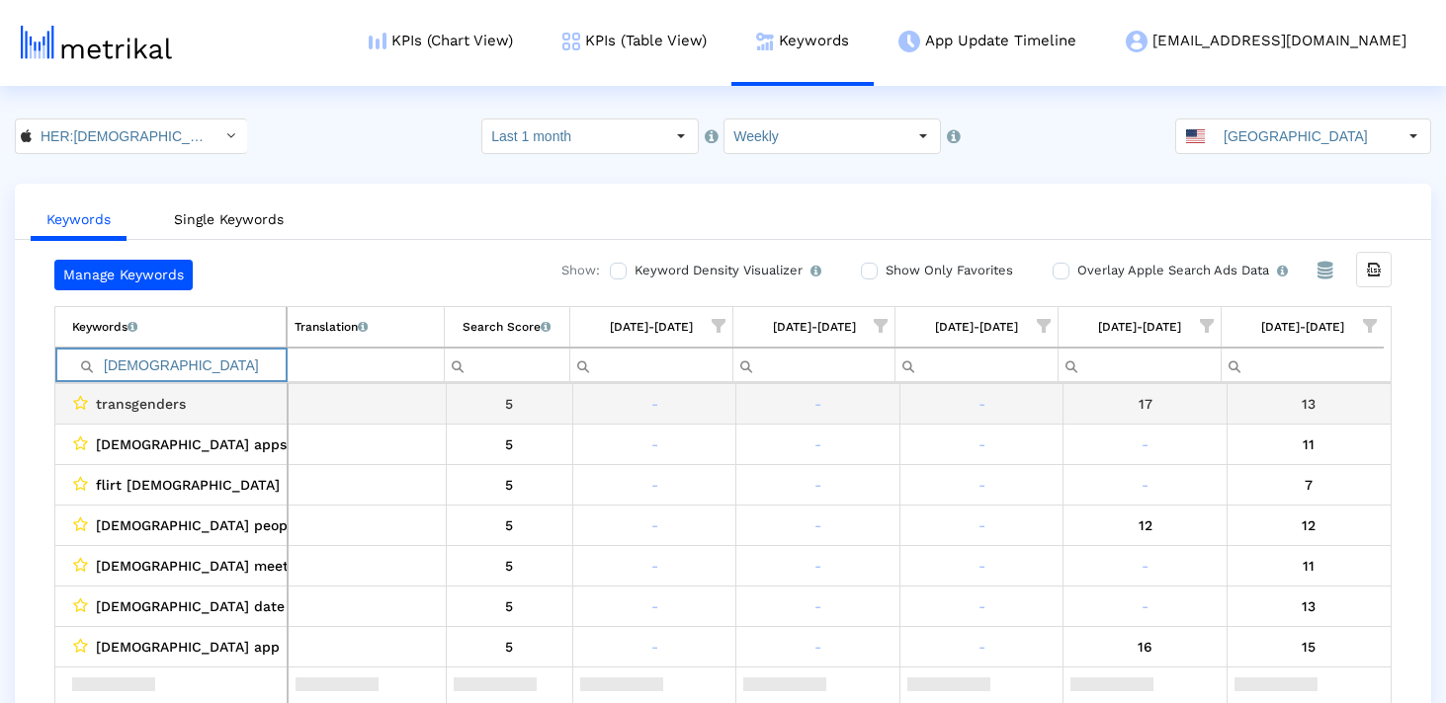
scroll to position [0, 0]
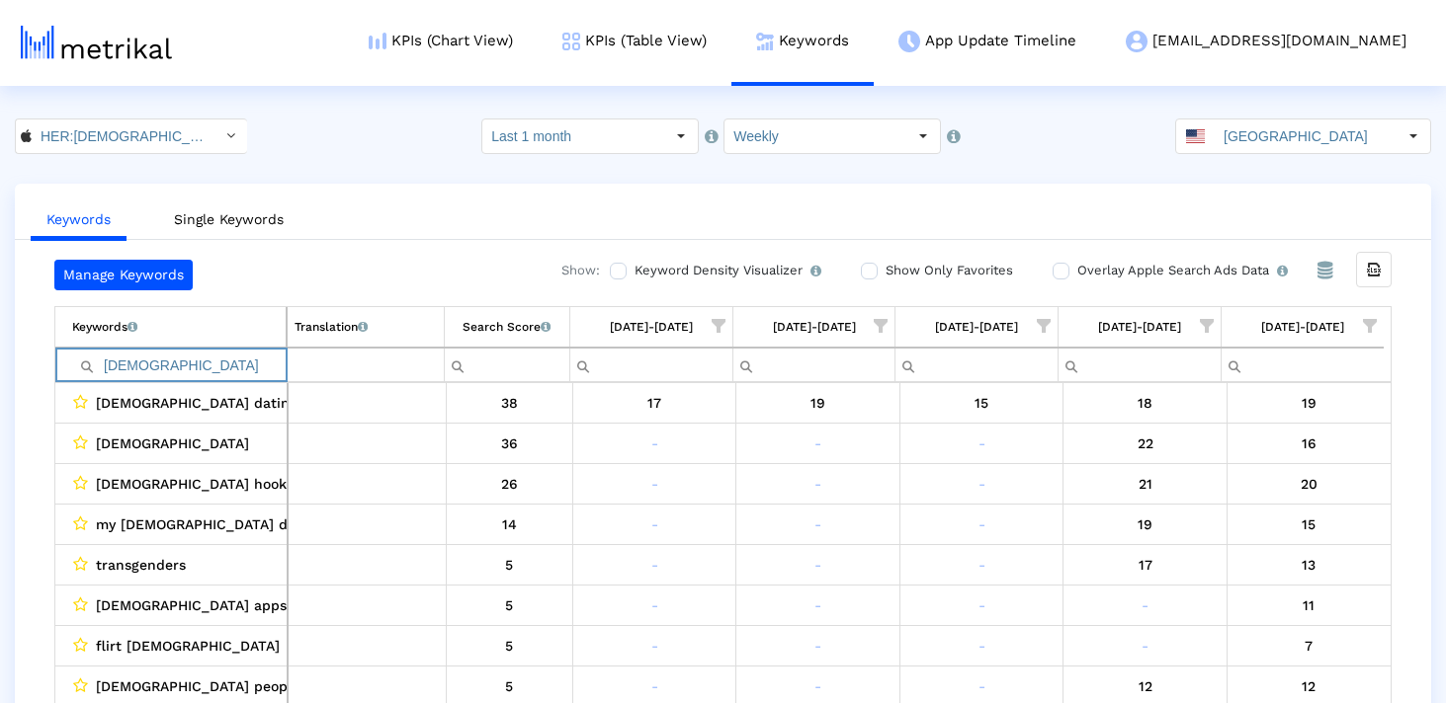
click at [240, 368] on input "transgender" at bounding box center [178, 365] width 213 height 33
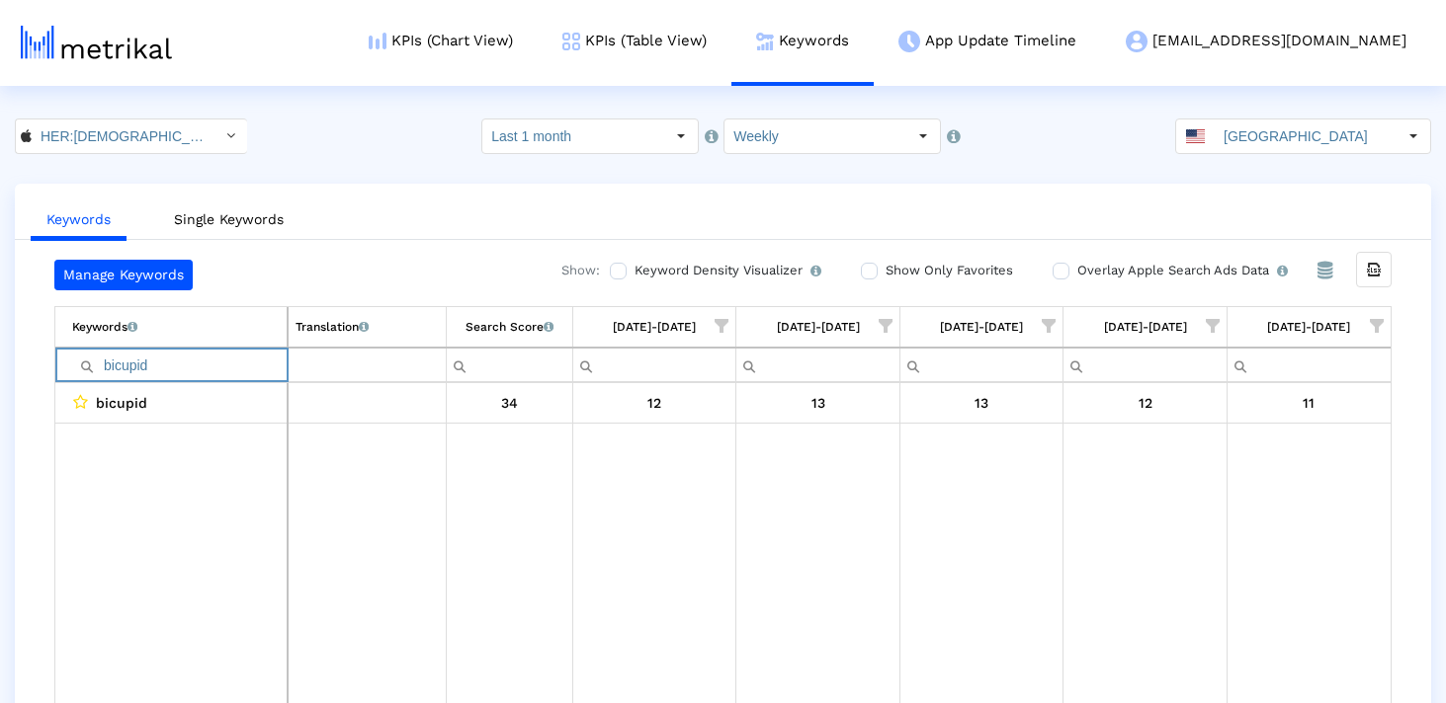
click at [191, 368] on input "bicupid" at bounding box center [179, 365] width 214 height 33
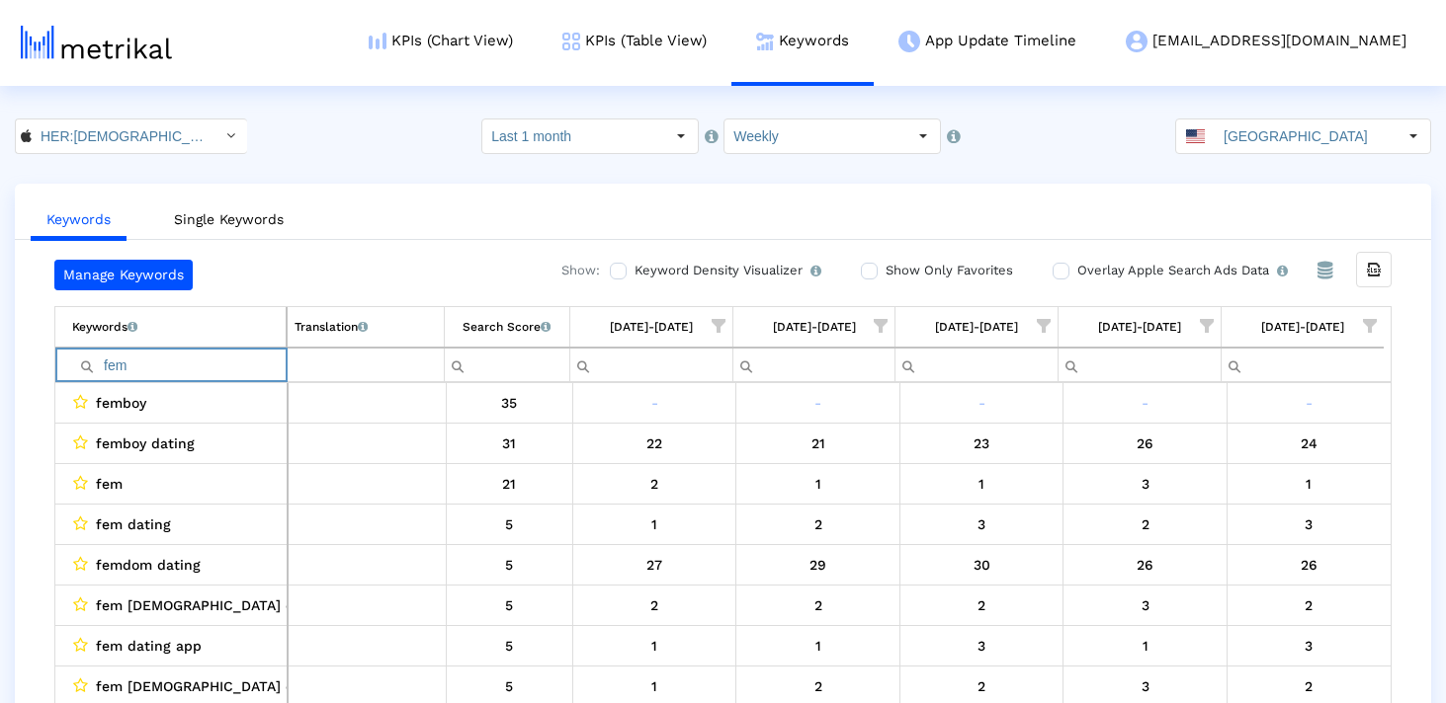
click at [191, 367] on input "fem" at bounding box center [178, 365] width 213 height 33
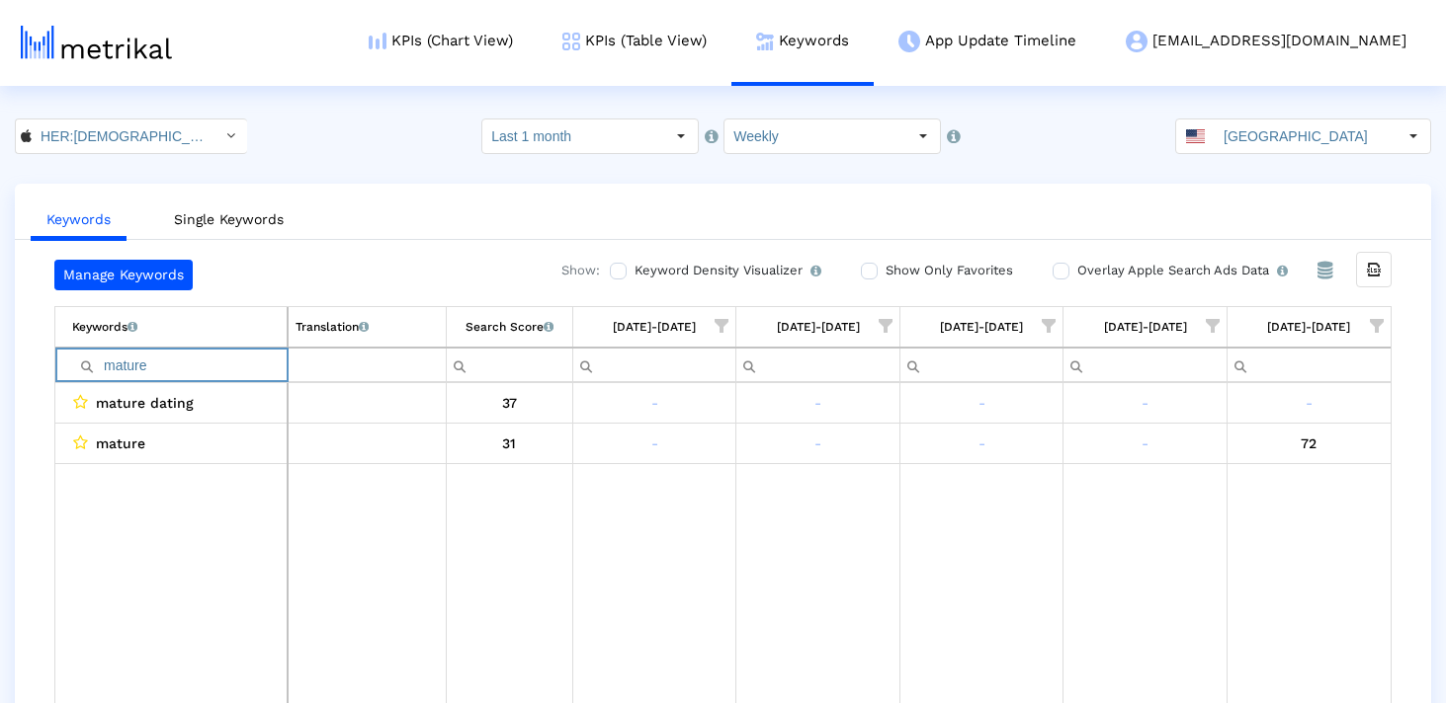
click at [188, 366] on input "mature" at bounding box center [179, 365] width 214 height 33
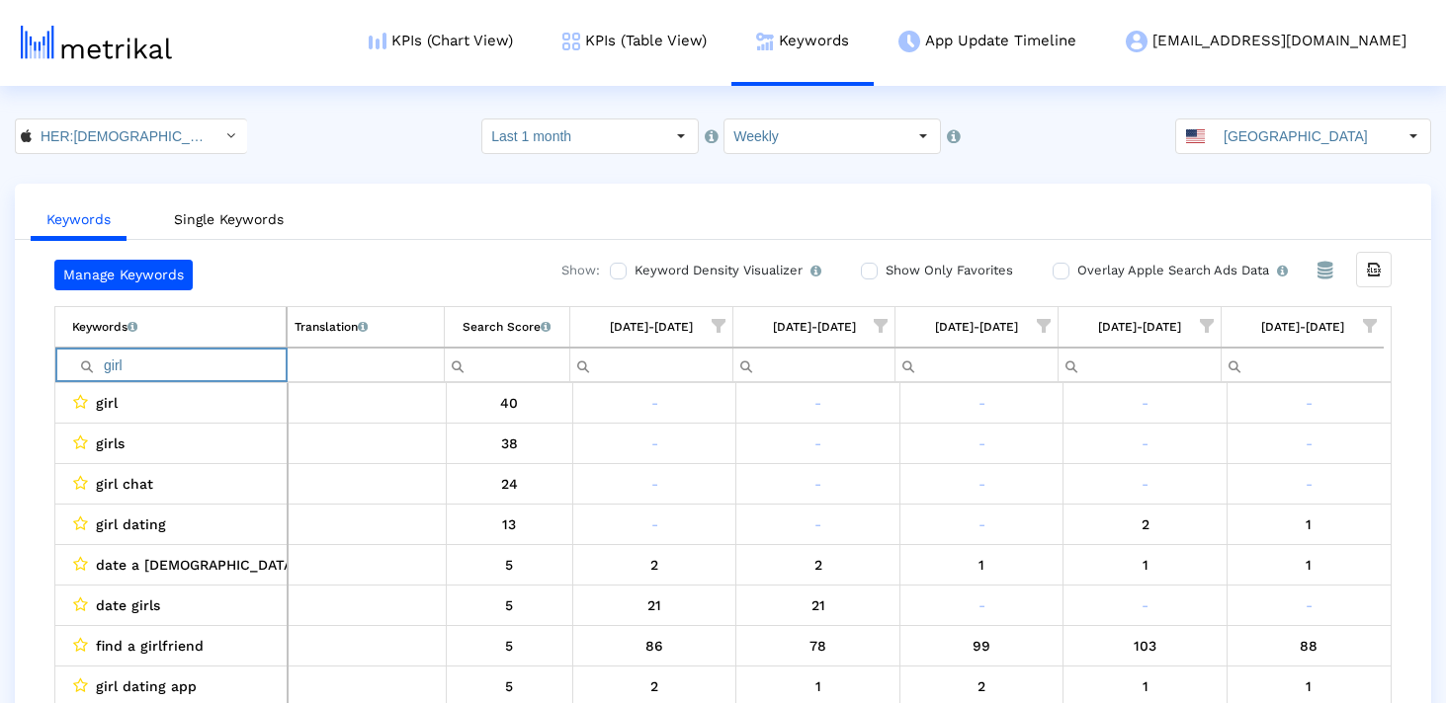
click at [178, 369] on input "girl" at bounding box center [178, 365] width 213 height 33
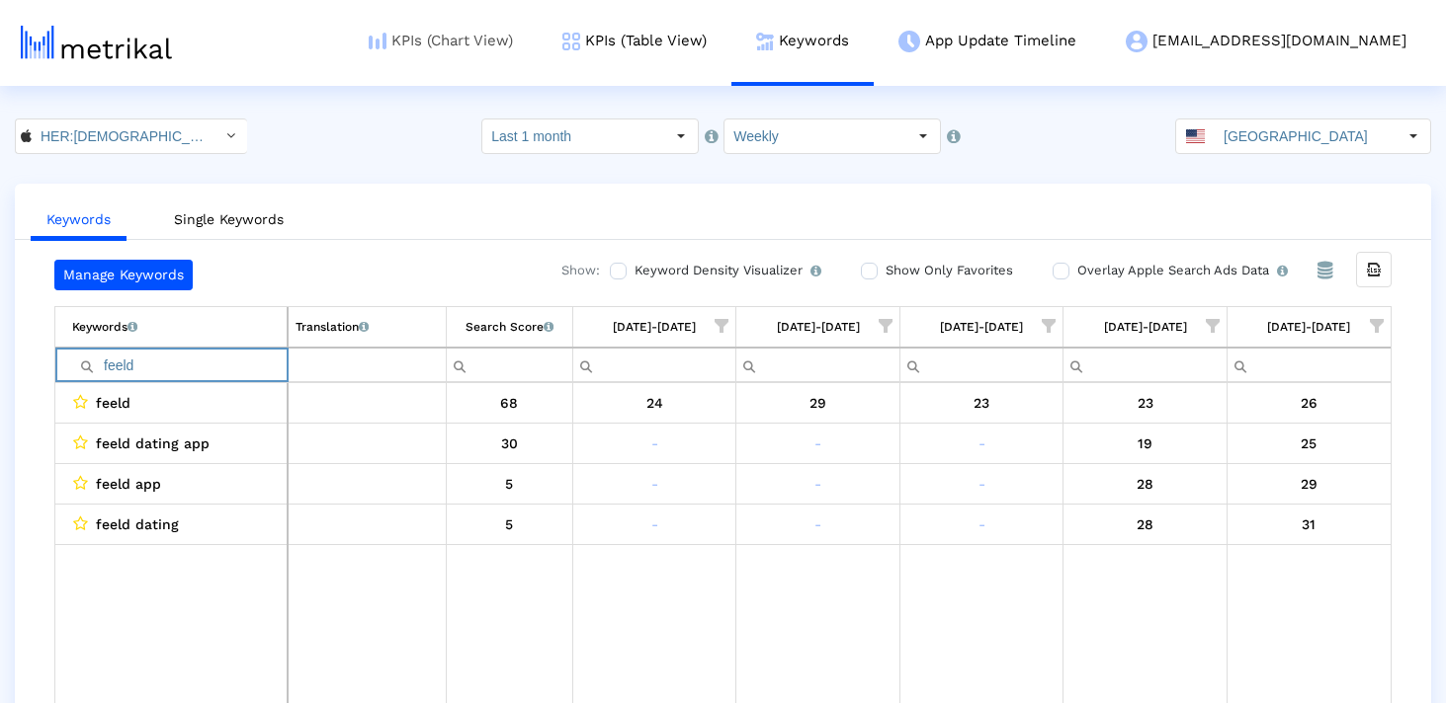
type input "feeld"
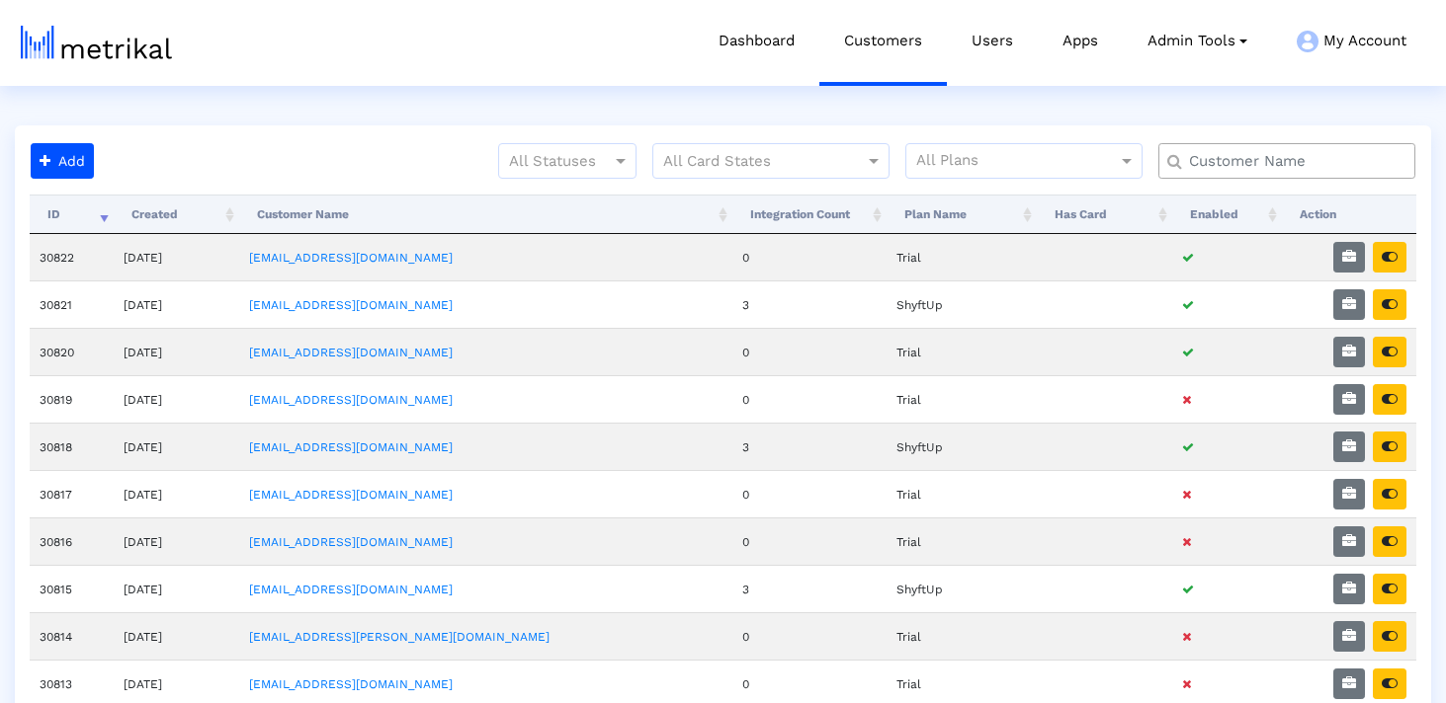
click at [1210, 163] on input "text" at bounding box center [1291, 161] width 232 height 21
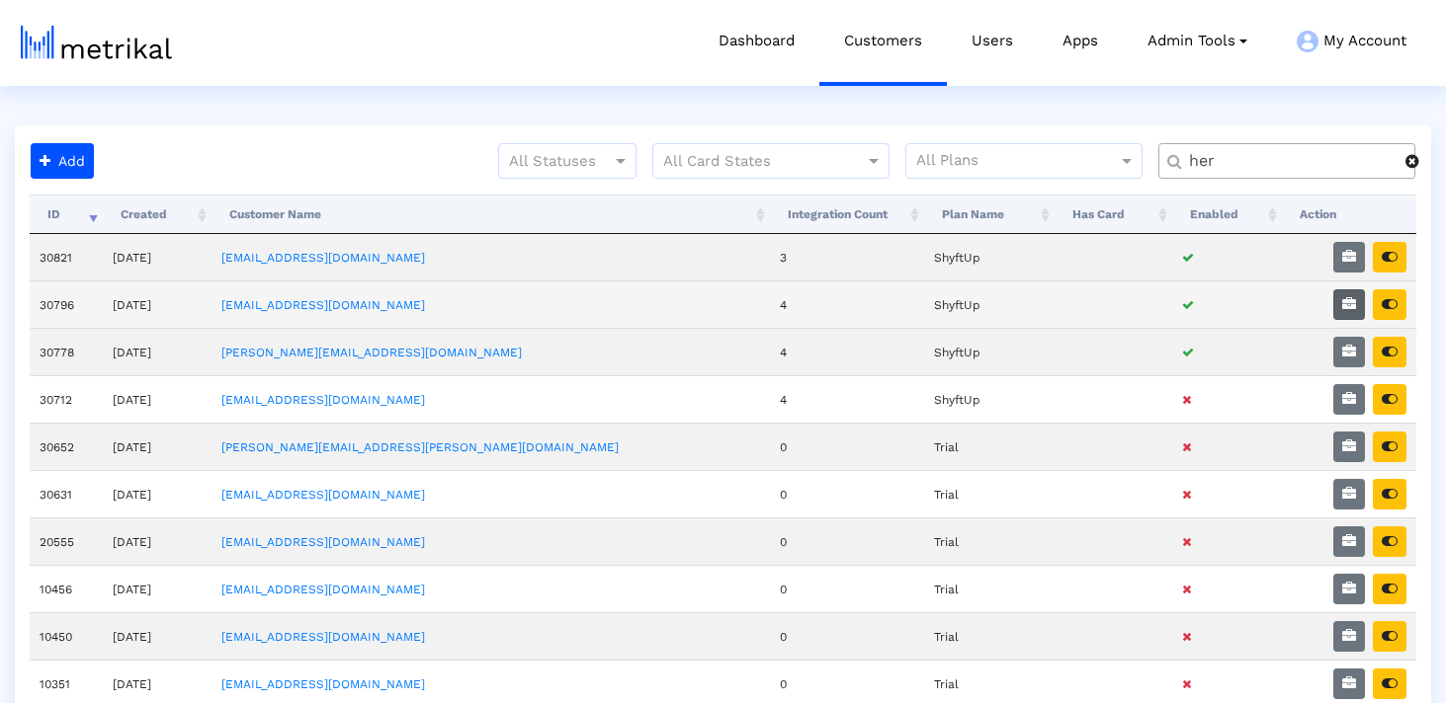
type input "her"
click at [1350, 295] on button "button" at bounding box center [1349, 305] width 32 height 31
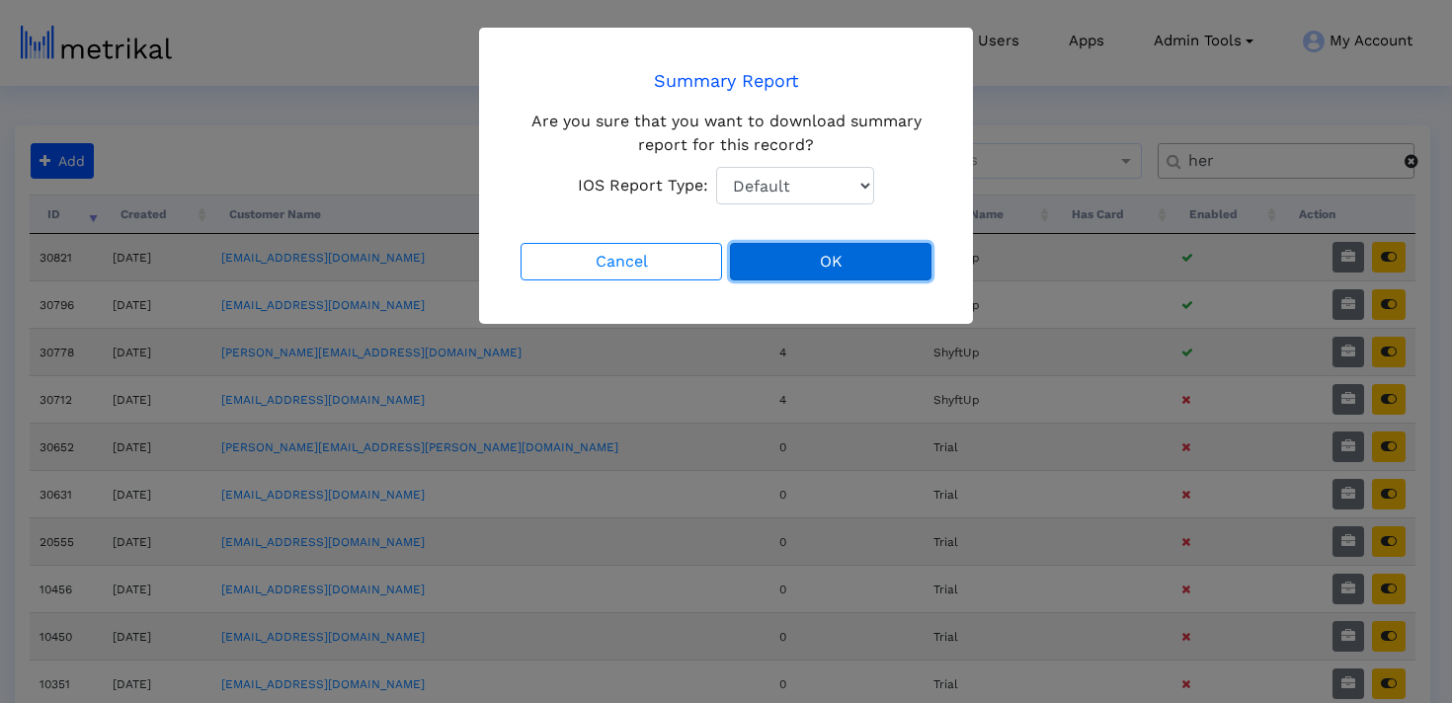
click at [892, 255] on button "OK" at bounding box center [831, 262] width 202 height 38
